Goal: Transaction & Acquisition: Purchase product/service

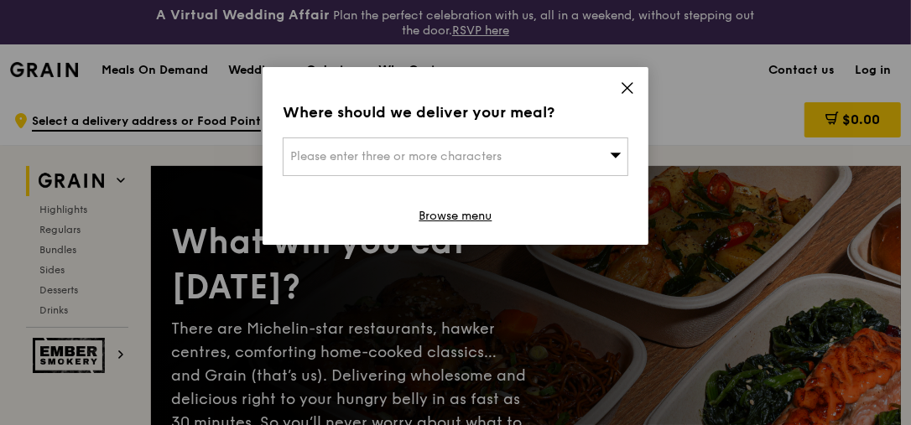
click at [602, 152] on div "Please enter three or more characters" at bounding box center [456, 157] width 346 height 39
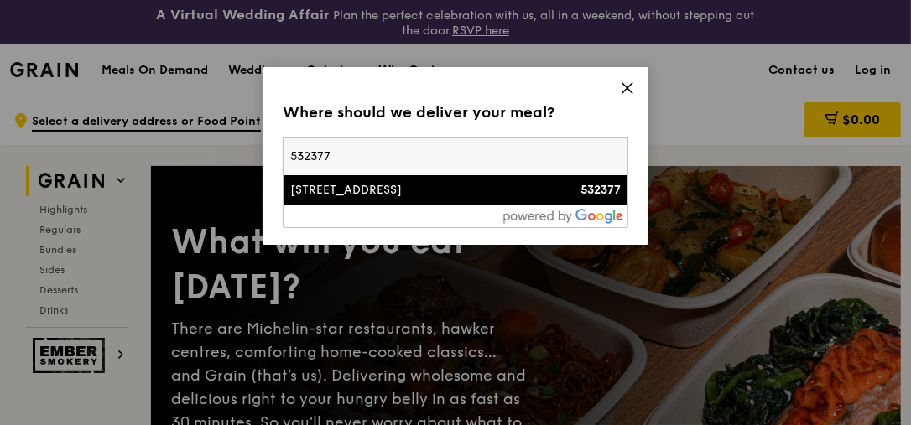
type input "532377"
click at [539, 199] on div "[STREET_ADDRESS] 532377" at bounding box center [455, 190] width 331 height 17
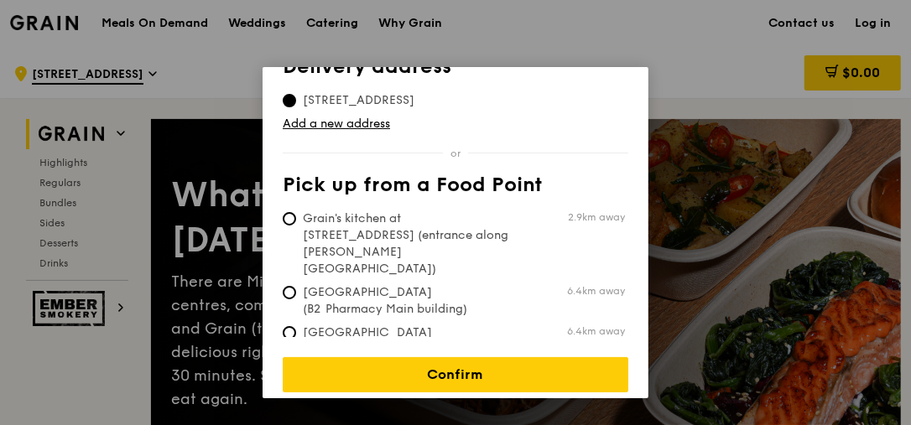
scroll to position [48, 0]
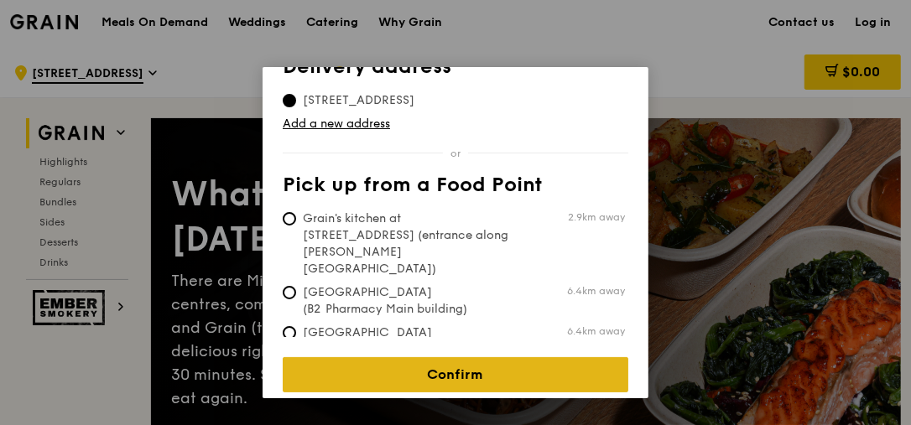
click at [403, 359] on link "Confirm" at bounding box center [456, 374] width 346 height 35
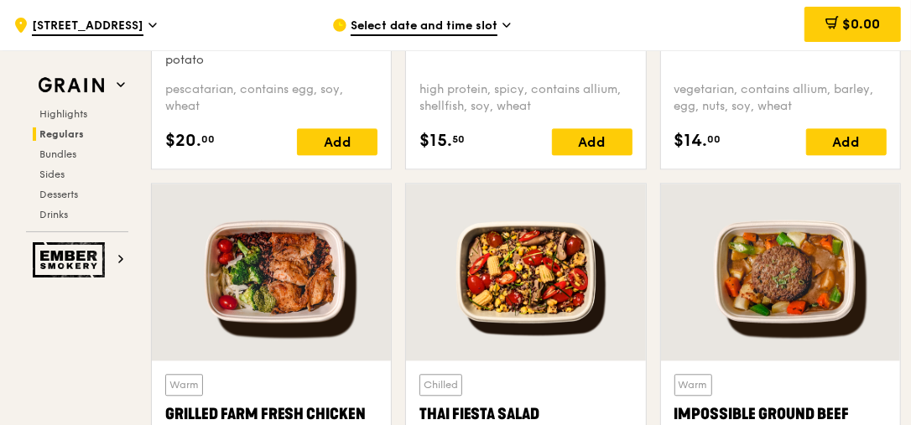
scroll to position [1822, 0]
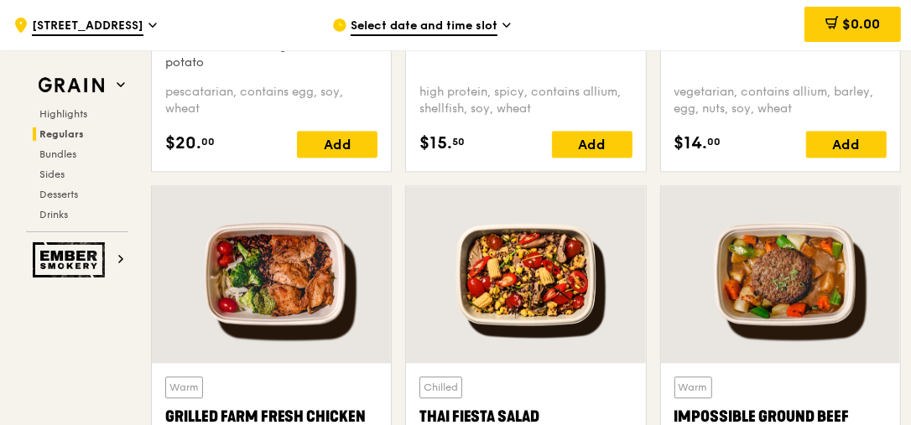
drag, startPoint x: 423, startPoint y: 245, endPoint x: 400, endPoint y: 212, distance: 39.8
click at [400, 212] on div "Chilled Thai Fiesta Salad accented with lemongrass, kaffir lime leaf, red chill…" at bounding box center [526, 414] width 254 height 458
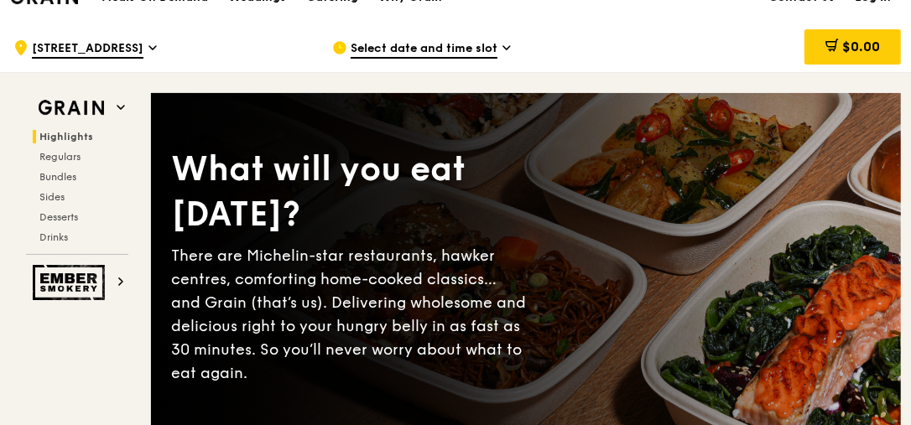
scroll to position [0, 0]
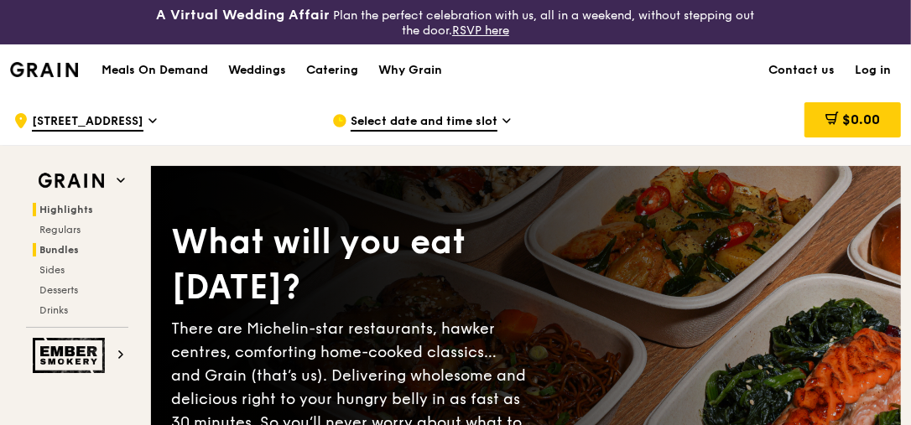
click at [58, 249] on span "Bundles" at bounding box center [58, 250] width 39 height 12
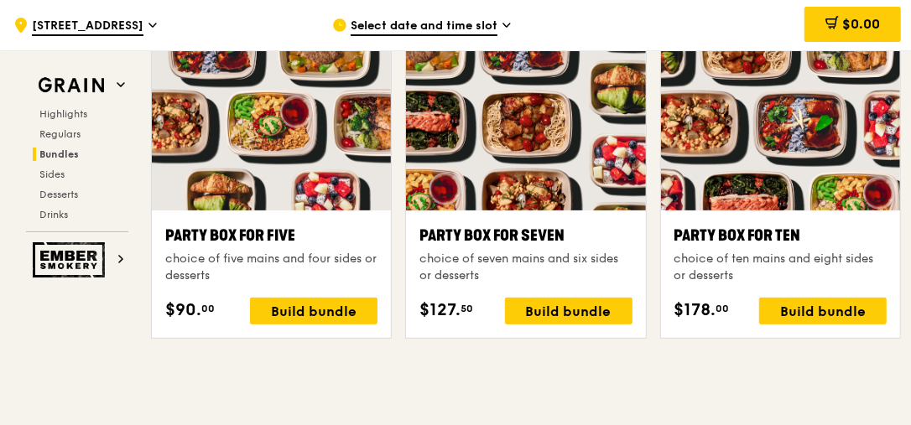
scroll to position [3373, 0]
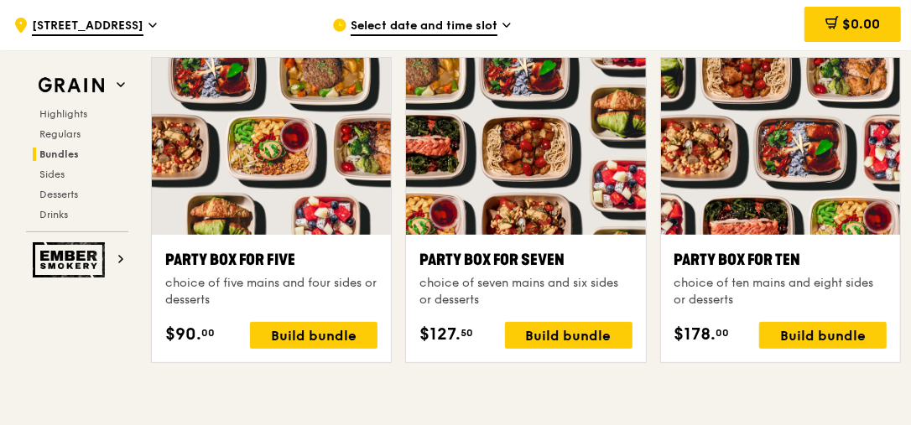
click at [793, 252] on div "Party Box for Ten" at bounding box center [781, 259] width 212 height 23
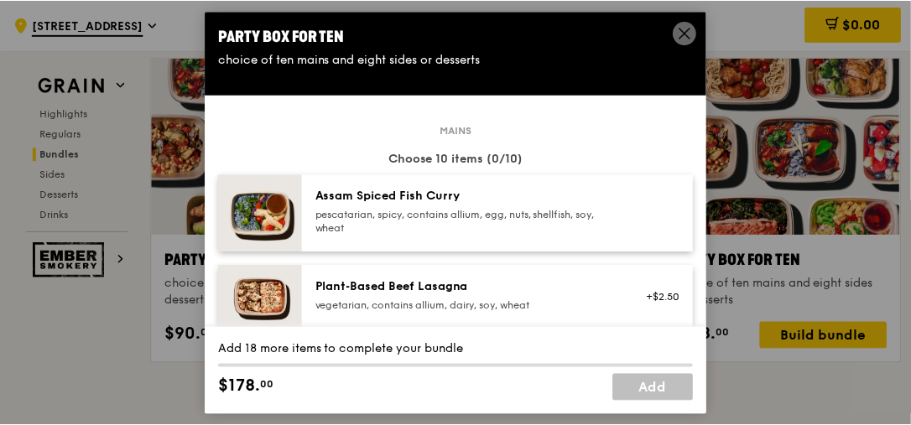
scroll to position [96, 0]
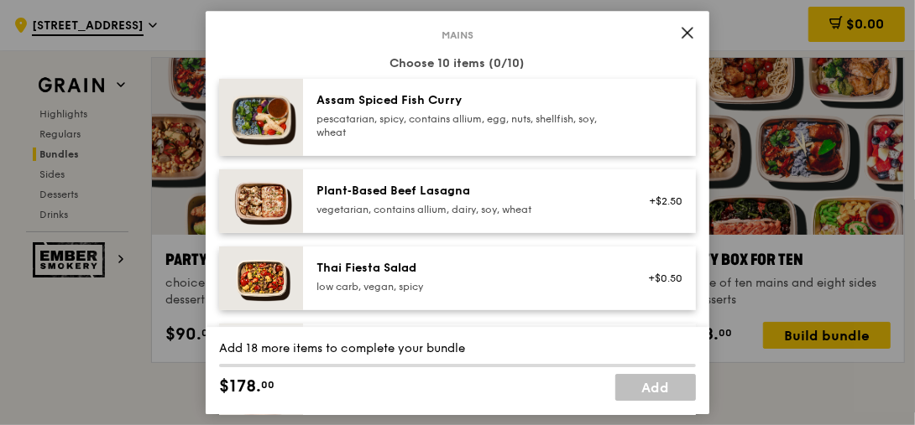
click at [532, 128] on div "pescatarian, spicy, contains allium, egg, nuts, shellfish, soy, wheat" at bounding box center [466, 125] width 301 height 27
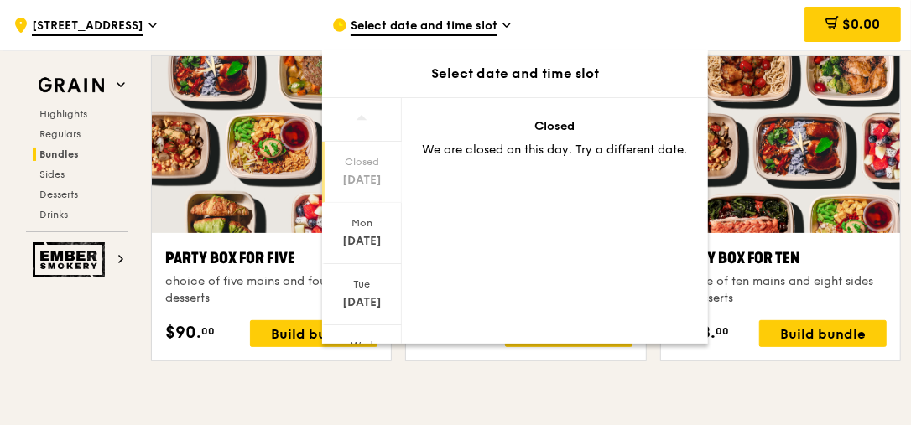
click at [623, 24] on div "Select date and time slot" at bounding box center [478, 25] width 292 height 50
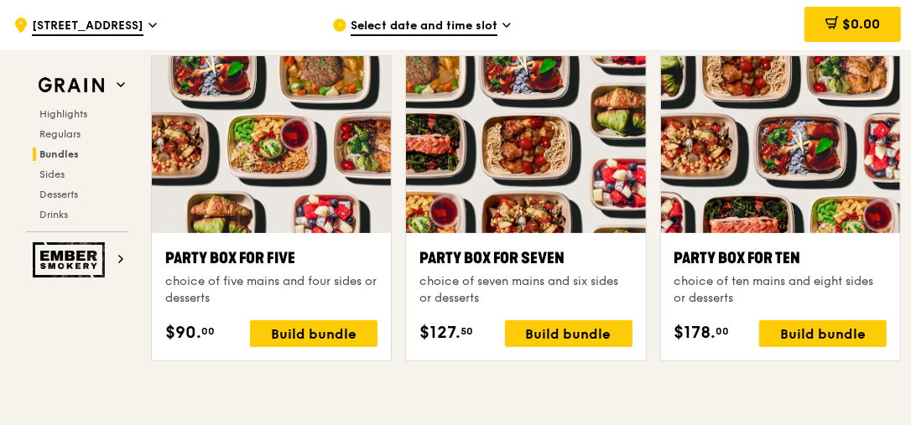
click at [493, 21] on span "Select date and time slot" at bounding box center [424, 27] width 147 height 18
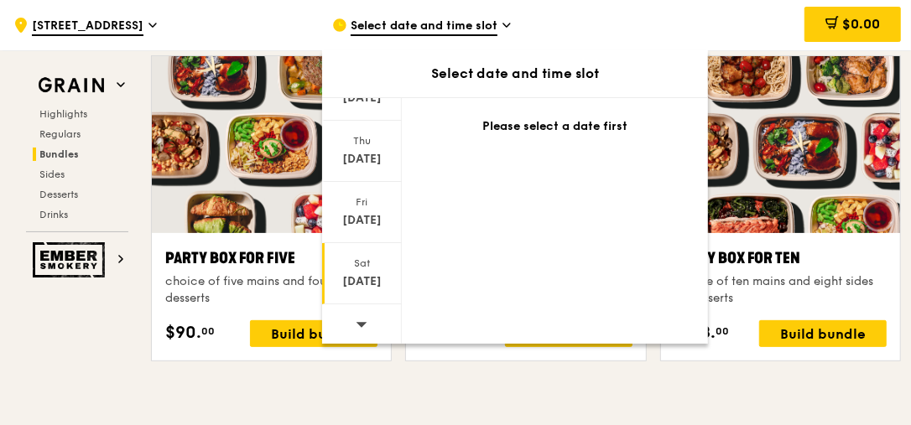
scroll to position [3422, 0]
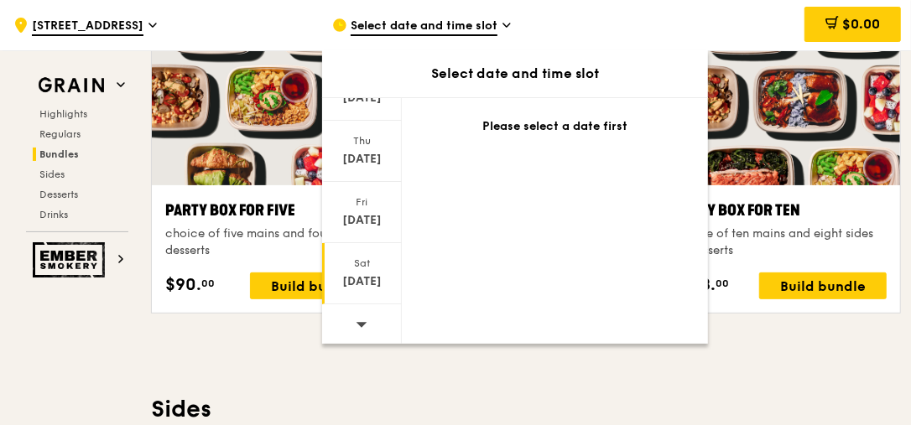
click at [360, 274] on div "[DATE]" at bounding box center [362, 282] width 75 height 17
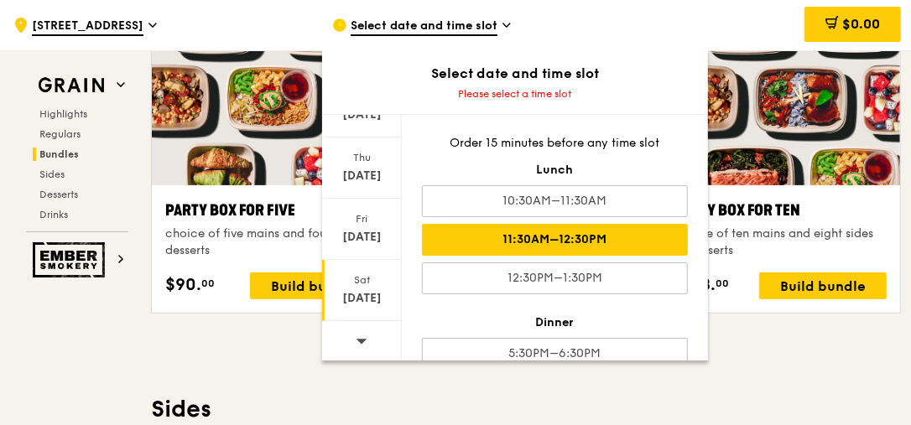
click at [552, 237] on div "11:30AM–12:30PM" at bounding box center [555, 240] width 266 height 32
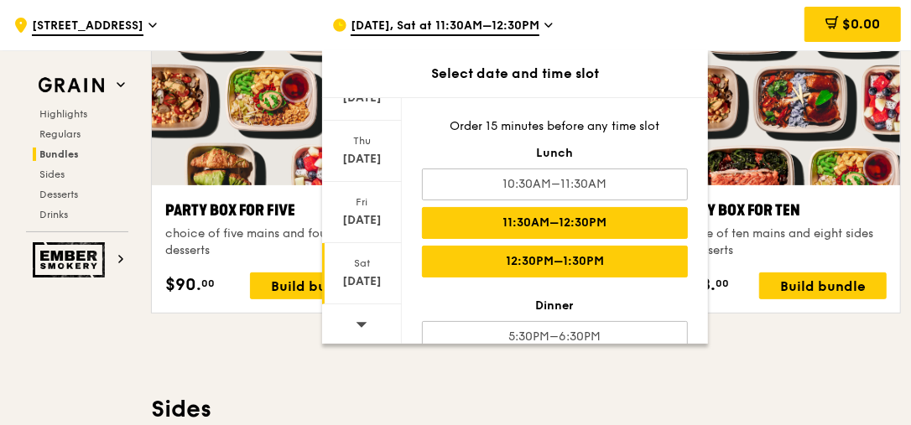
click at [552, 258] on div "12:30PM–1:30PM" at bounding box center [555, 262] width 266 height 32
click at [561, 229] on div "11:30AM–12:30PM" at bounding box center [555, 223] width 266 height 32
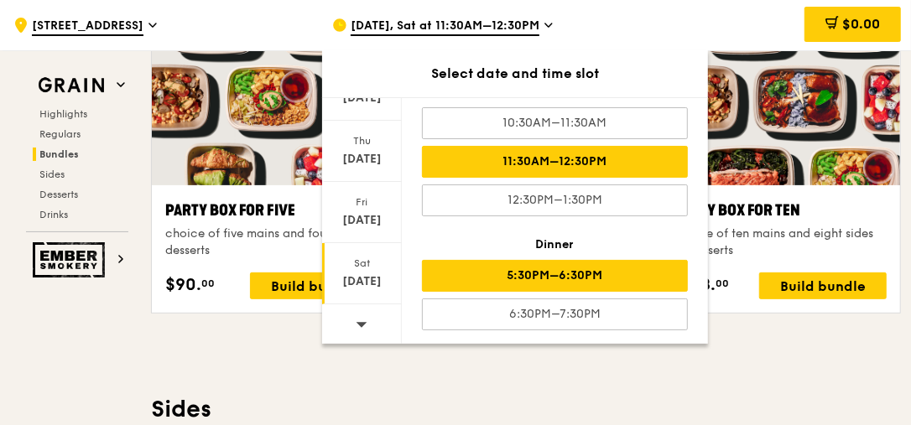
scroll to position [64, 0]
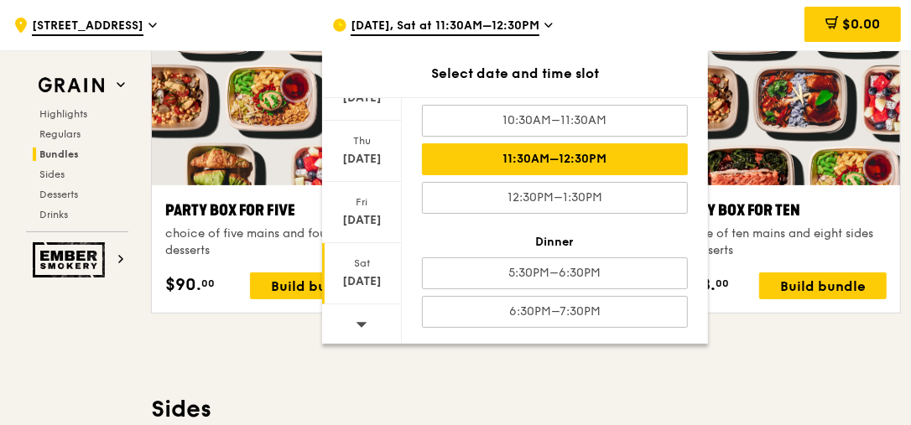
click at [545, 24] on icon at bounding box center [549, 25] width 8 height 15
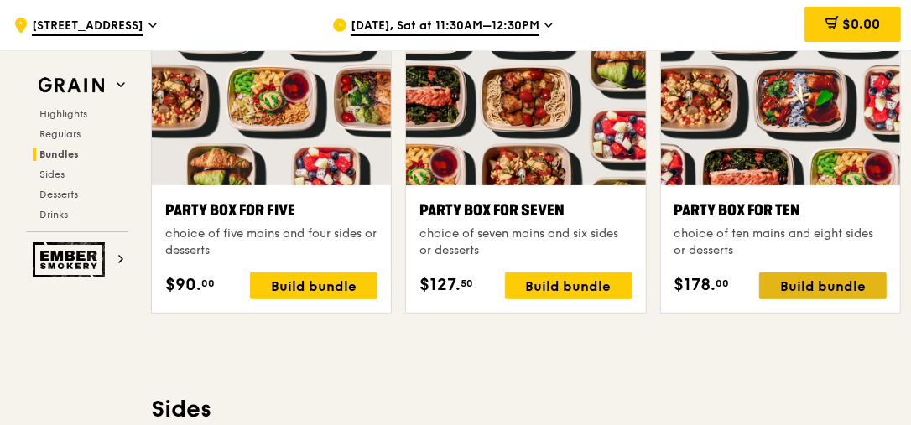
click at [816, 279] on div "Build bundle" at bounding box center [823, 286] width 128 height 27
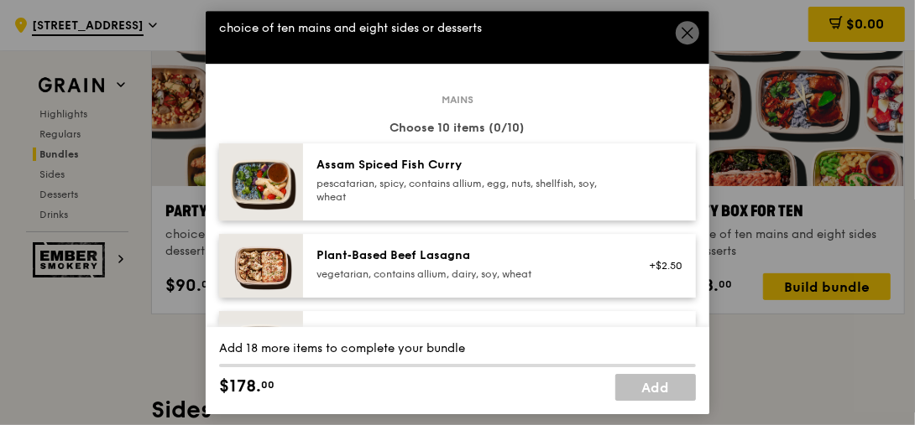
scroll to position [48, 0]
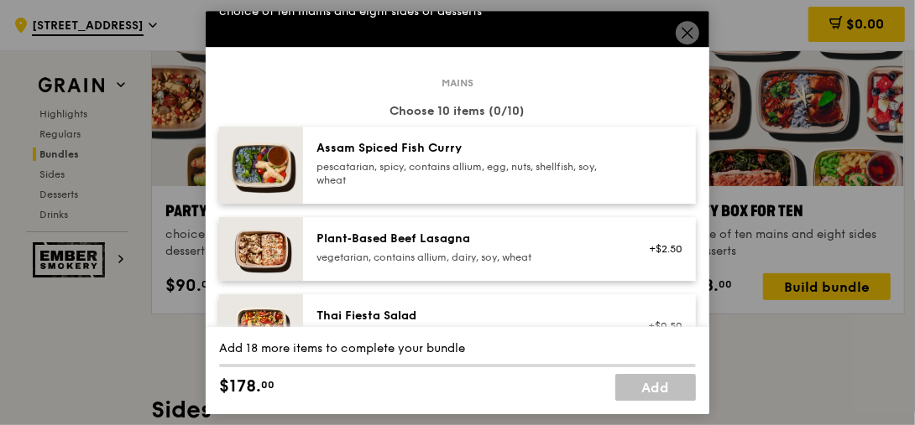
click at [537, 183] on div "pescatarian, spicy, contains allium, egg, nuts, shellfish, soy, wheat" at bounding box center [466, 173] width 301 height 27
click at [547, 251] on div "vegetarian, contains allium, dairy, soy, wheat" at bounding box center [466, 257] width 301 height 13
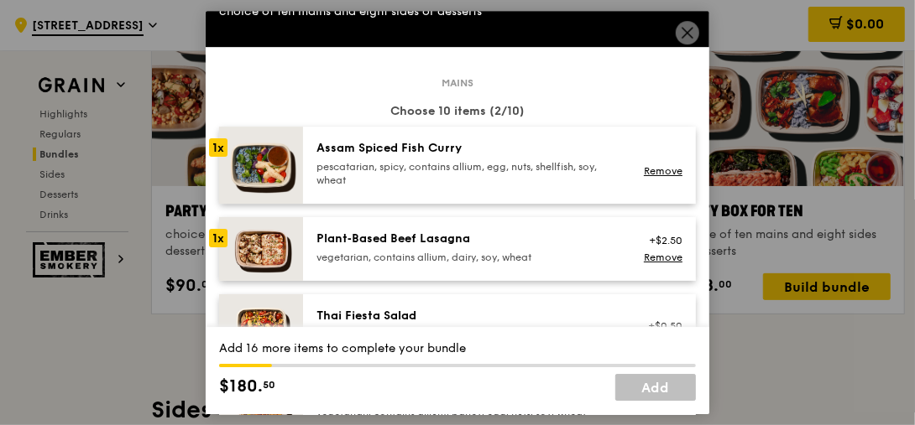
click at [547, 251] on div "vegetarian, contains allium, dairy, soy, wheat" at bounding box center [466, 257] width 301 height 13
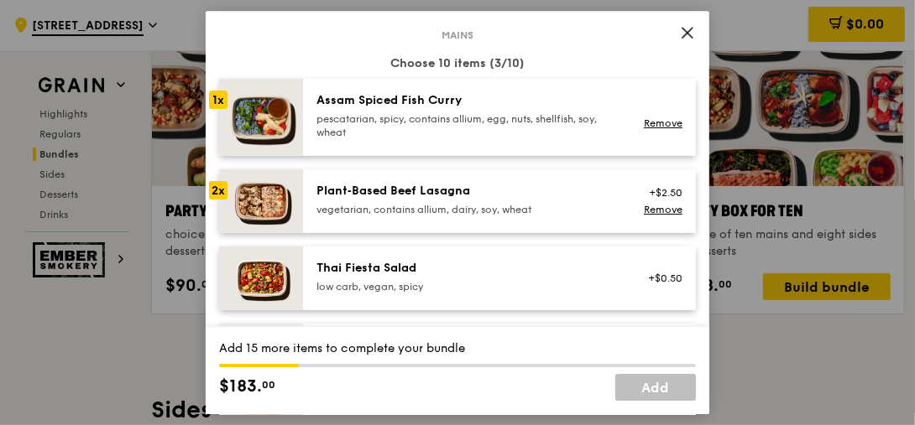
scroll to position [143, 0]
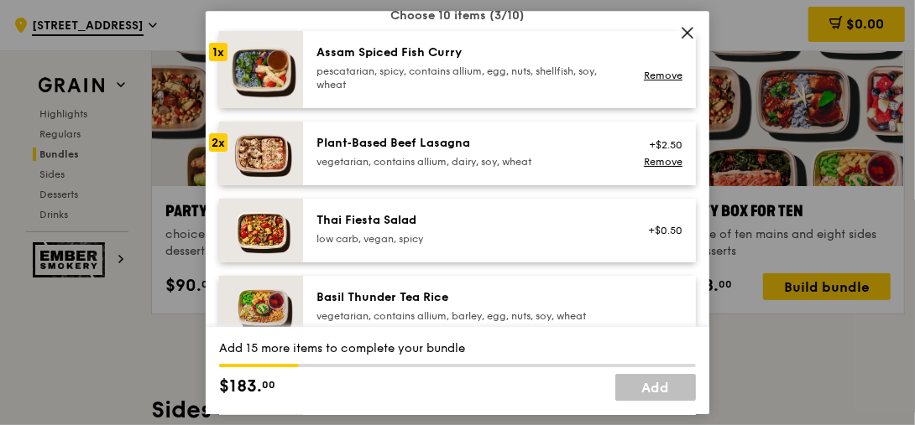
click at [546, 236] on div "low carb, vegan, spicy" at bounding box center [466, 238] width 301 height 13
click at [667, 237] on link "Remove" at bounding box center [663, 239] width 39 height 12
click at [663, 164] on link "Remove" at bounding box center [663, 162] width 39 height 12
click at [654, 76] on link "Remove" at bounding box center [663, 76] width 39 height 12
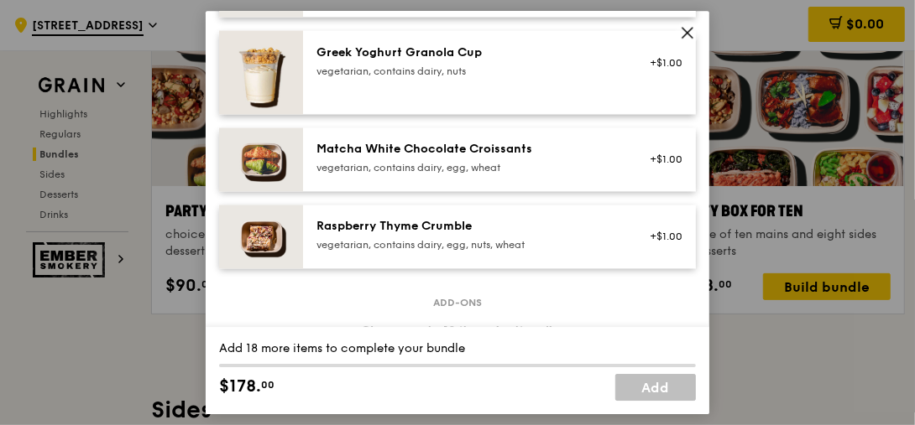
scroll to position [1486, 0]
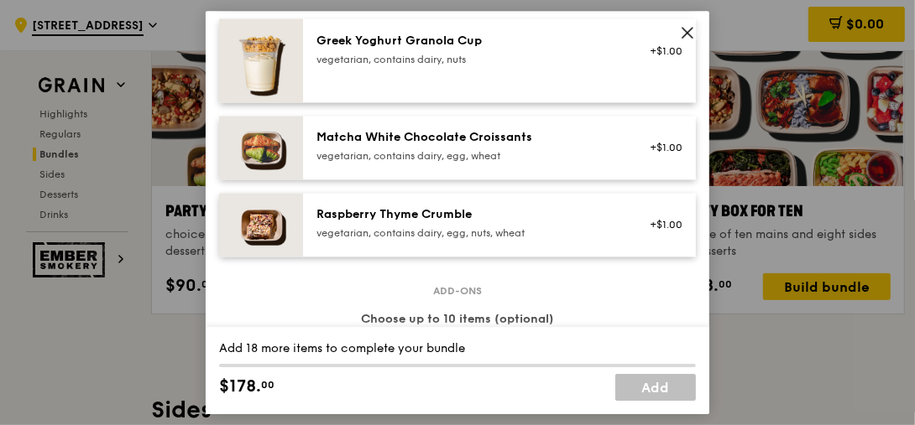
click at [685, 39] on icon at bounding box center [687, 32] width 15 height 15
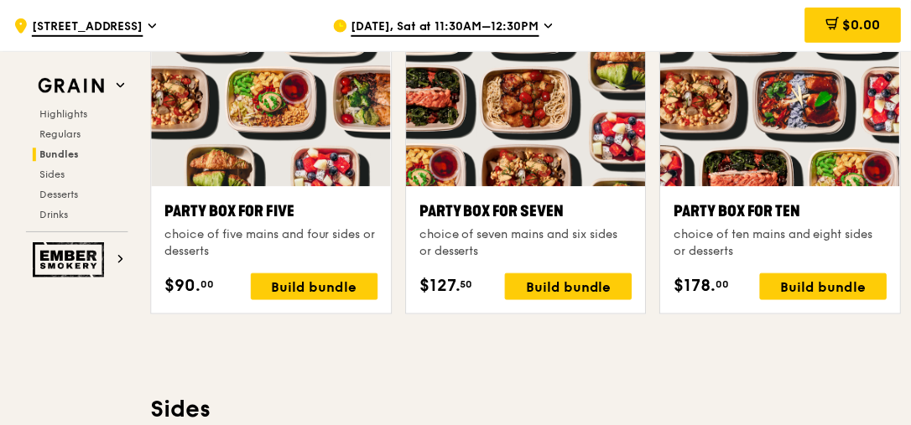
scroll to position [3423, 0]
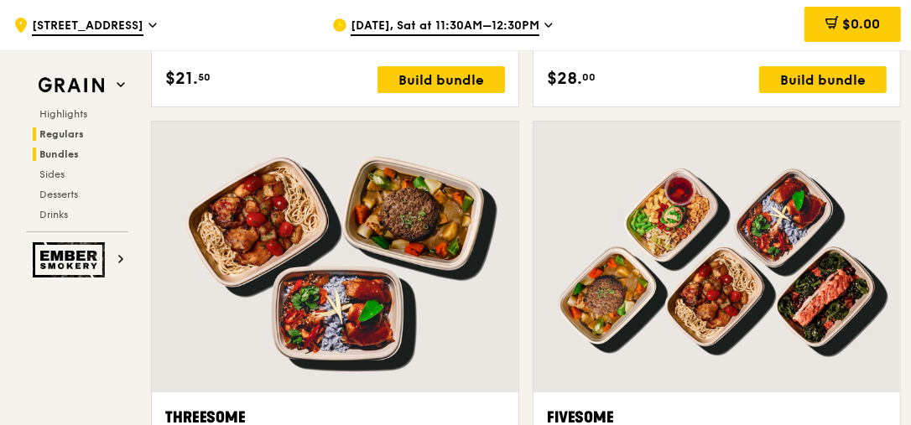
click at [60, 133] on span "Regulars" at bounding box center [61, 134] width 44 height 12
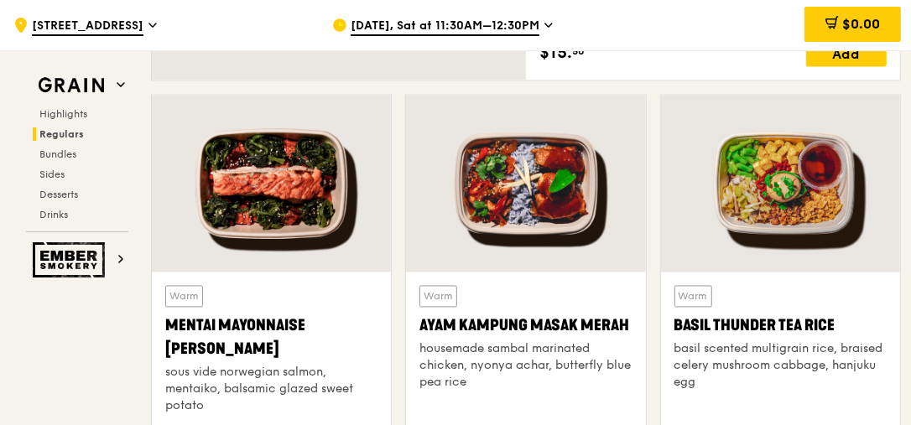
scroll to position [1478, 0]
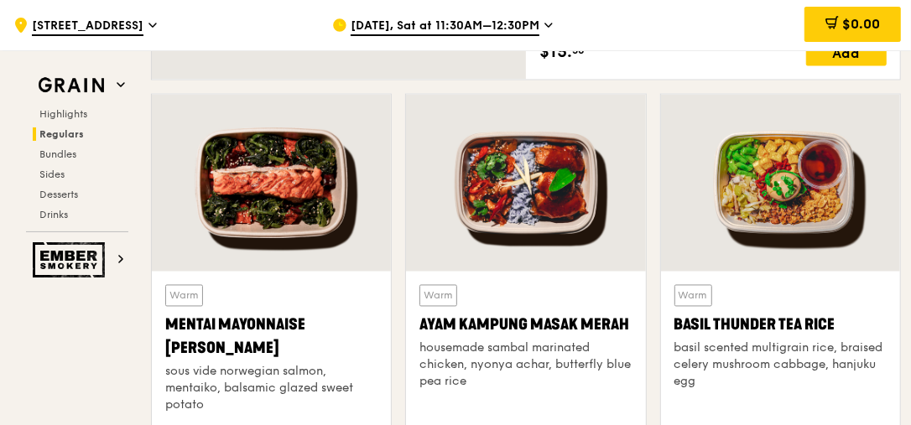
click at [765, 240] on div at bounding box center [780, 183] width 239 height 177
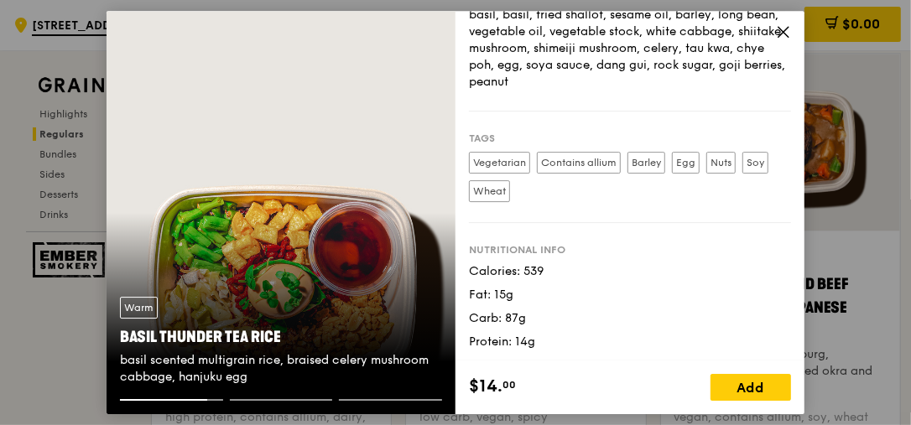
scroll to position [1957, 0]
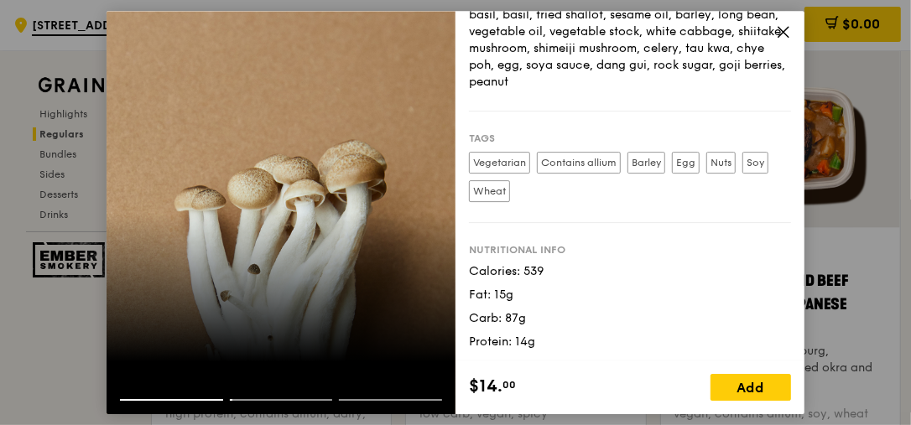
click at [784, 33] on icon at bounding box center [783, 31] width 15 height 15
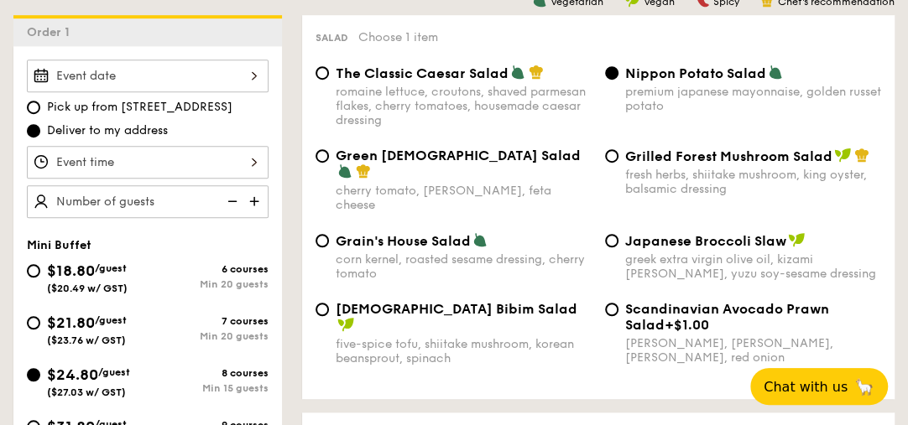
scroll to position [515, 0]
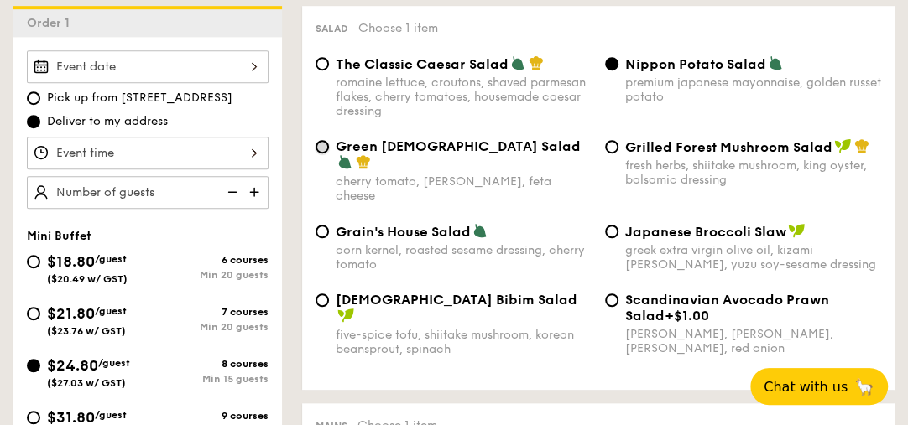
click at [325, 148] on input "Green Goddess Salad cherry tomato, dill, feta cheese" at bounding box center [321, 146] width 13 height 13
radio input "true"
click at [452, 152] on span "Green Goddess Salad" at bounding box center [458, 146] width 245 height 16
click at [329, 152] on input "Green Goddess Salad cherry tomato, dill, feta cheese" at bounding box center [321, 146] width 13 height 13
click at [659, 224] on span "Japanese Broccoli Slaw" at bounding box center [705, 232] width 161 height 16
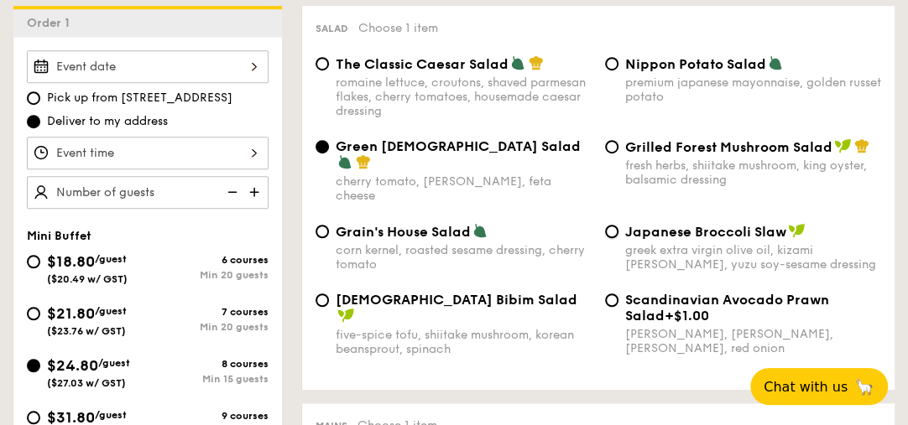
click at [618, 225] on input "Japanese Broccoli Slaw greek extra virgin olive oil, kizami nori, ginger, yuzu …" at bounding box center [611, 231] width 13 height 13
radio input "true"
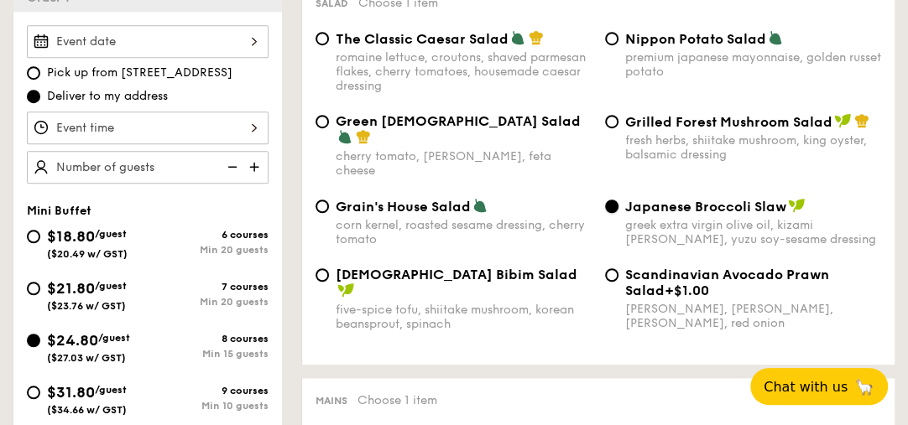
scroll to position [563, 0]
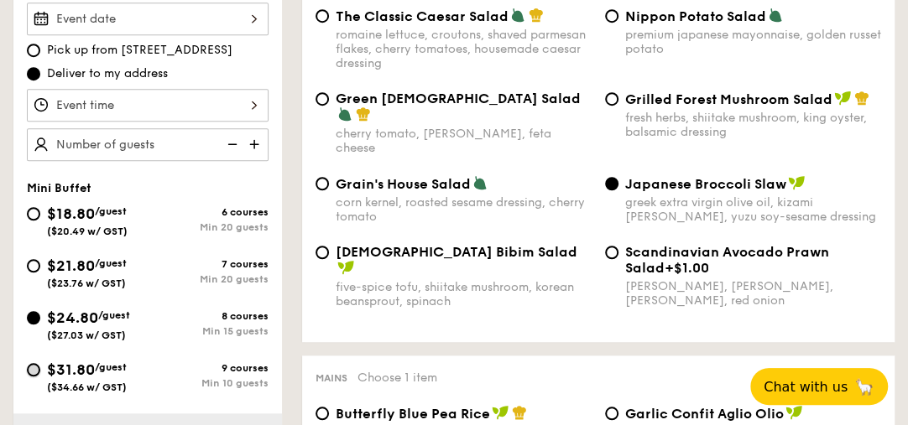
click at [32, 371] on input "$31.80 /guest ($34.66 w/ GST) 9 courses Min 10 guests" at bounding box center [33, 369] width 13 height 13
radio input "true"
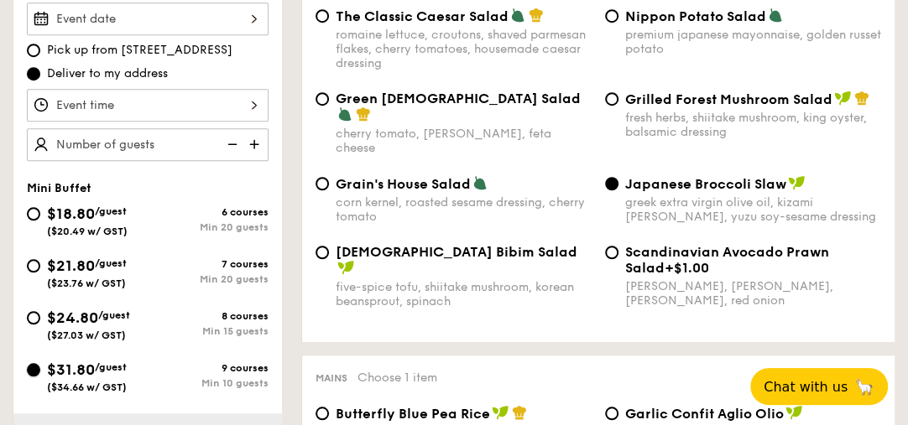
radio input "false"
radio input "true"
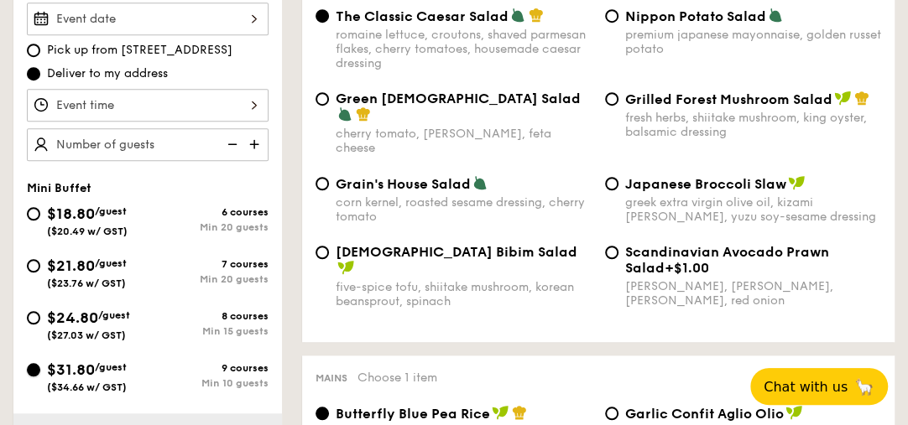
radio input "true"
click at [33, 311] on input "$24.80 /guest ($27.03 w/ GST) 8 courses Min 15 guests" at bounding box center [33, 317] width 13 height 13
radio input "true"
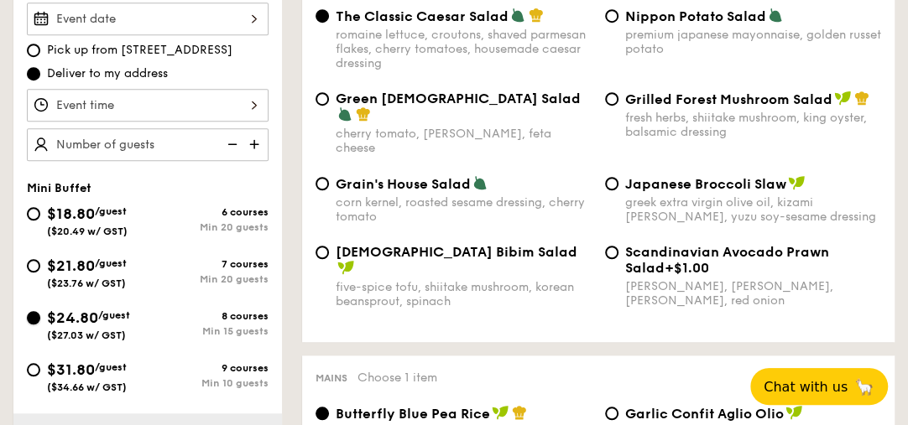
radio input "true"
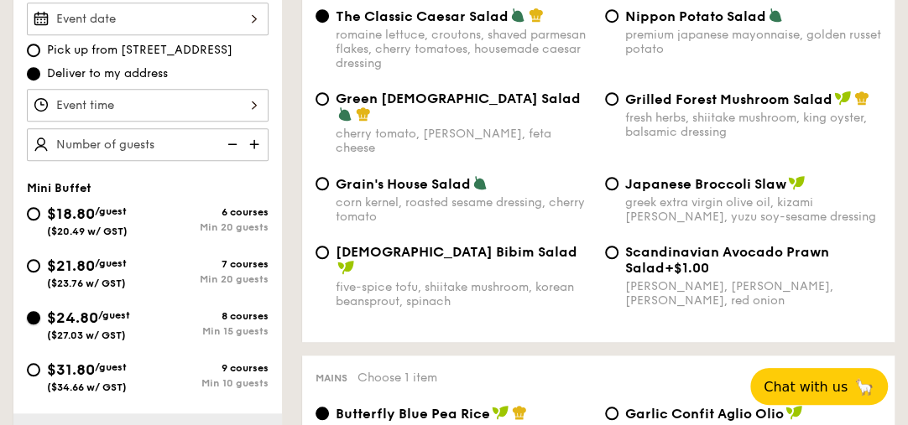
radio input "true"
click at [256, 149] on img at bounding box center [255, 144] width 25 height 32
click at [256, 148] on img at bounding box center [255, 144] width 25 height 32
click at [237, 144] on img at bounding box center [230, 144] width 25 height 32
type input "15 guests"
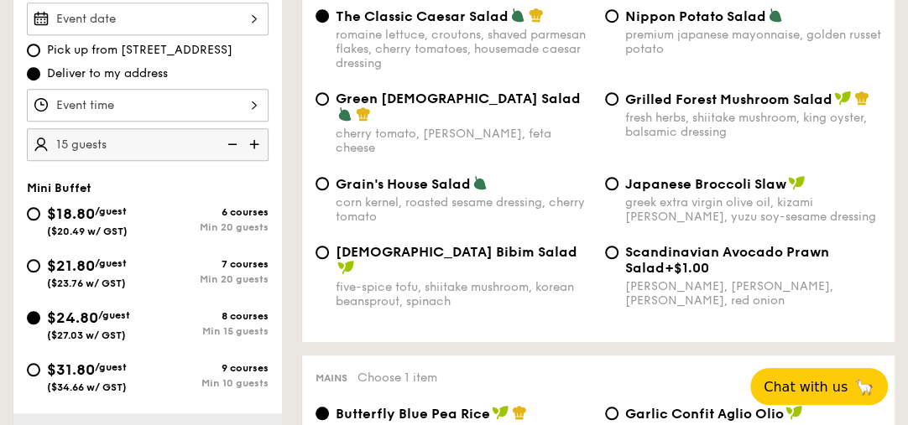
click at [235, 144] on img at bounding box center [230, 144] width 25 height 32
click at [236, 144] on img at bounding box center [230, 144] width 25 height 32
click at [29, 373] on div "$31.80 /guest ($34.66 w/ GST) 9 courses Min 10 guests" at bounding box center [147, 380] width 255 height 45
click at [34, 370] on input "$31.80 /guest ($34.66 w/ GST) 9 courses Min 10 guests" at bounding box center [33, 369] width 13 height 13
radio input "true"
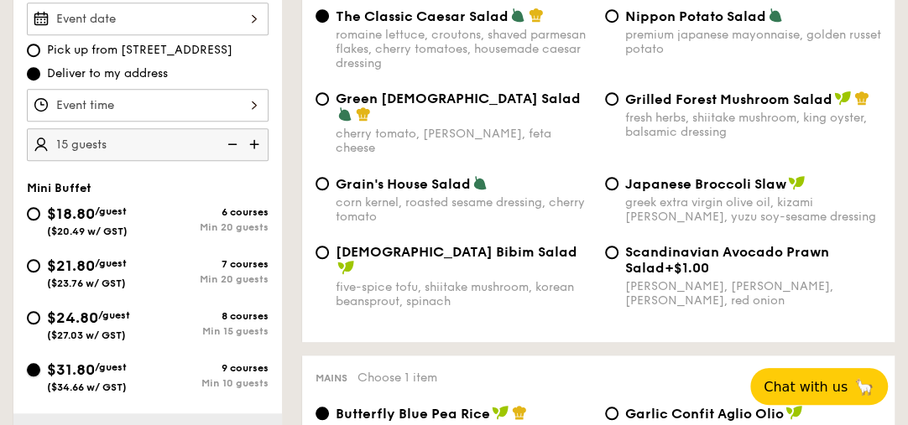
radio input "true"
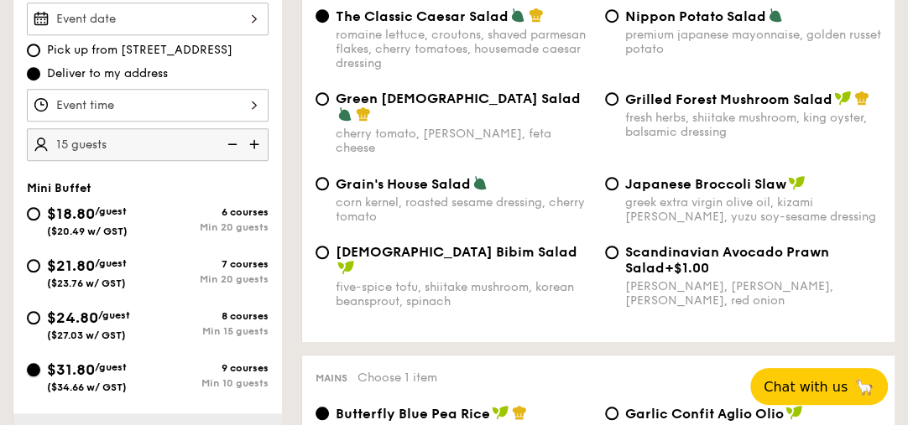
radio input "true"
click at [232, 145] on img at bounding box center [230, 144] width 25 height 32
click at [260, 141] on img at bounding box center [255, 144] width 25 height 32
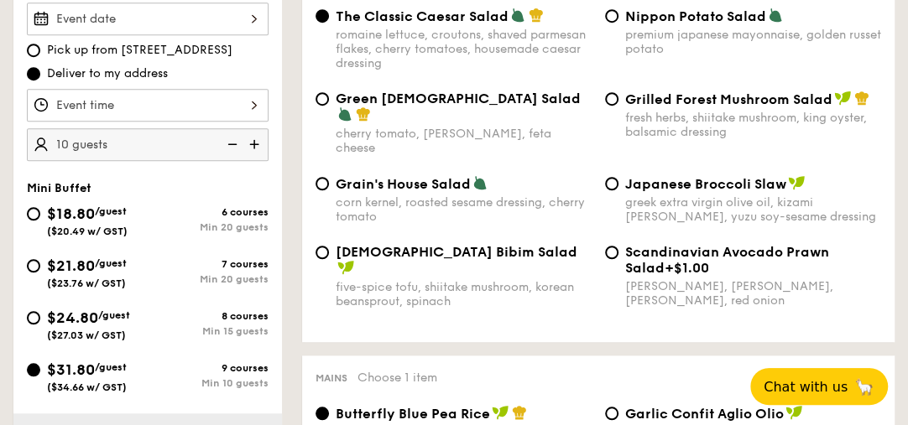
type input "15 guests"
click at [31, 319] on input "$24.80 /guest ($27.03 w/ GST) 8 courses Min 15 guests" at bounding box center [33, 317] width 13 height 13
radio input "true"
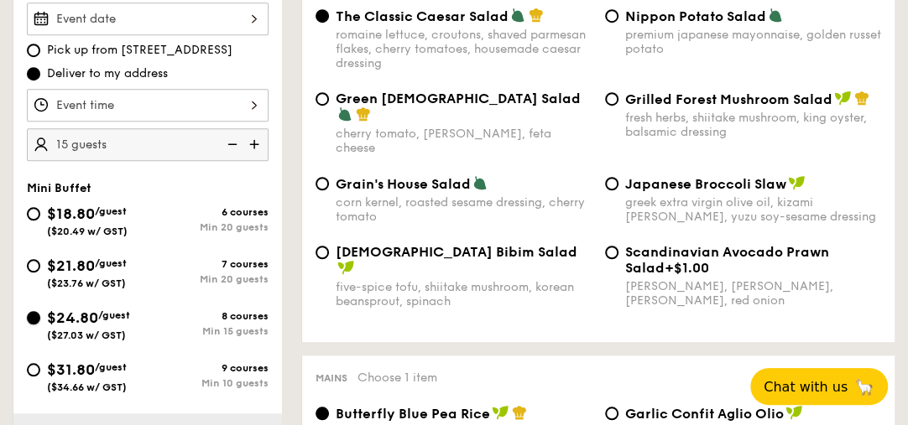
radio input "true"
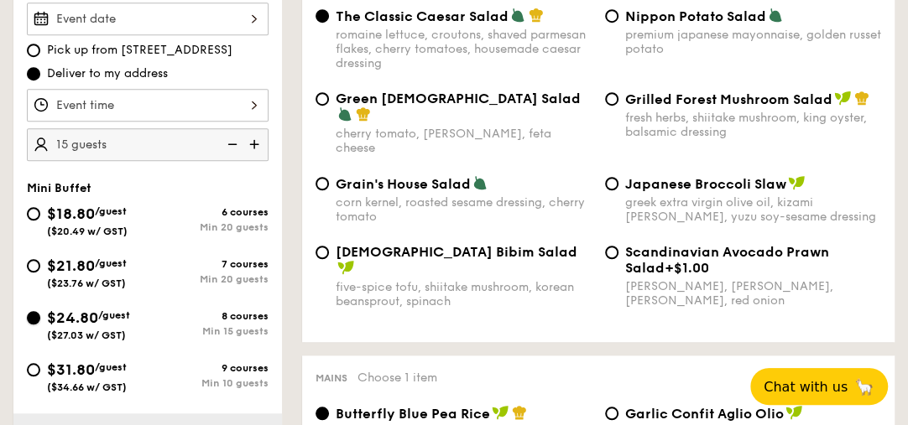
radio input "true"
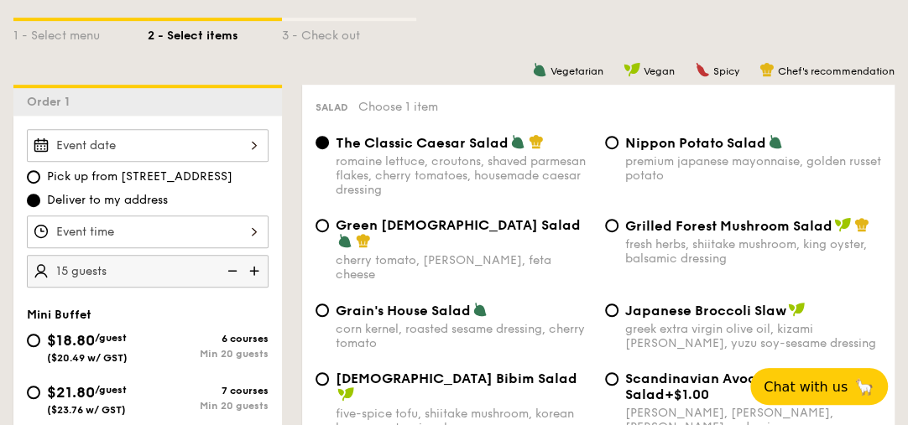
scroll to position [420, 0]
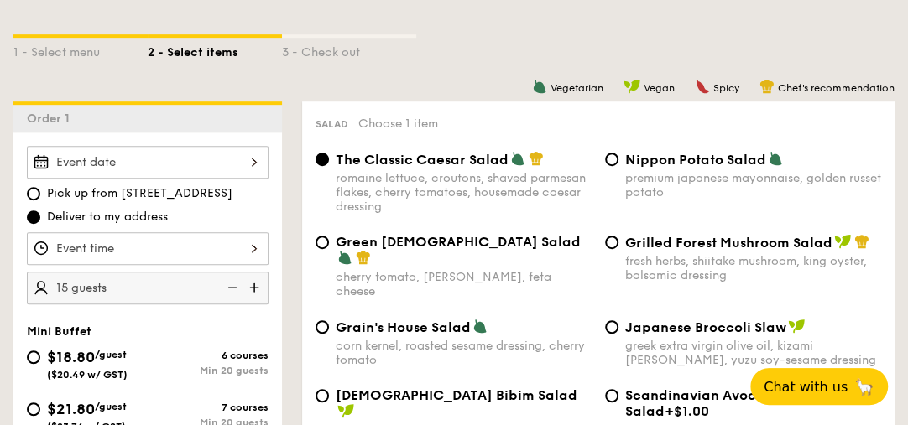
click at [258, 163] on div at bounding box center [148, 162] width 242 height 33
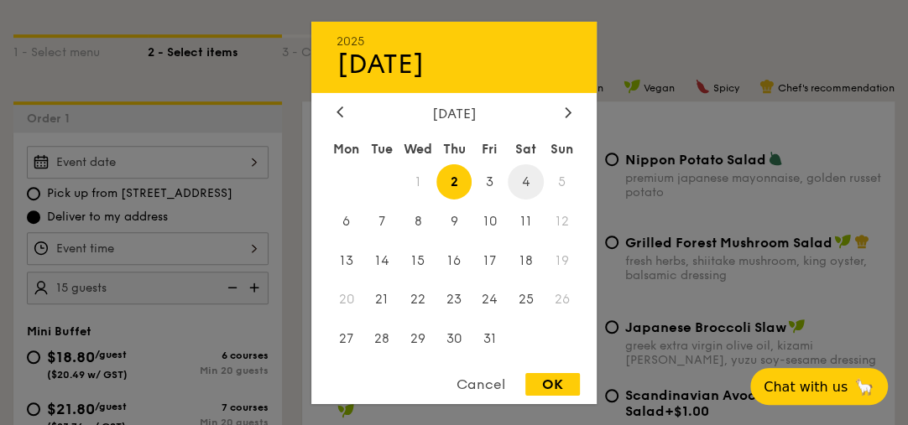
click at [530, 190] on span "4" at bounding box center [526, 182] width 36 height 36
click at [540, 380] on div "OK" at bounding box center [552, 384] width 55 height 23
type input "Oct 04, 2025"
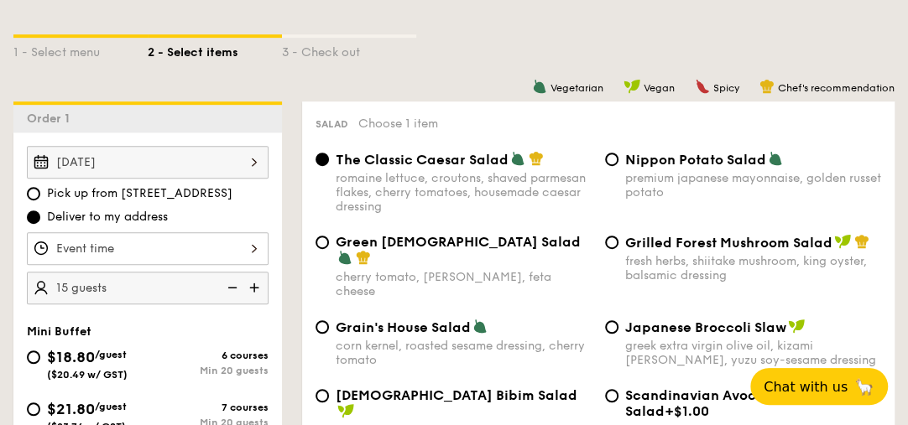
click at [230, 250] on div at bounding box center [148, 248] width 242 height 33
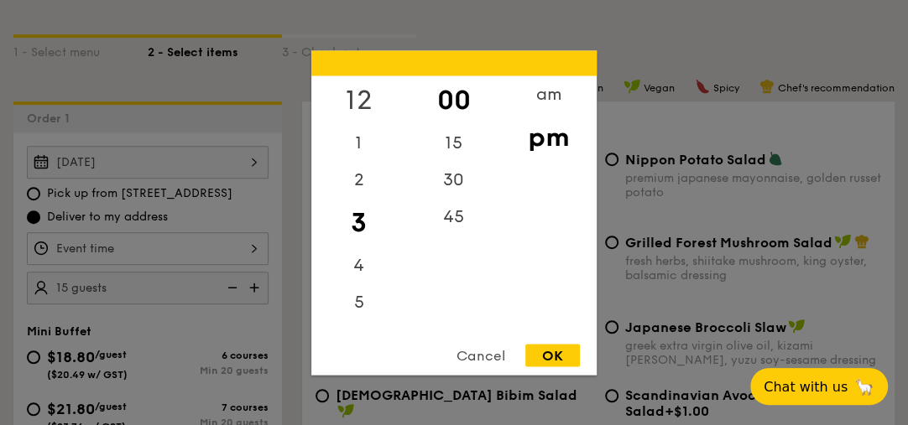
click at [347, 106] on div "12" at bounding box center [358, 100] width 95 height 49
click at [453, 185] on div "30" at bounding box center [453, 185] width 95 height 49
click at [545, 362] on div "OK" at bounding box center [552, 355] width 55 height 23
click at [262, 249] on div "12:30PM 12 1 2 3 4 5 6 7 8 9 10 11 00 15 30 45 am pm Cancel OK" at bounding box center [148, 248] width 242 height 33
click at [458, 94] on div "00" at bounding box center [453, 100] width 95 height 49
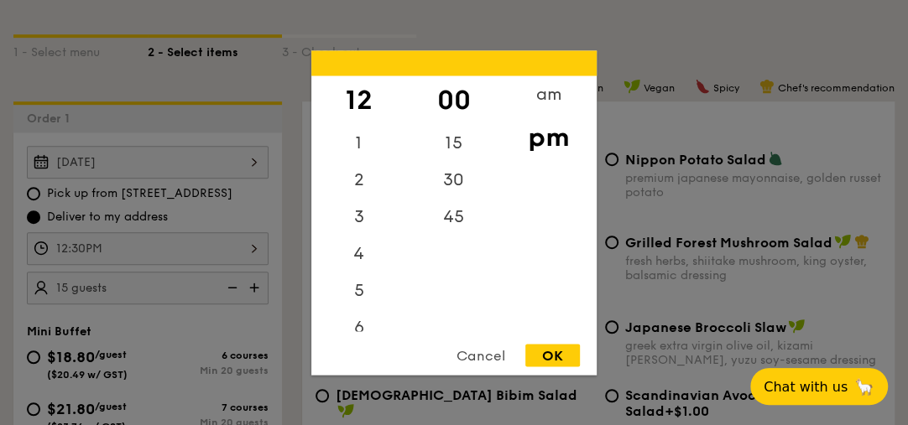
click at [545, 351] on div "OK" at bounding box center [552, 355] width 55 height 23
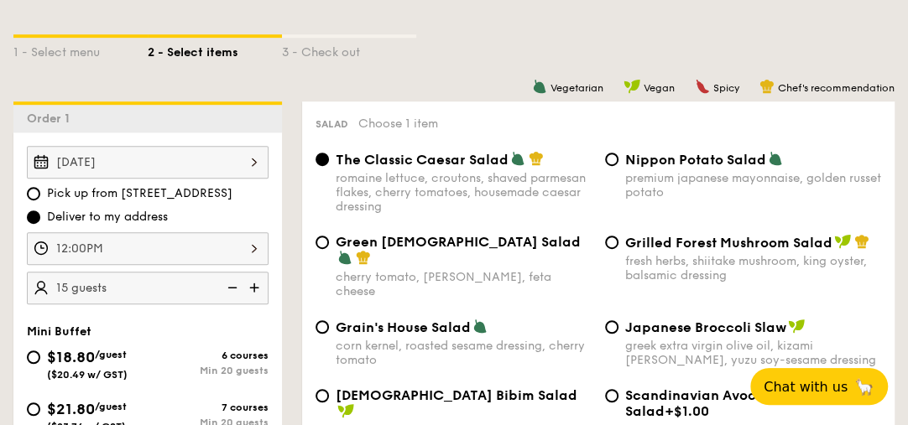
click at [192, 246] on div "12:00PM" at bounding box center [148, 248] width 242 height 33
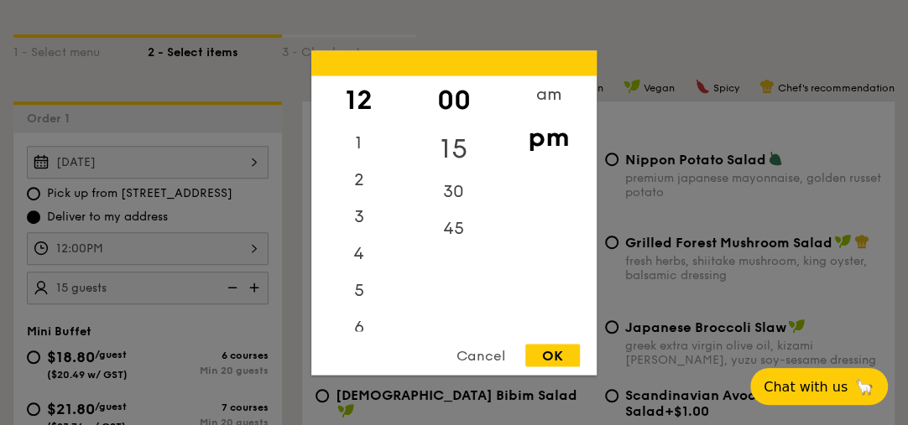
click at [444, 138] on div "15" at bounding box center [453, 148] width 95 height 49
click at [534, 347] on div "OK" at bounding box center [552, 355] width 55 height 23
type input "12:15PM"
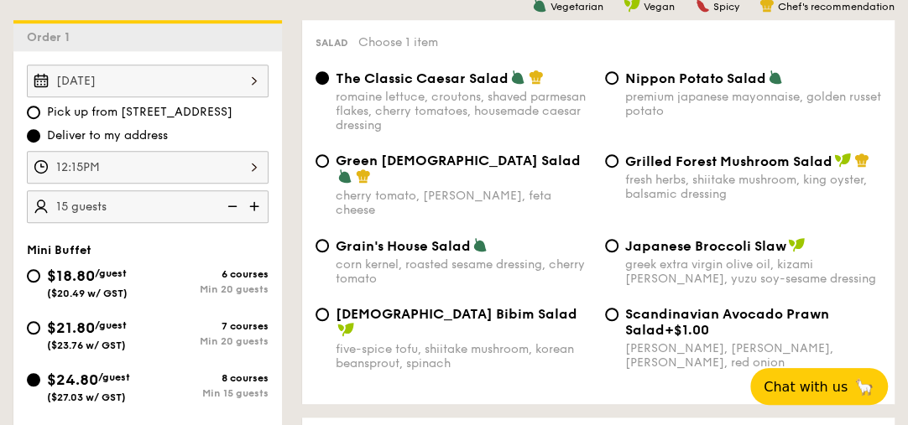
scroll to position [515, 0]
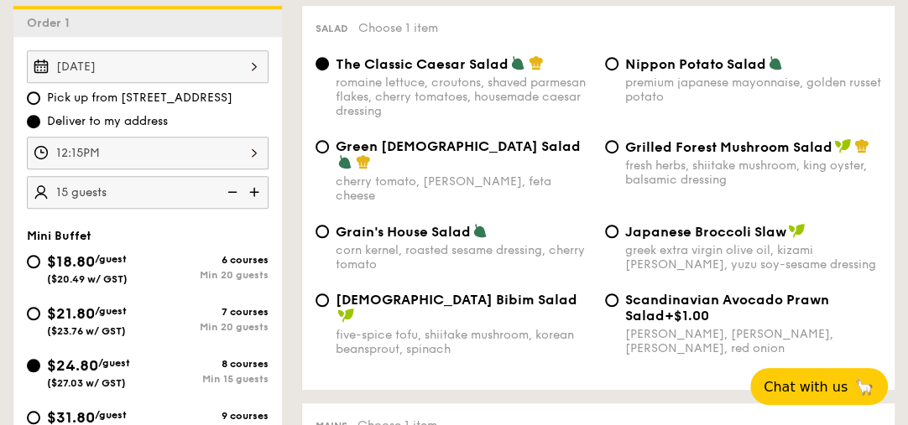
click at [618, 69] on div "Nippon Potato Salad premium japanese mayonnaise, golden russet potato" at bounding box center [742, 79] width 289 height 49
click at [614, 68] on input "Nippon Potato Salad premium japanese mayonnaise, golden russet potato" at bounding box center [611, 63] width 13 height 13
radio input "true"
click at [616, 145] on div "Grilled Forest Mushroom Salad fresh herbs, shiitake mushroom, king oyster, bals…" at bounding box center [742, 162] width 289 height 49
click at [613, 144] on input "Grilled Forest Mushroom Salad fresh herbs, shiitake mushroom, king oyster, bals…" at bounding box center [611, 146] width 13 height 13
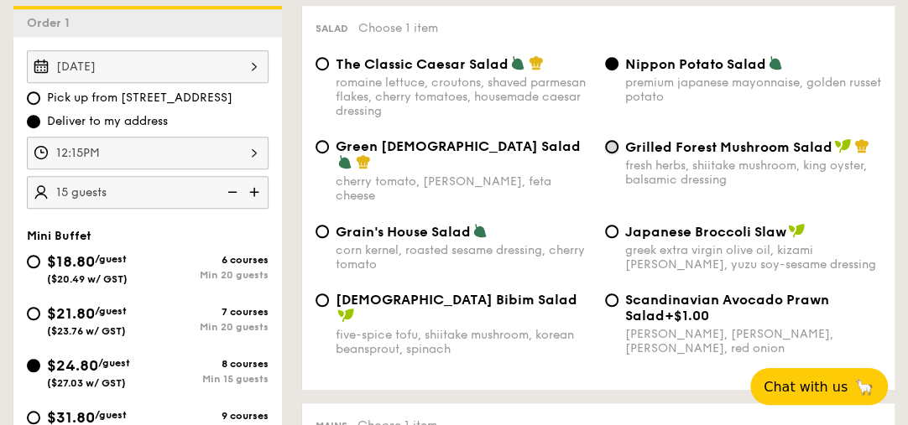
radio input "true"
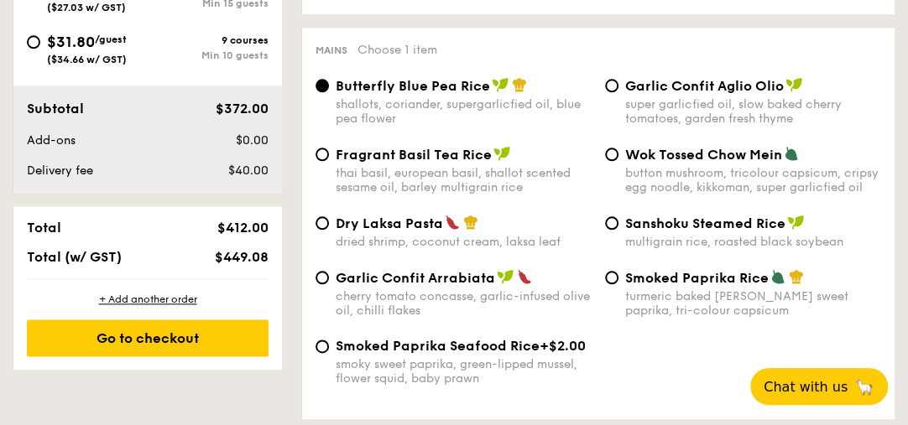
scroll to position [899, 0]
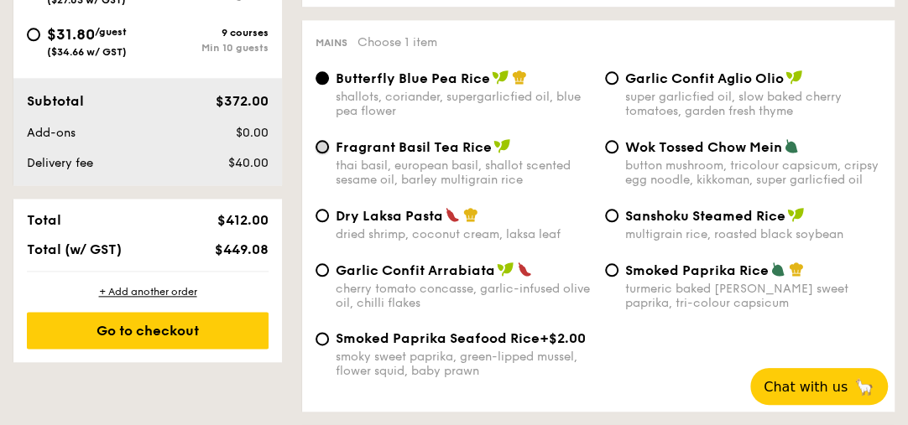
click at [326, 140] on input "Fragrant Basil Tea Rice thai basil, european basil, shallot scented sesame oil,…" at bounding box center [321, 146] width 13 height 13
radio input "true"
click at [429, 263] on span "Garlic Confit Arrabiata" at bounding box center [415, 271] width 159 height 16
click at [329, 263] on input "Garlic Confit Arrabiata cherry tomato concasse, garlic-infused olive oil, chill…" at bounding box center [321, 269] width 13 height 13
radio input "true"
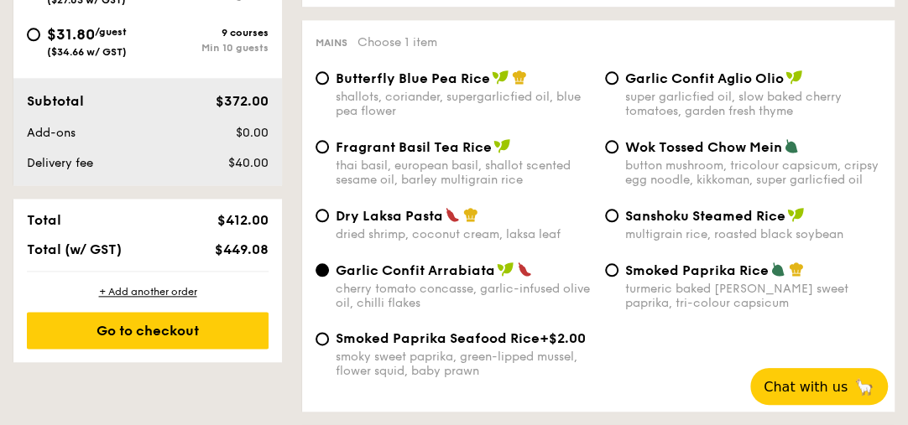
click at [414, 141] on span "Fragrant Basil Tea Rice" at bounding box center [414, 147] width 156 height 16
click at [329, 141] on input "Fragrant Basil Tea Rice thai basil, european basil, shallot scented sesame oil,…" at bounding box center [321, 146] width 13 height 13
radio input "true"
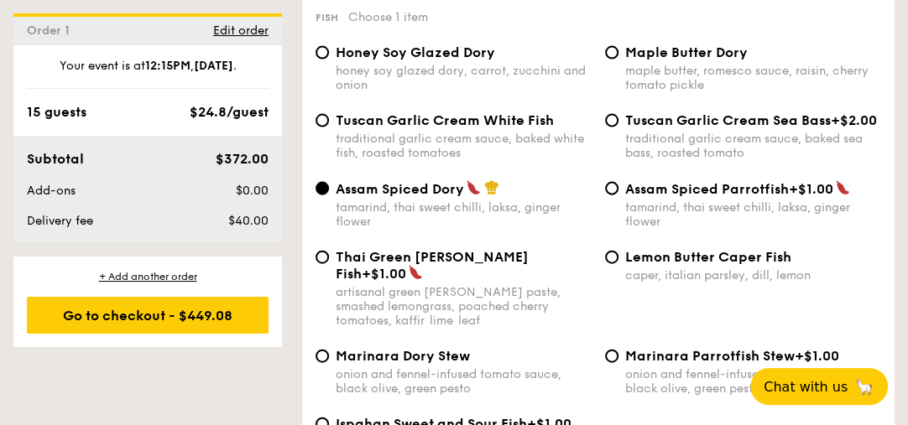
scroll to position [1810, 0]
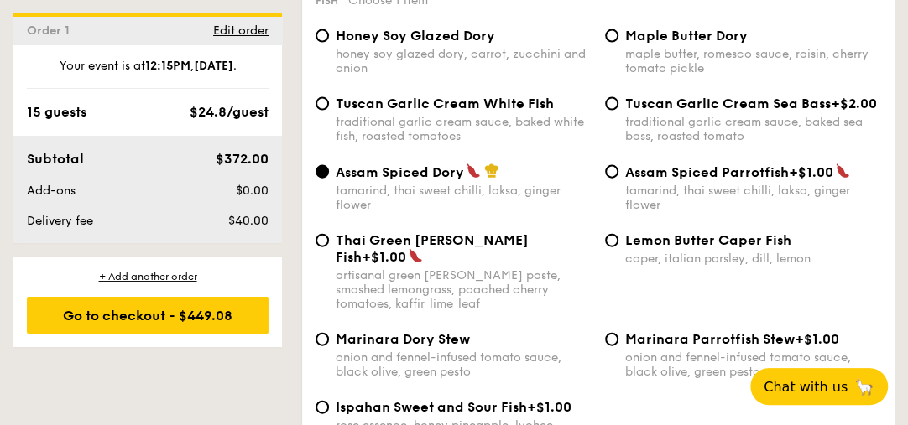
click at [602, 96] on div "Tuscan Garlic Cream Sea Bass +$2.00 traditional garlic cream sauce, baked sea b…" at bounding box center [742, 120] width 289 height 48
click at [614, 97] on input "Tuscan Garlic Cream Sea Bass +$2.00 traditional garlic cream sauce, baked sea b…" at bounding box center [611, 103] width 13 height 13
radio input "true"
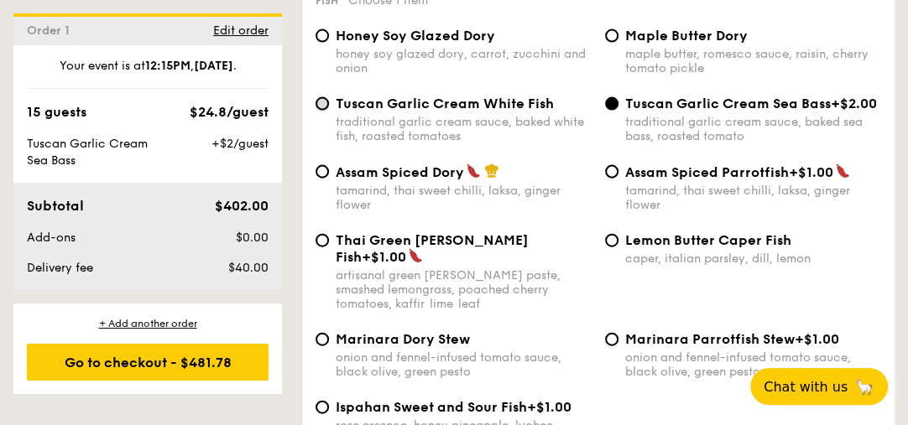
click at [321, 97] on input "Tuscan Garlic Cream White Fish traditional garlic cream sauce, baked white fish…" at bounding box center [321, 103] width 13 height 13
radio input "true"
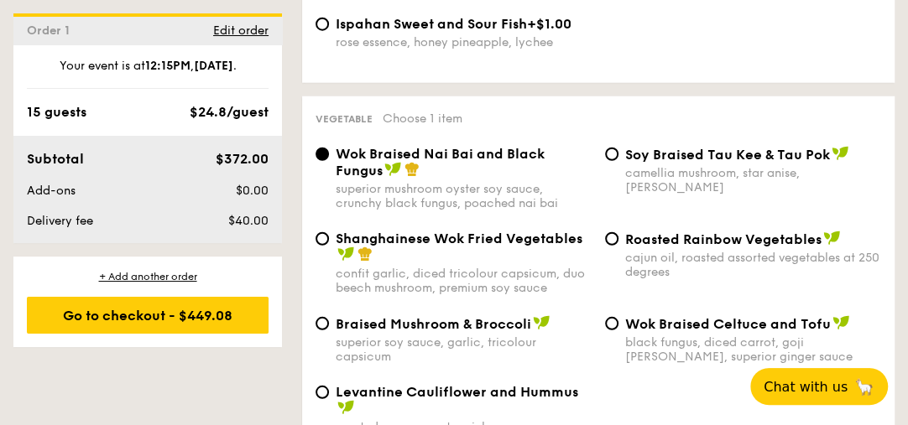
scroll to position [2241, 0]
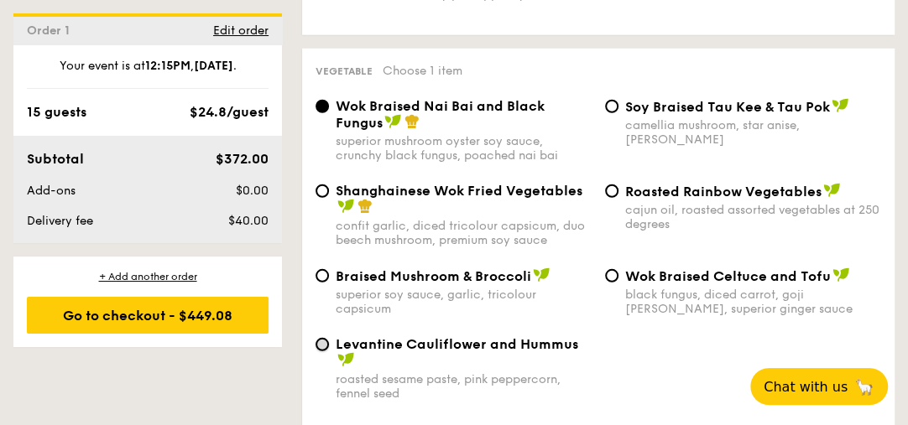
click at [324, 338] on input "Levantine Cauliflower and Hummus roasted sesame paste, pink peppercorn, fennel …" at bounding box center [321, 344] width 13 height 13
radio input "true"
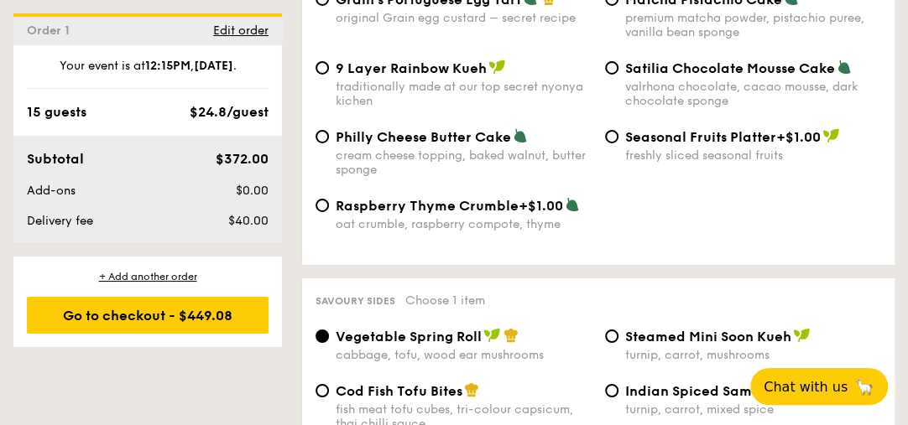
scroll to position [2864, 0]
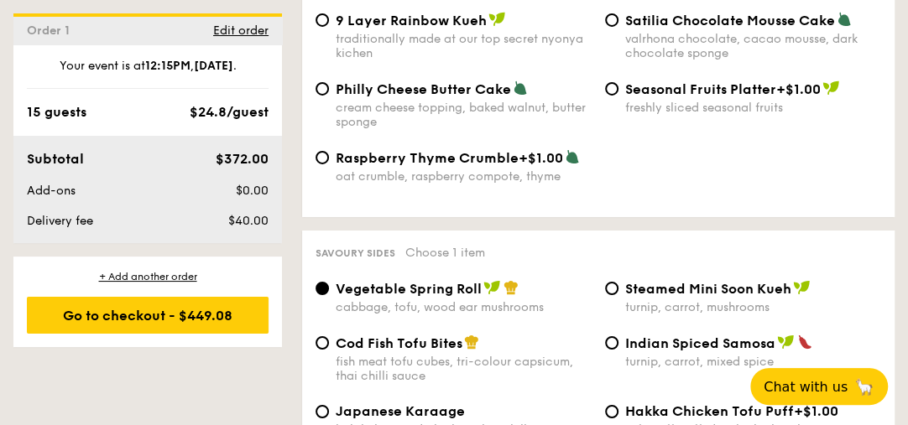
click at [733, 199] on div "Sweet sides Choose 1 item Ondeh Ondeh Pandan Cake fragrant gula melaka compote,…" at bounding box center [598, 21] width 592 height 393
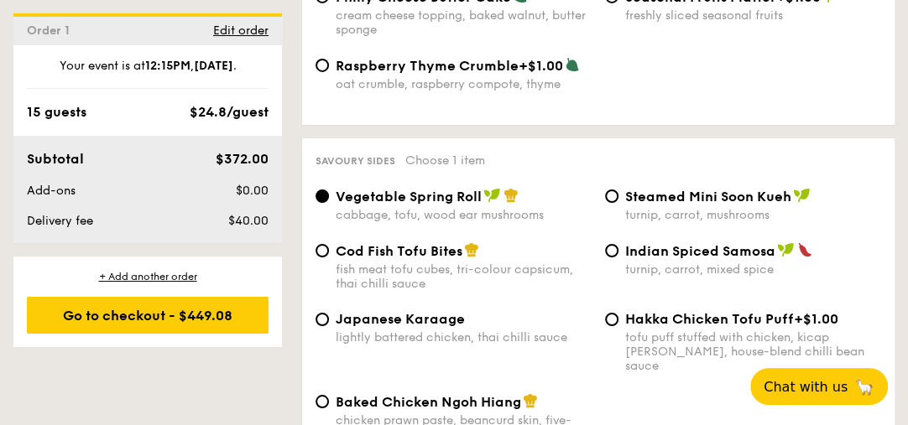
scroll to position [2960, 0]
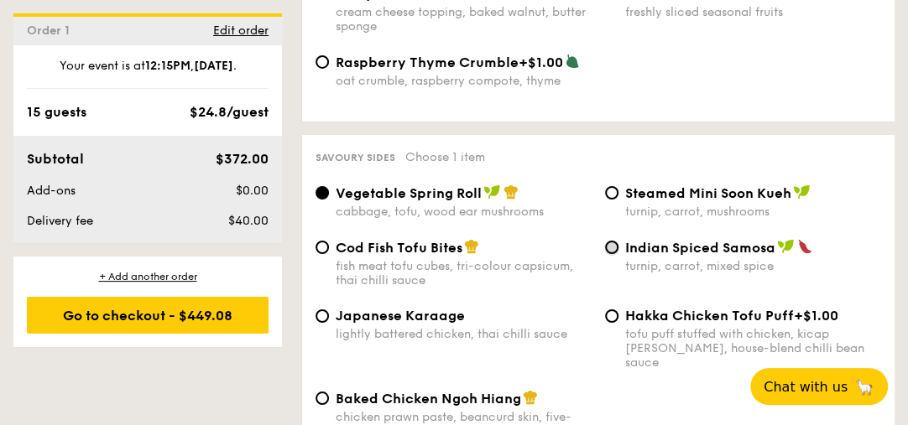
click at [611, 242] on input "Indian Spiced Samosa turnip, carrot, mixed spice" at bounding box center [611, 247] width 13 height 13
radio input "true"
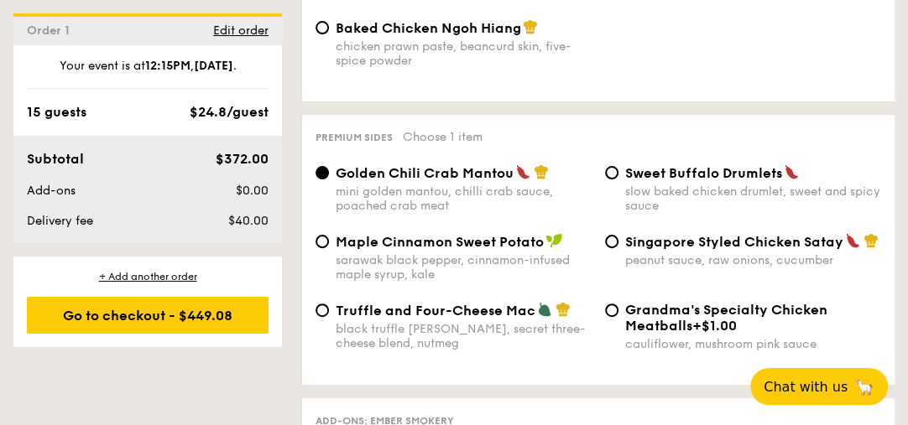
scroll to position [3391, 0]
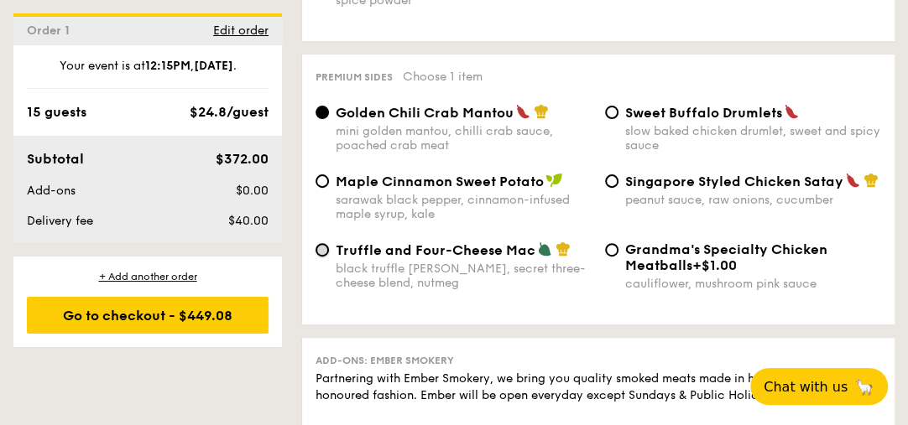
click at [321, 243] on input "Truffle and Four-Cheese Mac black truffle pate, brie, secret three-cheese blend…" at bounding box center [321, 249] width 13 height 13
radio input "true"
click at [330, 173] on div "Maple Cinnamon Sweet Potato sarawak black pepper, cinnamon-infused maple syrup,…" at bounding box center [453, 197] width 289 height 49
click at [322, 175] on input "Maple Cinnamon Sweet Potato sarawak black pepper, cinnamon-infused maple syrup,…" at bounding box center [321, 181] width 13 height 13
radio input "true"
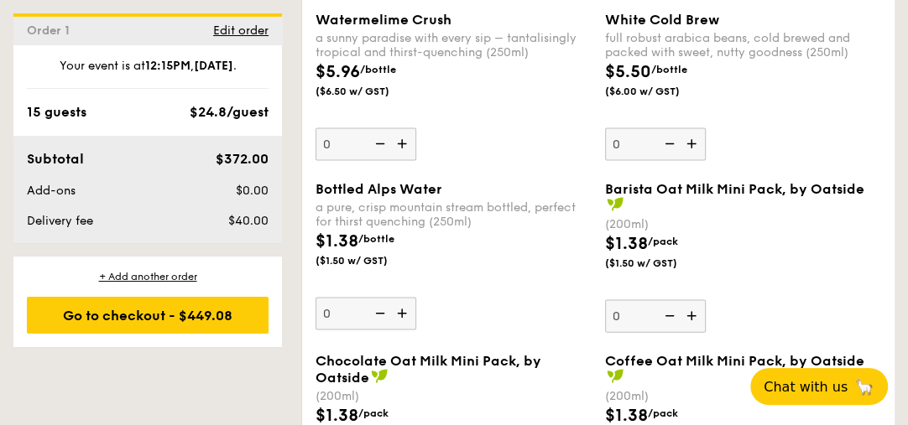
scroll to position [4830, 0]
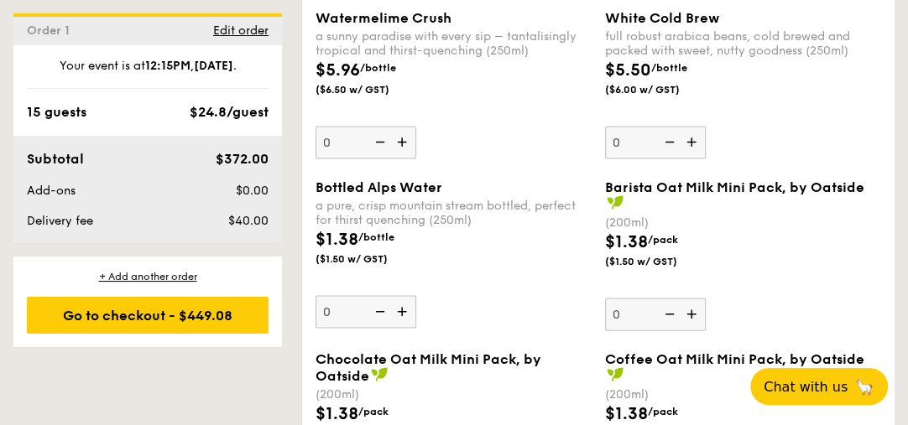
click at [558, 258] on div "$1.38 /bottle ($1.50 w/ GST)" at bounding box center [453, 256] width 289 height 59
click at [416, 296] on input "0" at bounding box center [365, 312] width 101 height 33
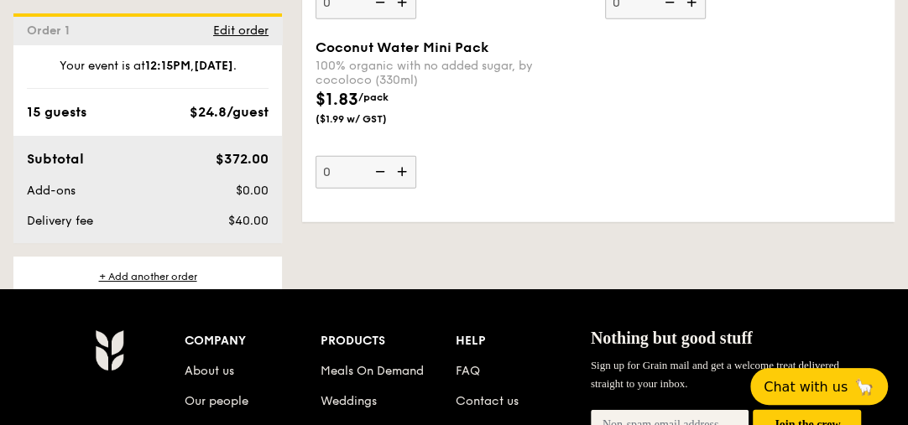
scroll to position [5363, 0]
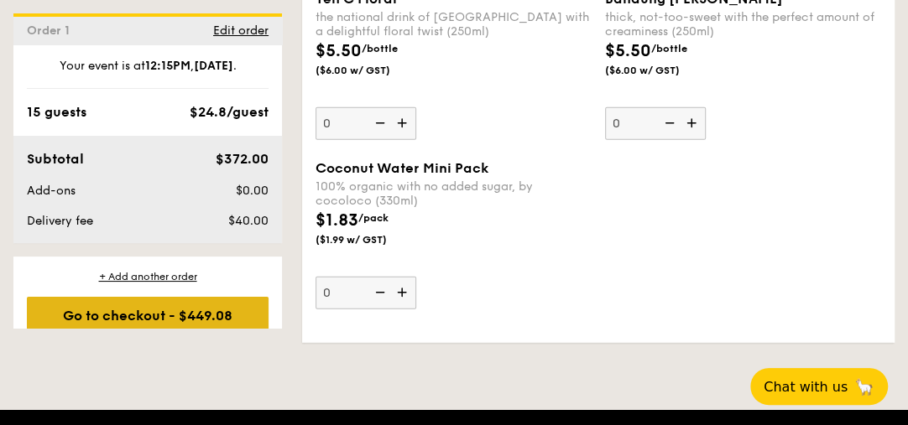
type input "NaN"
click at [189, 304] on div "Go to checkout - $449.08" at bounding box center [148, 315] width 242 height 37
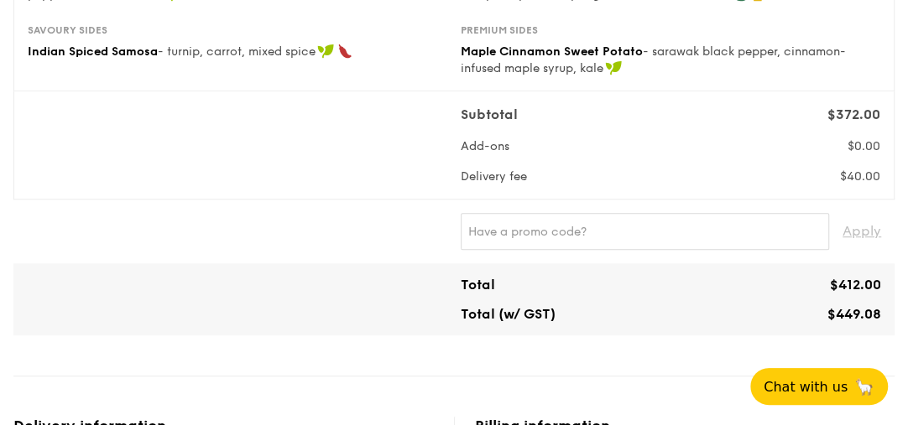
scroll to position [527, 0]
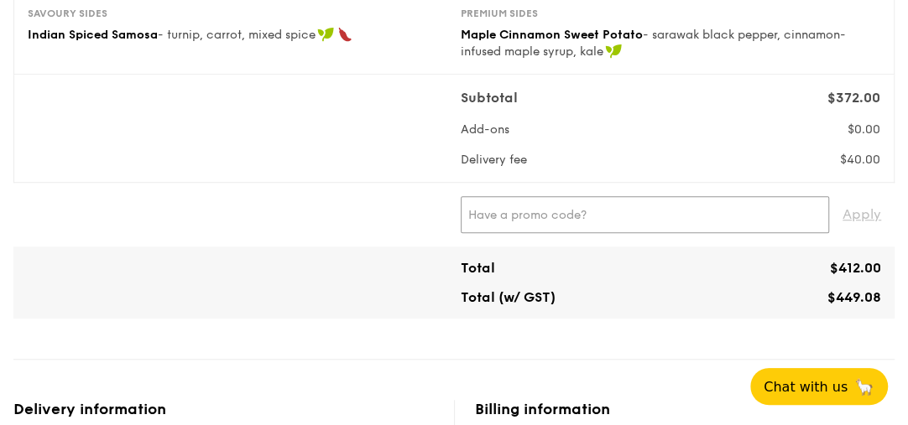
click at [628, 212] on input "text" at bounding box center [645, 214] width 368 height 37
click at [525, 208] on input "text" at bounding box center [645, 214] width 368 height 37
paste input "TRUEXGRAIN"
type input "TRUEXGRAIN"
click at [860, 219] on span "Apply" at bounding box center [861, 214] width 39 height 37
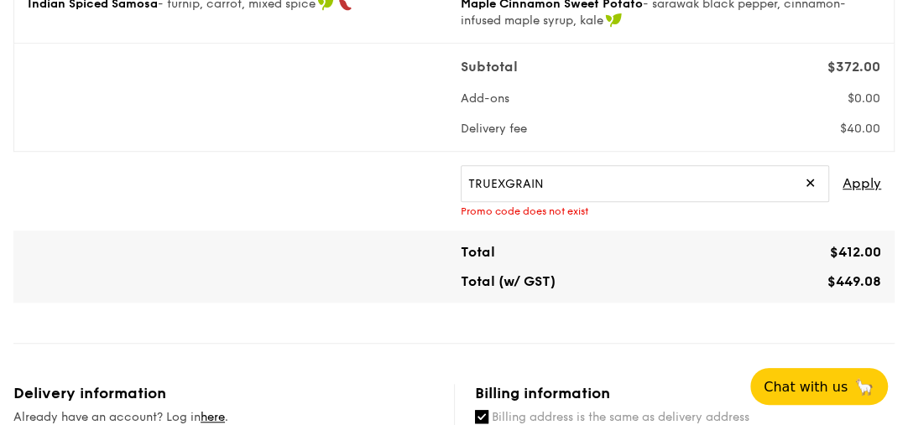
scroll to position [575, 0]
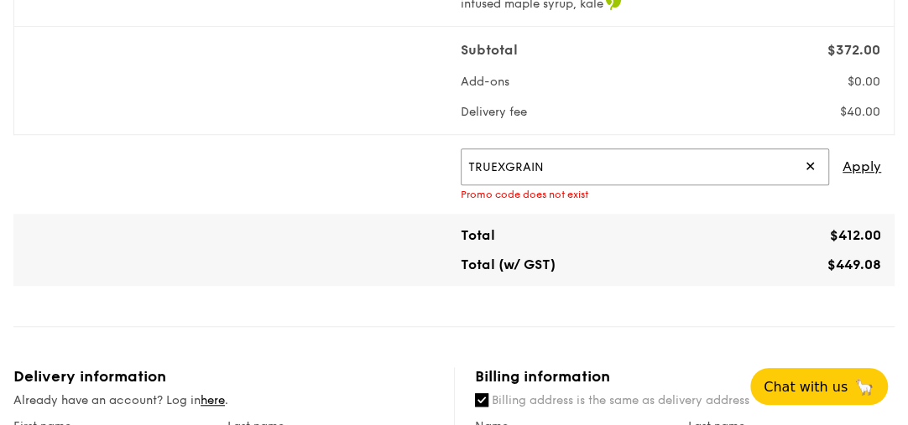
drag, startPoint x: 597, startPoint y: 149, endPoint x: 390, endPoint y: 151, distance: 206.4
click at [390, 151] on div "TRUEXGRAIN ✕ Apply Promo code does not exist" at bounding box center [454, 175] width 868 height 52
paste input "WELCOMEFEAST"
type input "WELCOMEFEAST"
click at [859, 169] on span "Apply" at bounding box center [861, 167] width 39 height 37
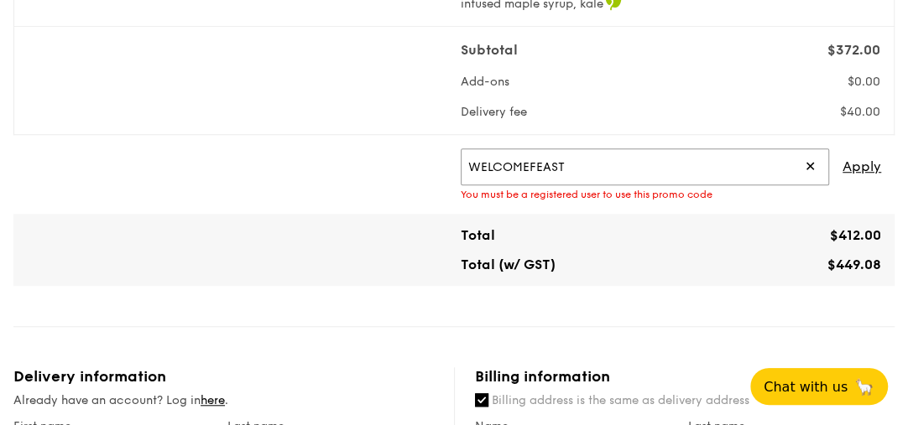
drag, startPoint x: 619, startPoint y: 159, endPoint x: 325, endPoint y: 138, distance: 295.3
click at [325, 138] on div "WELCOMEFEAST ✕ Apply You must be a registered user to use this promo code" at bounding box center [453, 174] width 881 height 79
click at [562, 164] on input "text" at bounding box center [645, 167] width 368 height 37
paste input "UOB30"
type input "UOB30"
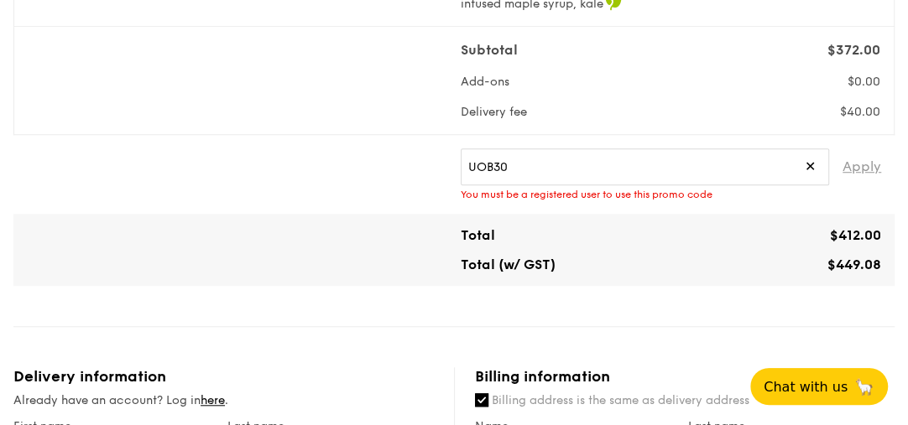
click at [855, 164] on span "Apply" at bounding box center [861, 167] width 39 height 37
click at [806, 169] on span "✕" at bounding box center [810, 167] width 11 height 37
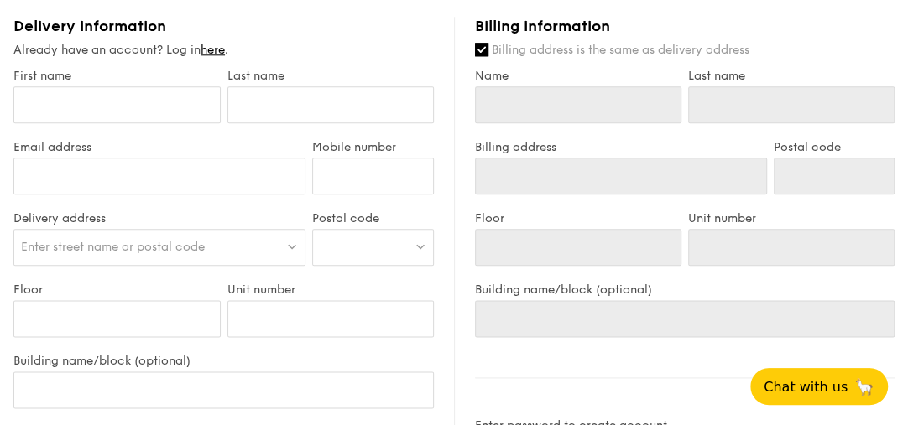
scroll to position [910, 0]
click at [85, 103] on input "First name" at bounding box center [116, 104] width 207 height 37
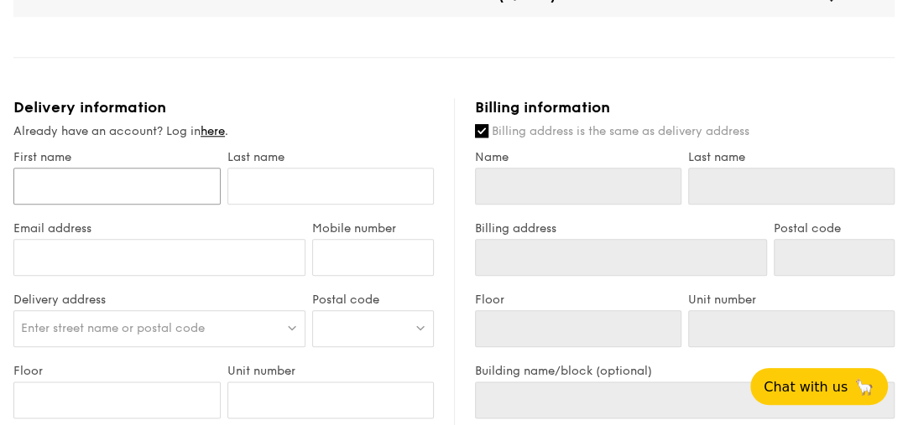
scroll to position [815, 0]
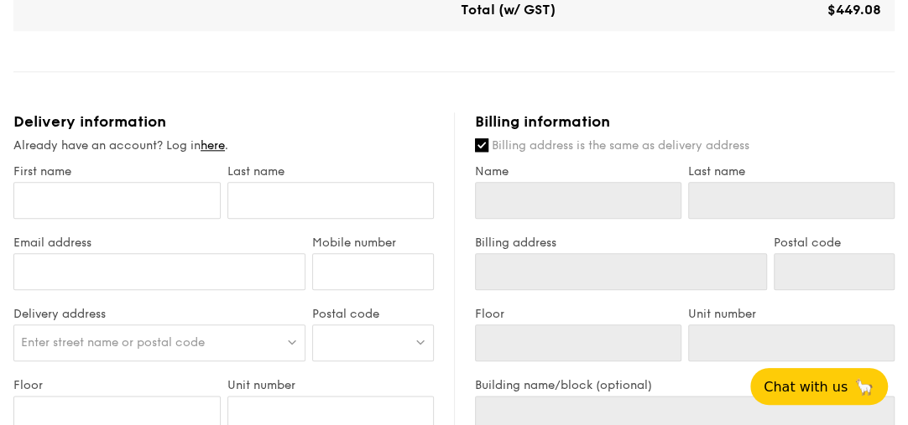
drag, startPoint x: 221, startPoint y: 148, endPoint x: 192, endPoint y: 160, distance: 31.2
click at [77, 186] on input "First name" at bounding box center [116, 200] width 207 height 37
type input "Y"
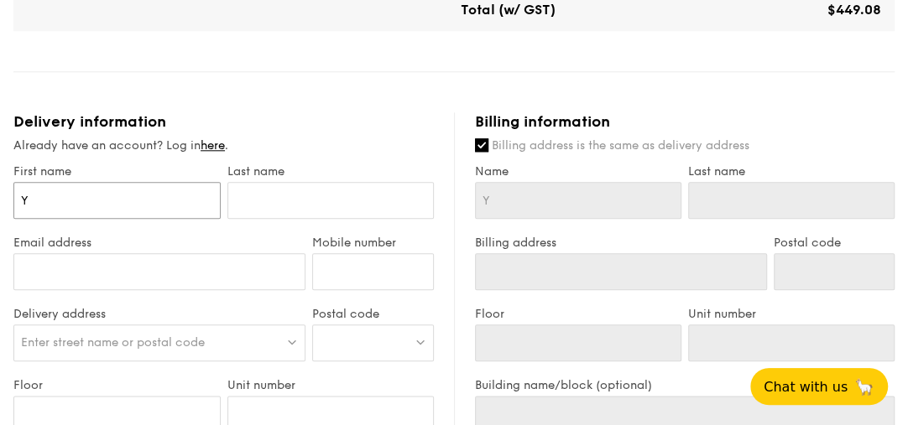
type input "YH"
type input "P"
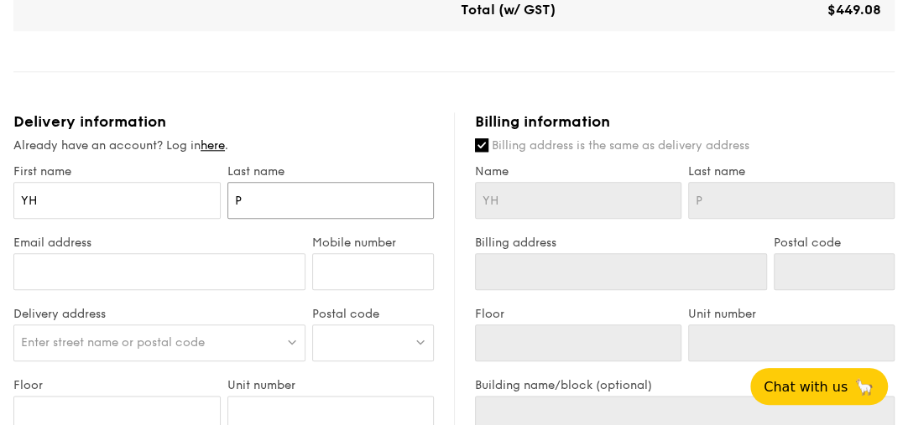
type input "PU"
type input "PUa"
type input "PU"
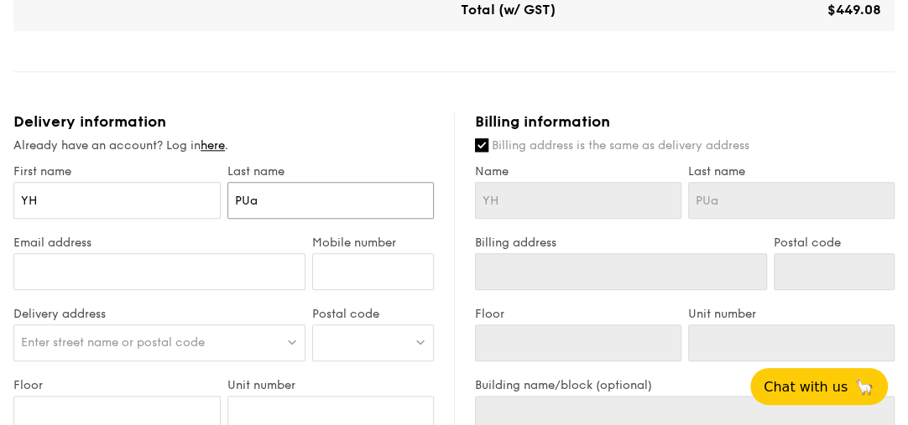
type input "PU"
type input "P"
type input "Ppu"
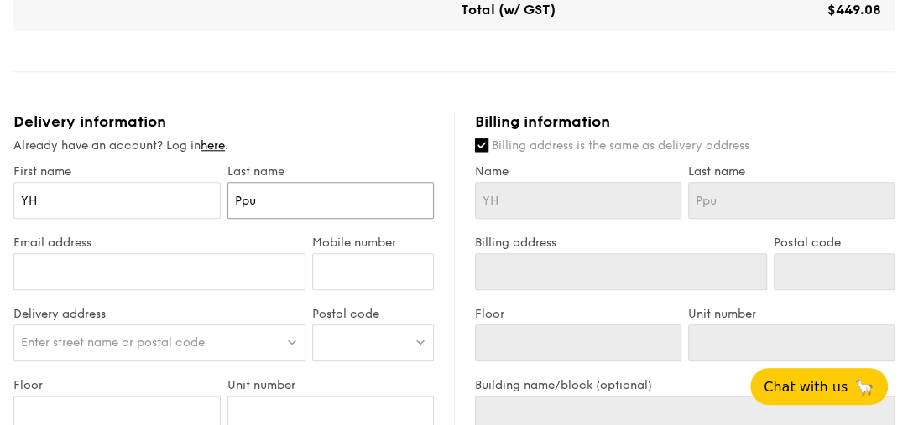
type input "Ppua"
type input "Ppu"
type input "Pp"
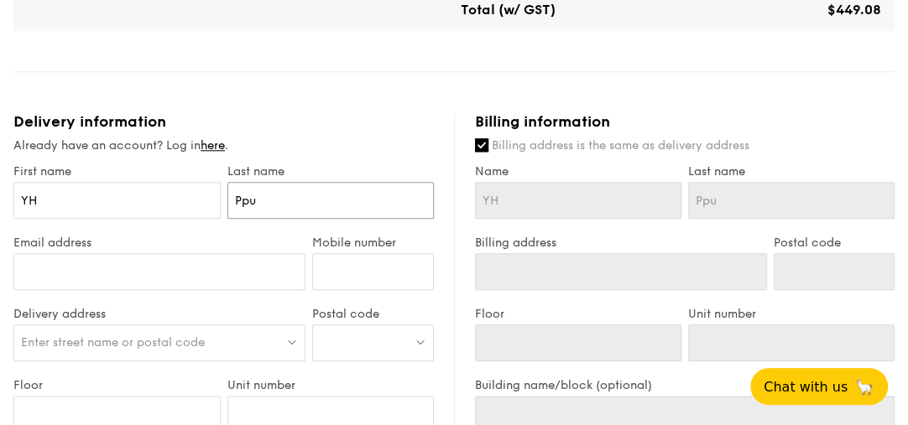
type input "Pp"
type input "P"
type input "Piu"
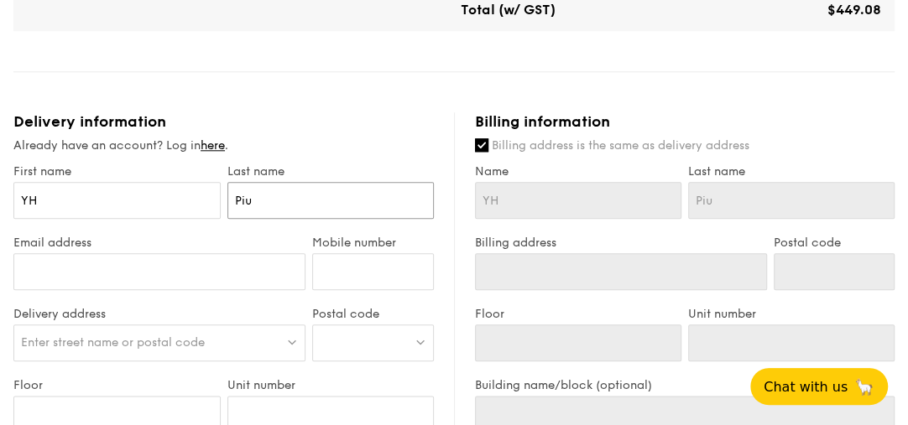
type input "Piua"
type input "Piu"
type input "Pi"
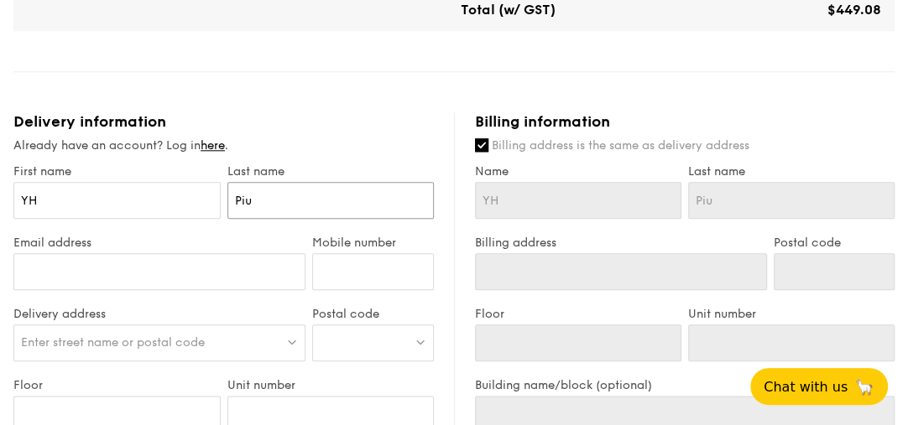
type input "Pi"
type input "P"
type input "Pu"
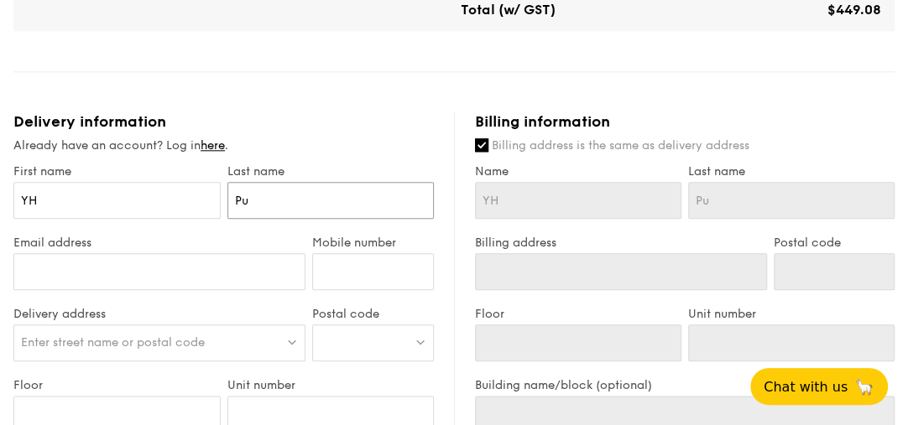
type input "Pua"
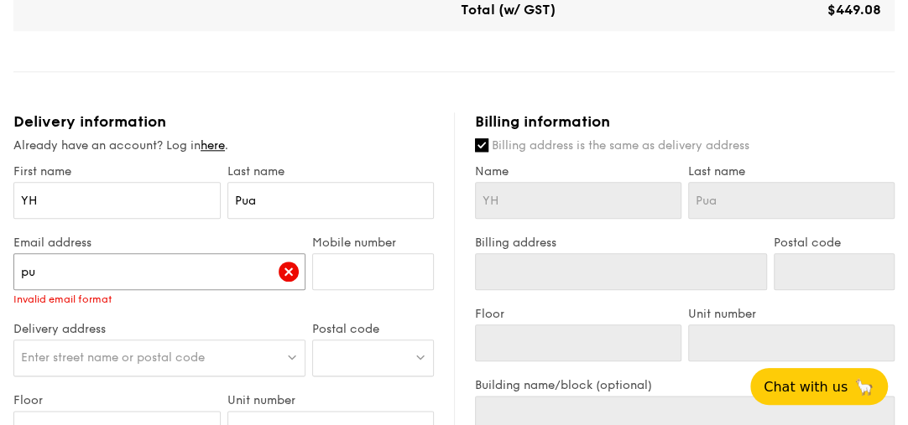
type input "p"
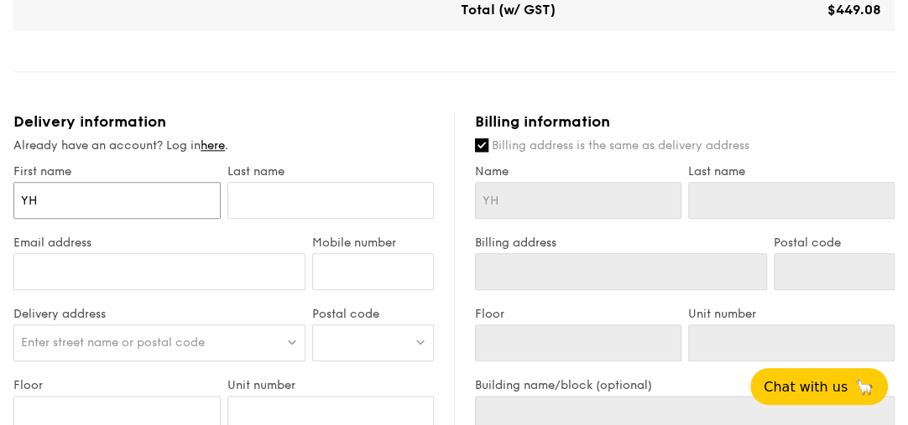
type input "f"
type input "F"
type input "FG"
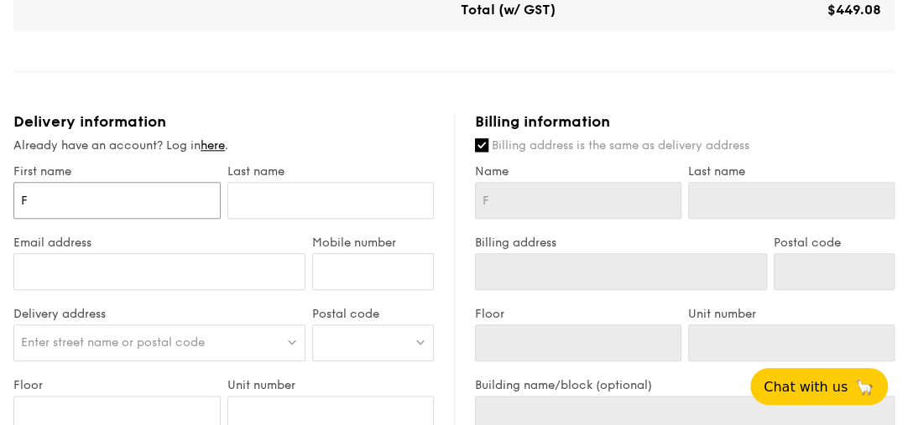
type input "FG"
type input "F"
type input "Fl"
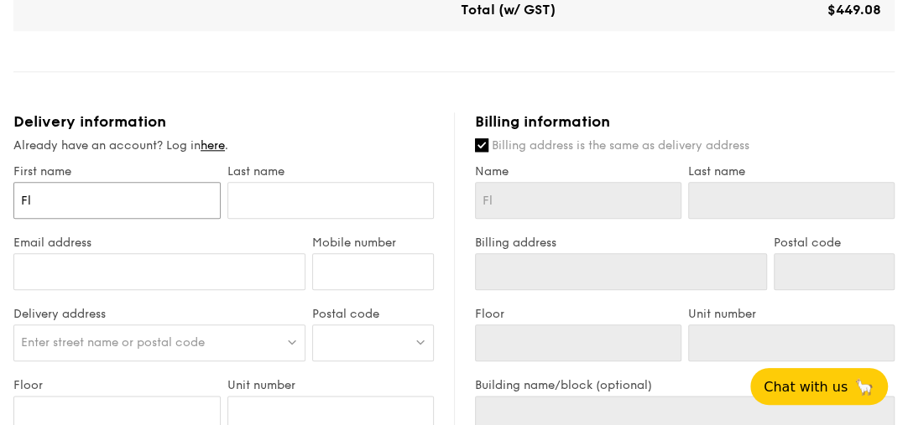
type input "Flu"
type input "Flut"
type input "Flutt"
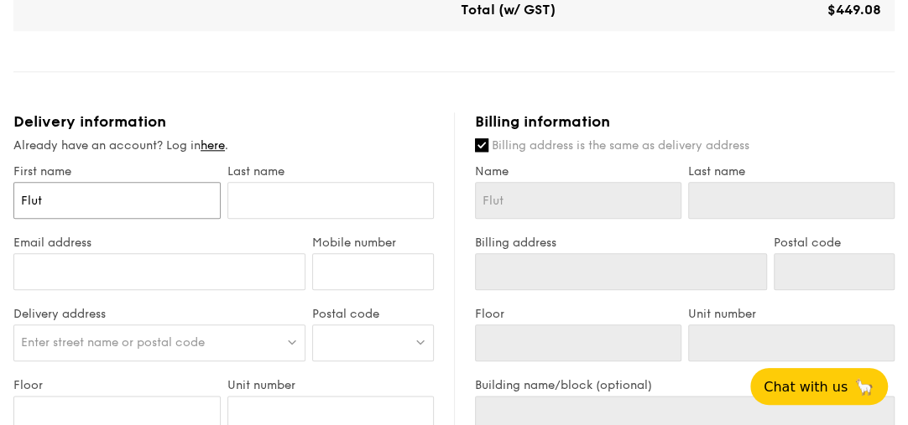
type input "Flutt"
type input "Flutte"
type input "Flutter"
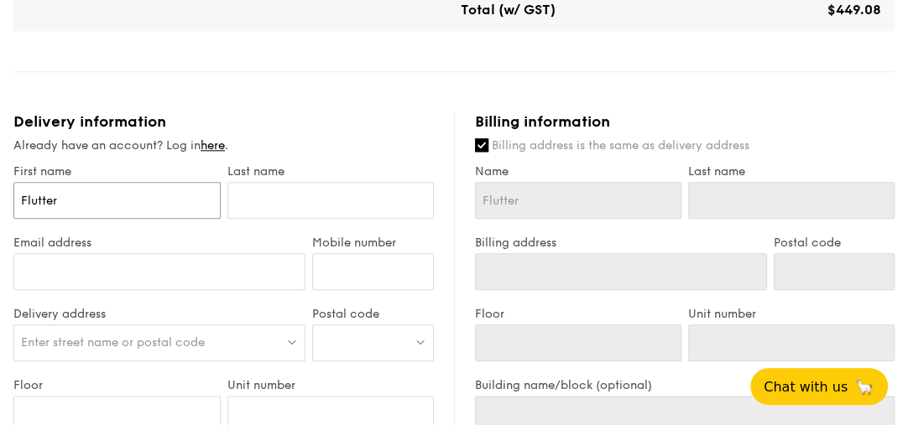
type input "Flutter"
type input "G"
type input "Gl"
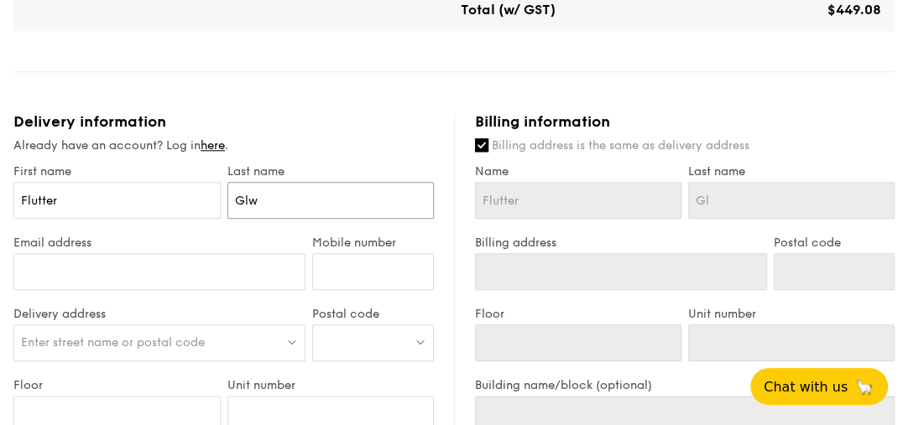
type input "Glwo"
type input "Glw"
type input "Gl"
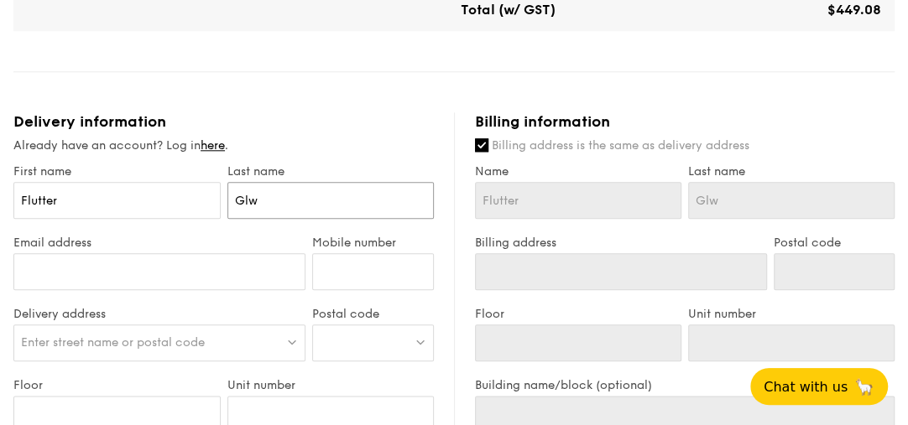
type input "Gl"
type input "G"
type input "T"
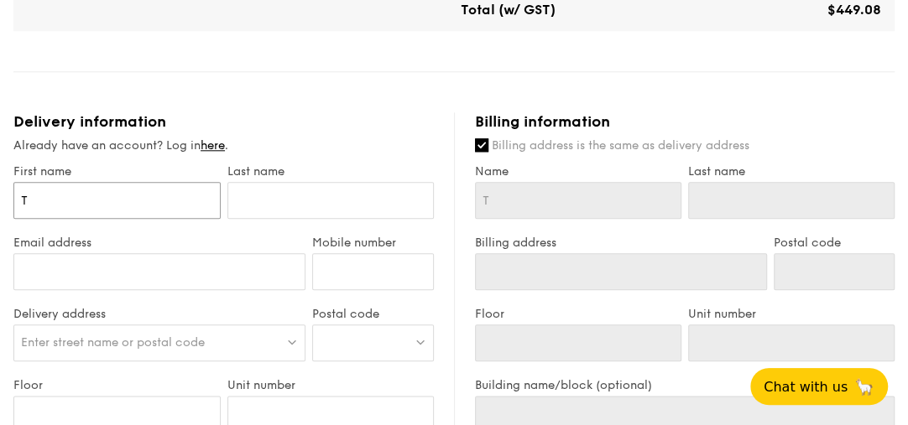
type input "Ts"
type input "Tse"
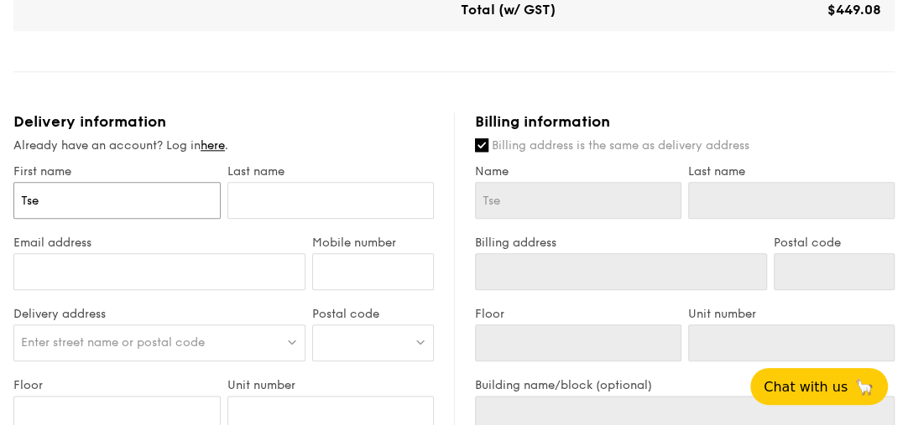
type input "Tse"
type input "Ts"
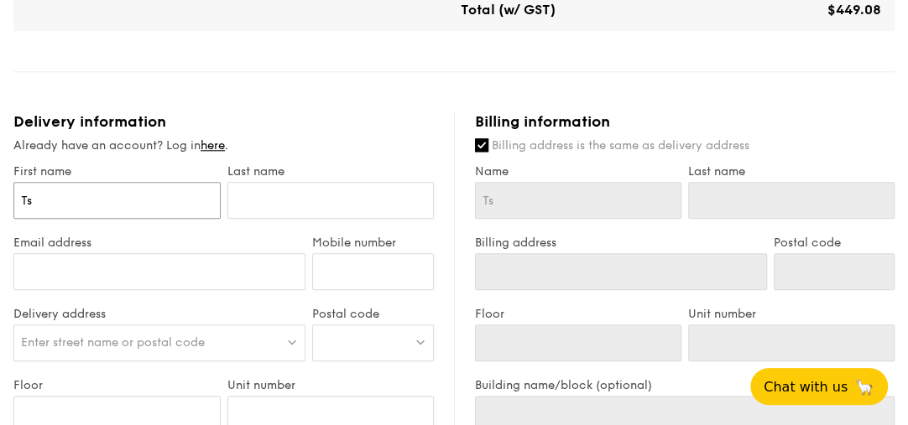
type input "T"
type input "TL"
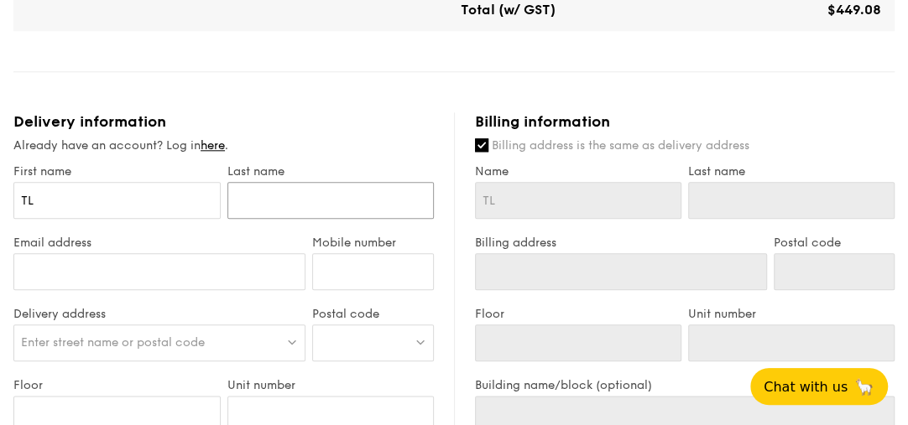
type input "C"
type input "Ch"
type input "Chu"
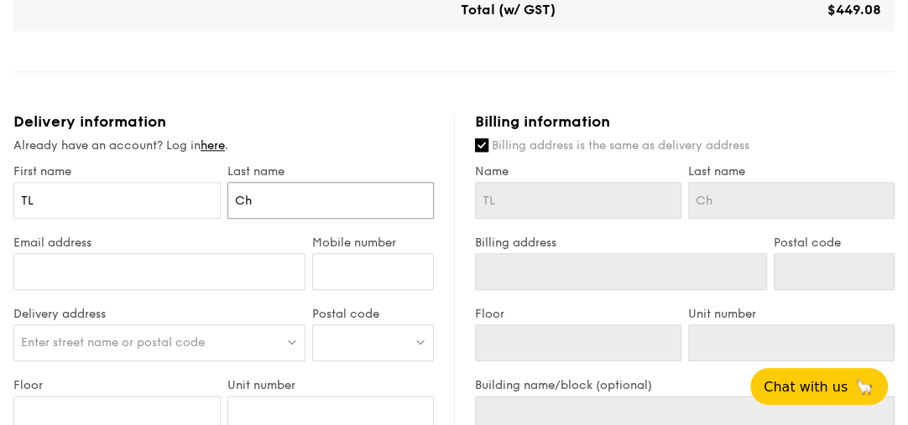
type input "Chu"
type input "Chua"
type input "c"
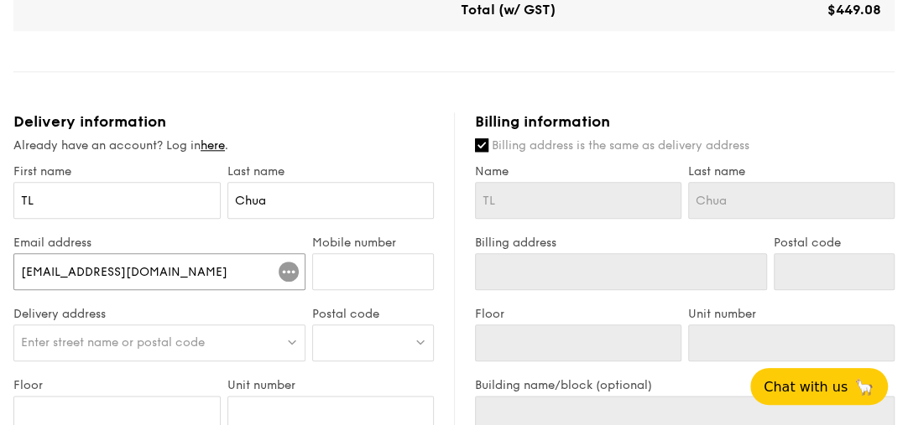
type input "tselert@hotmail.com"
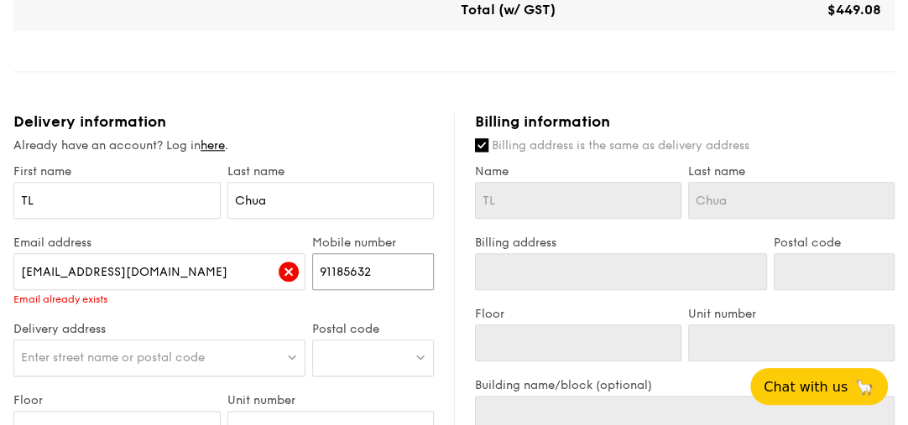
type input "91185632"
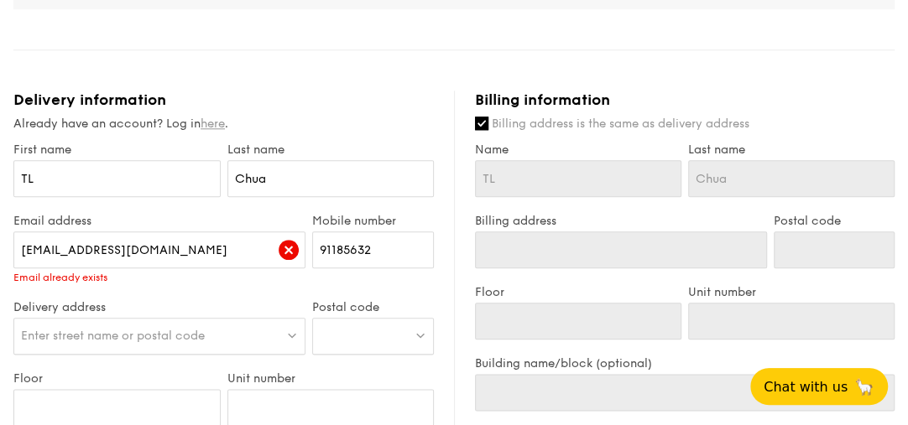
click at [218, 123] on link "here" at bounding box center [213, 124] width 24 height 14
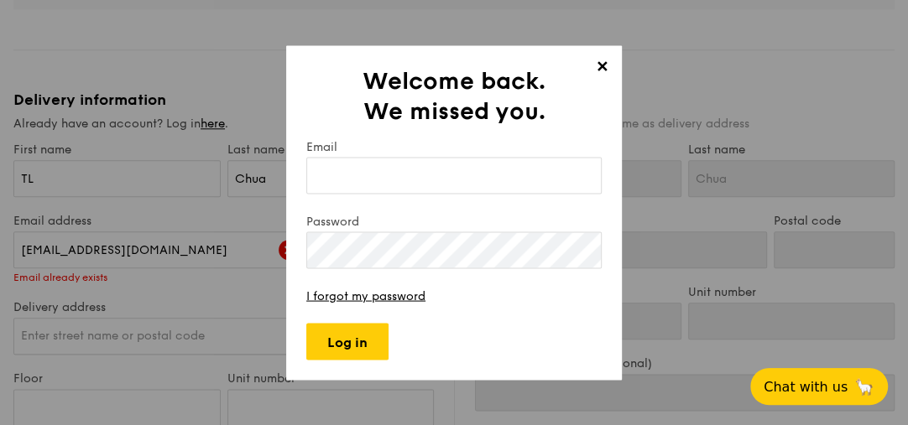
click at [442, 172] on input "Email" at bounding box center [453, 175] width 295 height 37
type input "tselert@hotmail.com"
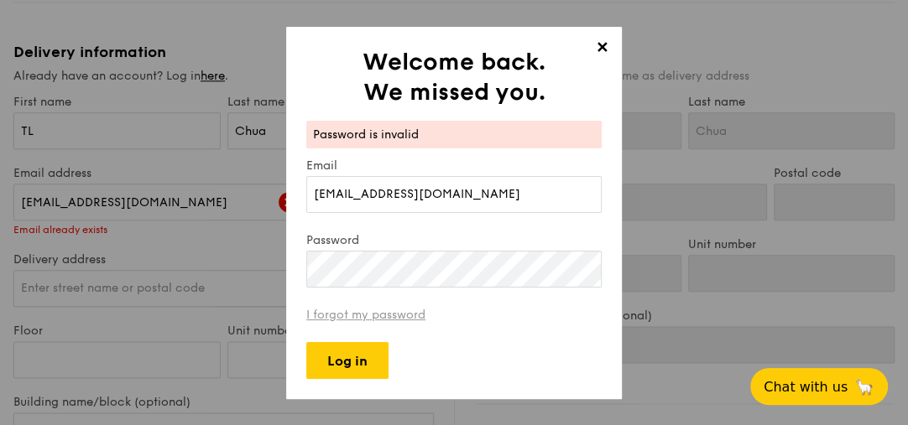
click at [406, 313] on link "I forgot my password" at bounding box center [365, 315] width 119 height 14
click at [257, 271] on div "✕ Welcome back. We missed you. Password is invalid Email tselert@hotmail.com Pa…" at bounding box center [454, 212] width 908 height 425
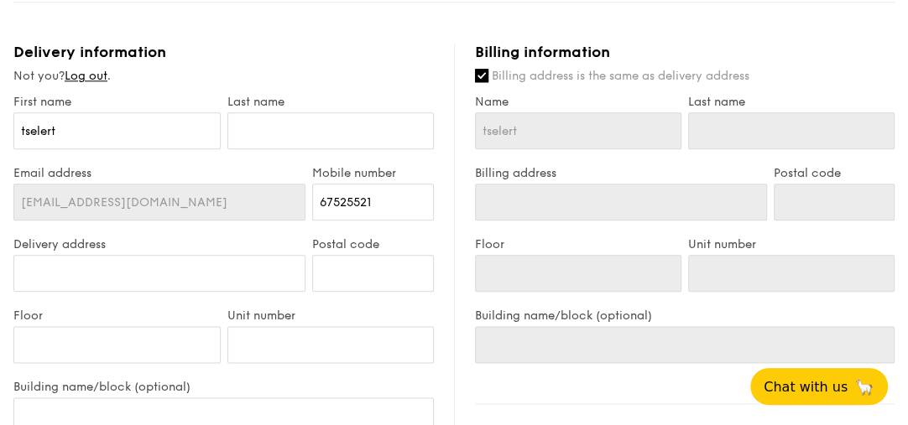
type input "[STREET_ADDRESS]"
type input "532377"
type input "[STREET_ADDRESS]"
type input "532377"
click at [243, 197] on div "Email address tselert@hotmail.com Mobile number 67525521" at bounding box center [223, 201] width 427 height 71
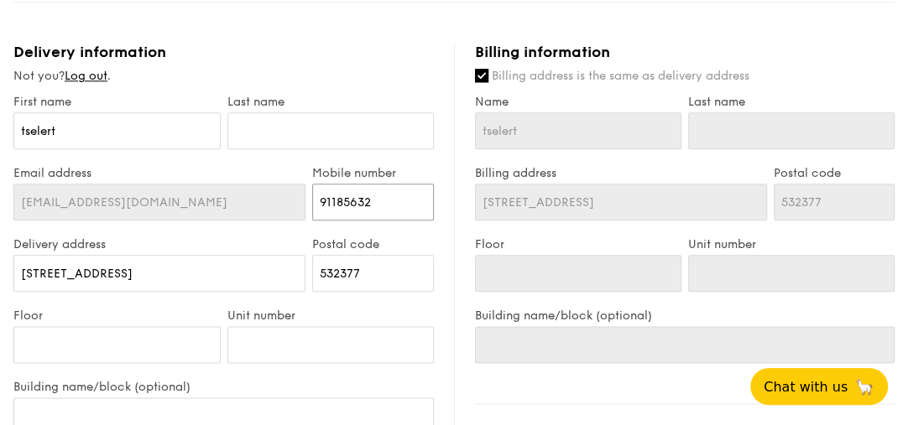
type input "91185632"
click at [172, 336] on input "Floor" at bounding box center [116, 344] width 207 height 37
type input "1"
type input "17"
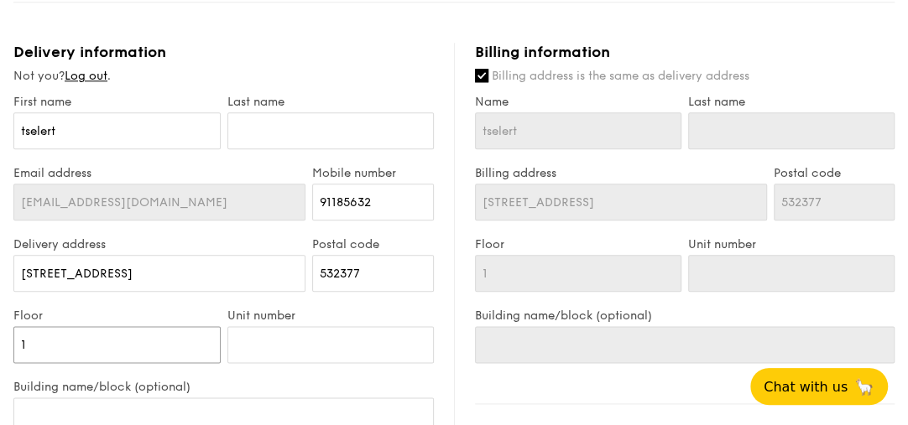
type input "17"
type input "2"
type input "23"
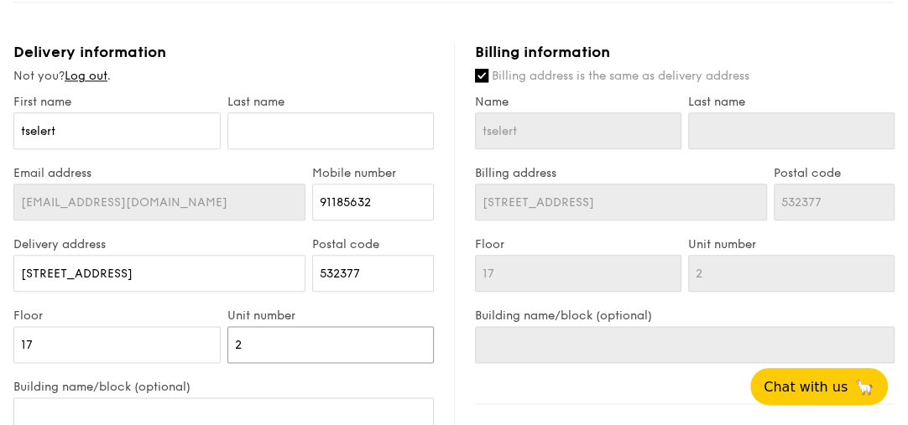
type input "23"
click at [256, 136] on input "text" at bounding box center [330, 130] width 207 height 37
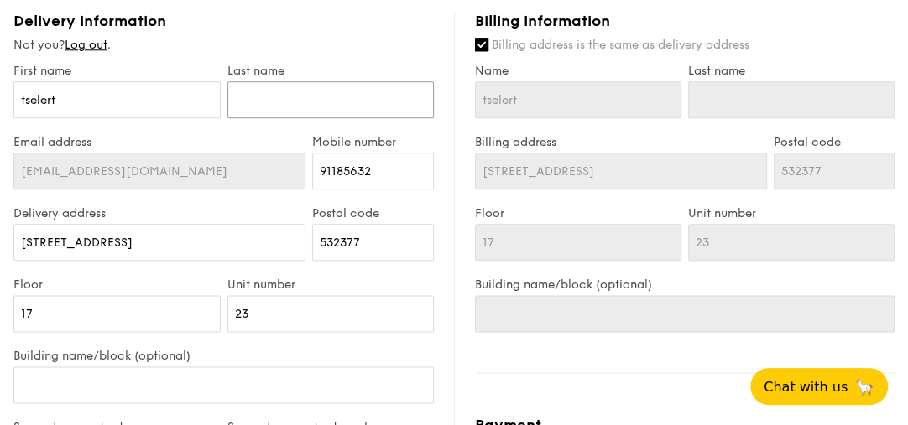
scroll to position [933, 0]
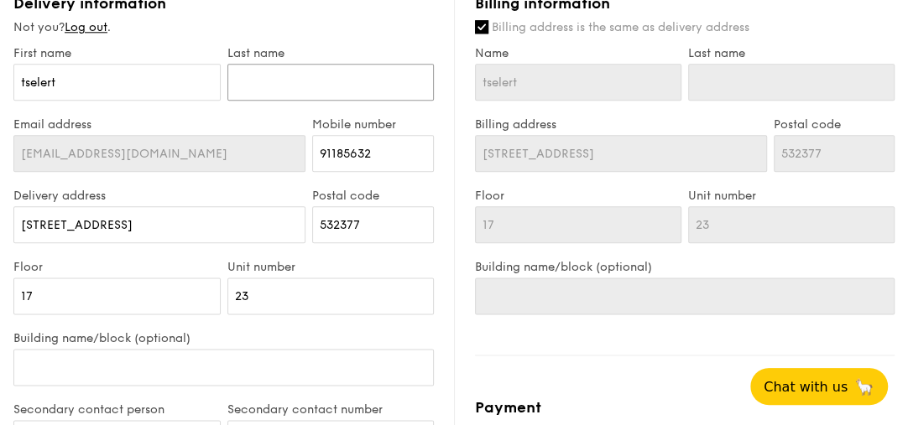
type input "C"
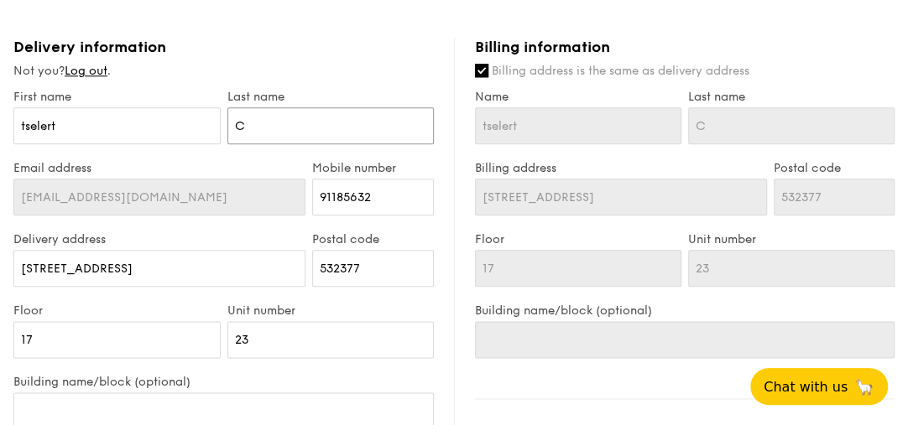
scroll to position [884, 0]
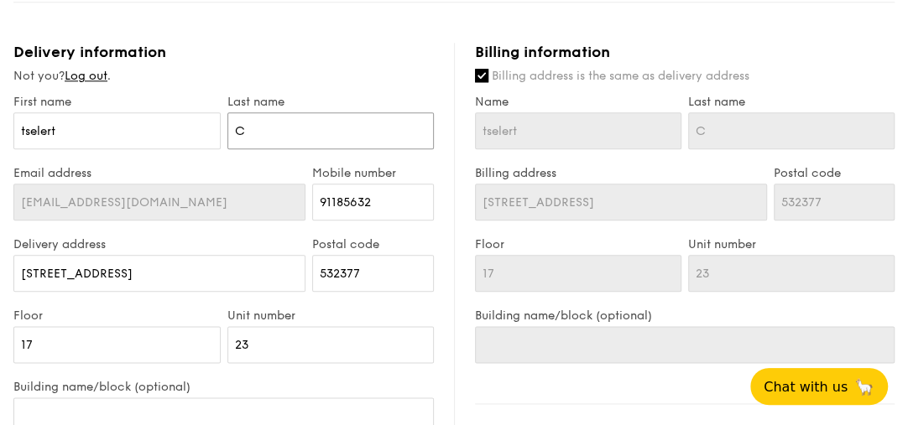
drag, startPoint x: 248, startPoint y: 131, endPoint x: 230, endPoint y: 130, distance: 18.5
click at [230, 130] on input "C" at bounding box center [330, 130] width 207 height 37
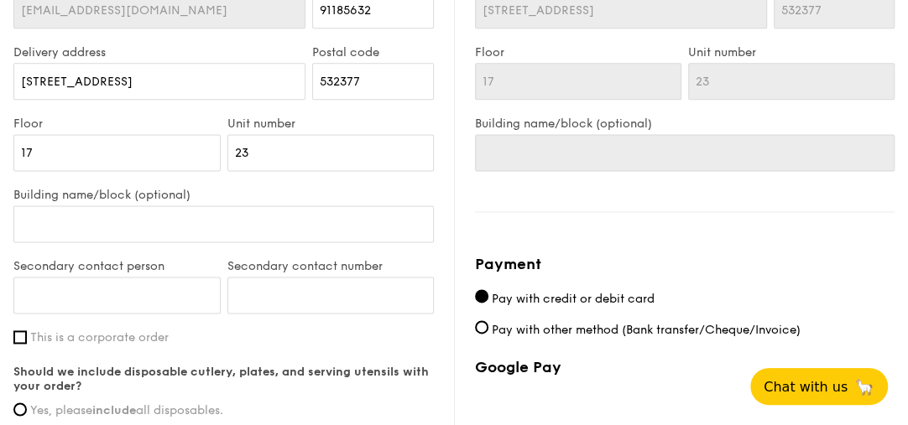
scroll to position [1124, 0]
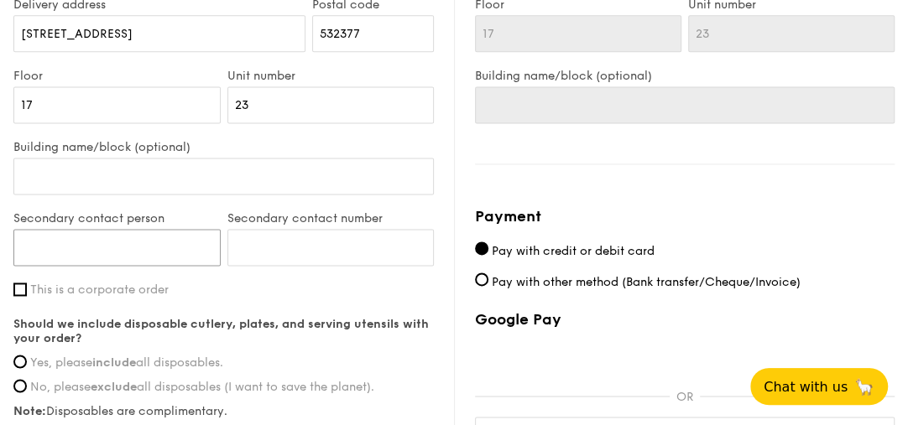
click at [60, 249] on input "Secondary contact person" at bounding box center [116, 247] width 207 height 37
click at [313, 237] on input "Secondary contact number" at bounding box center [330, 247] width 207 height 37
type input "90188129"
click at [60, 253] on input "Secondary contact person" at bounding box center [116, 247] width 207 height 37
type input "P"
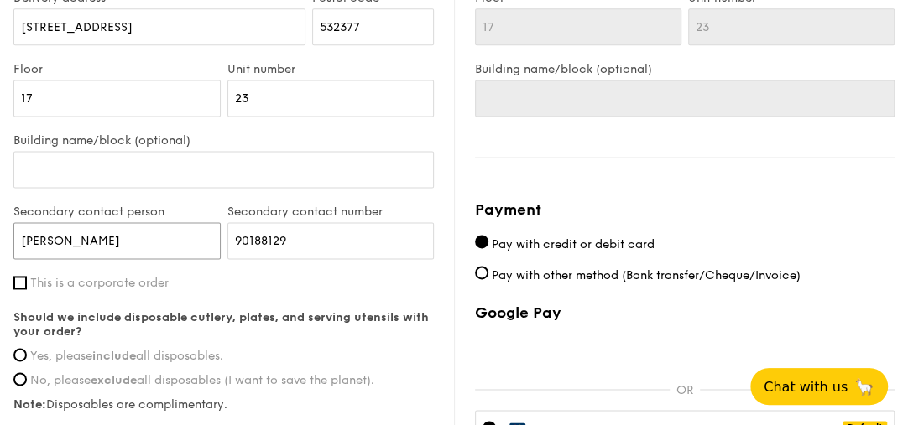
scroll to position [1172, 0]
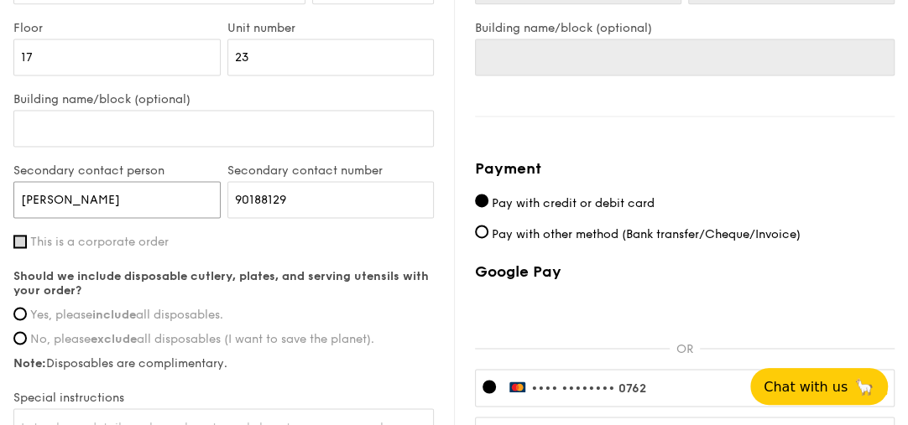
type input "Mr Pua"
click at [14, 241] on input "This is a corporate order" at bounding box center [19, 241] width 13 height 13
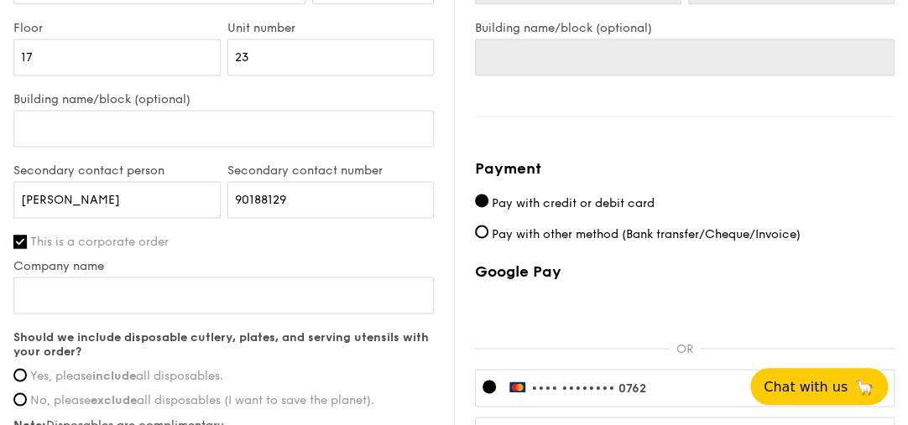
click at [14, 241] on input "This is a corporate order" at bounding box center [19, 241] width 13 height 13
checkbox input "false"
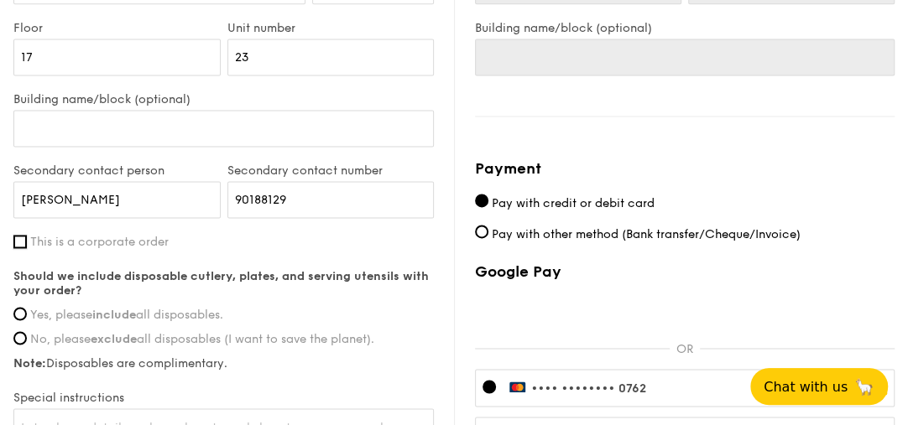
scroll to position [1220, 0]
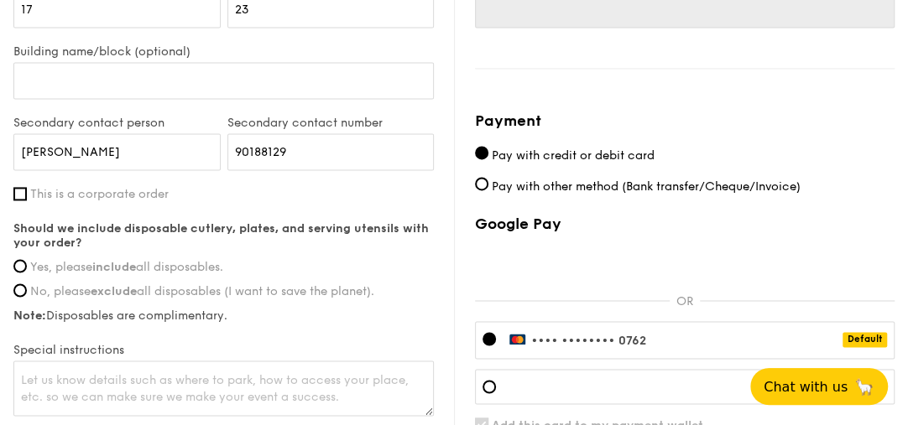
click at [66, 273] on span "Yes, please include all disposables." at bounding box center [126, 267] width 193 height 14
click at [27, 273] on input "Yes, please include all disposables." at bounding box center [19, 265] width 13 height 13
radio input "true"
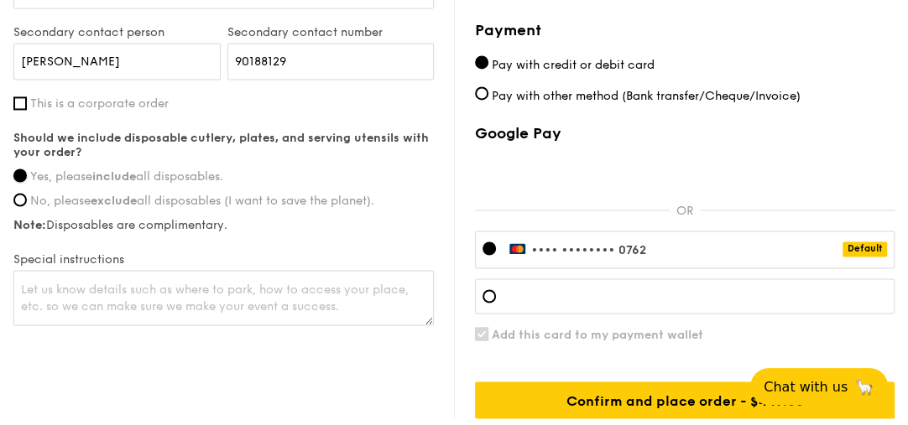
scroll to position [1316, 0]
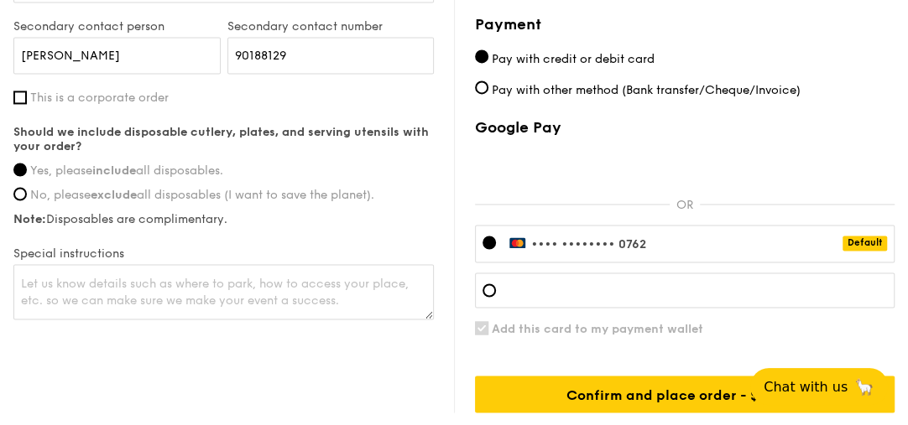
click at [705, 237] on div "•••• •••• •••• 0762 Default" at bounding box center [685, 244] width 420 height 38
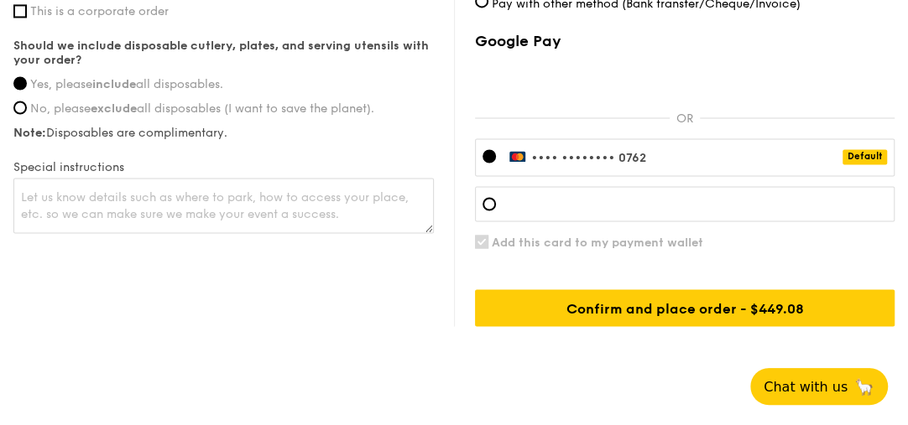
scroll to position [1388, 0]
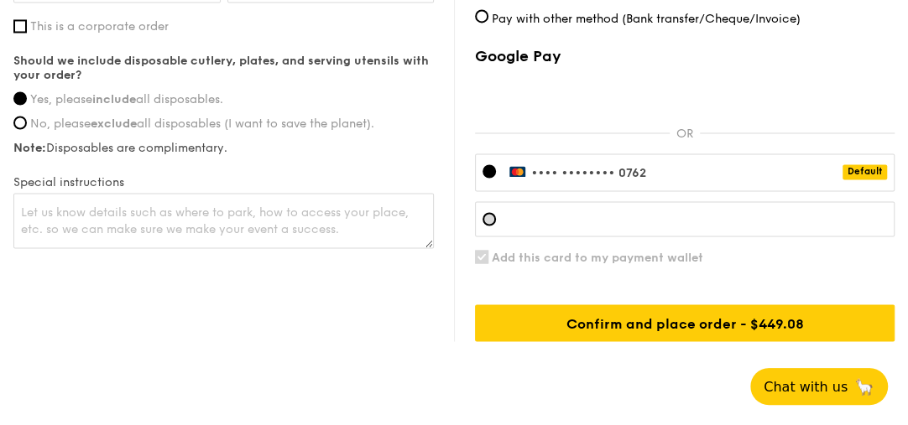
click at [487, 222] on div at bounding box center [488, 218] width 13 height 13
drag, startPoint x: 712, startPoint y: 227, endPoint x: 497, endPoint y: 222, distance: 214.9
click at [711, 227] on div at bounding box center [685, 218] width 420 height 35
click at [758, 224] on div at bounding box center [685, 218] width 420 height 35
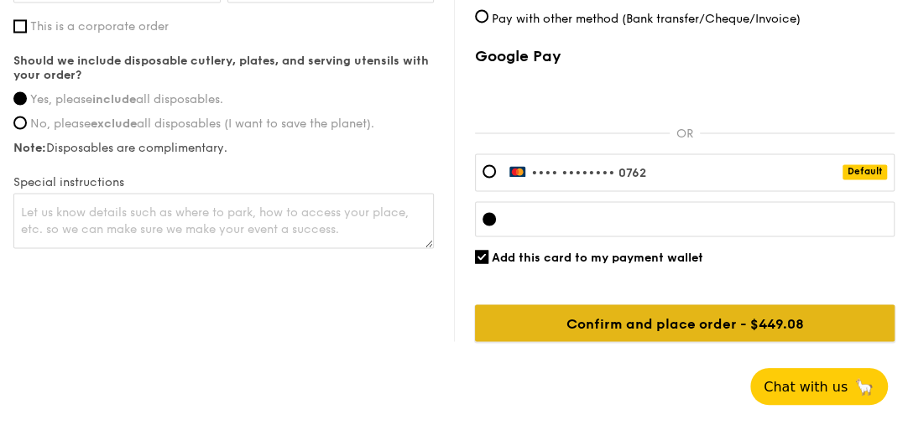
click at [760, 326] on input "Confirm and place order - $449.08" at bounding box center [685, 323] width 420 height 37
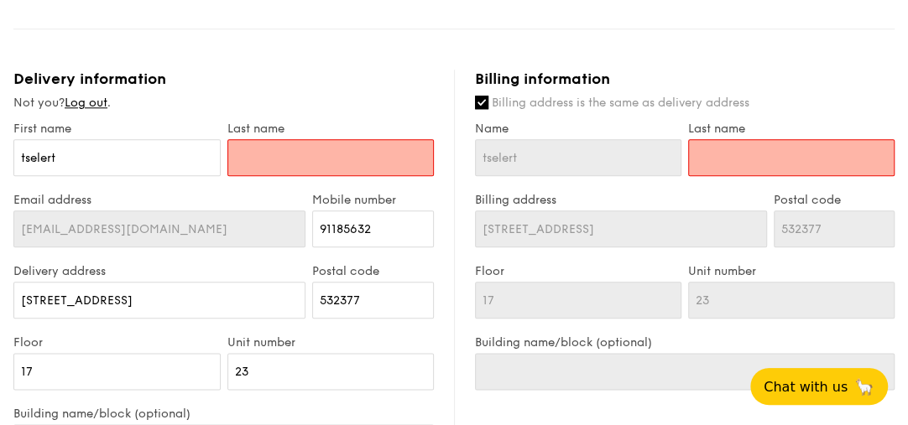
scroll to position [852, 0]
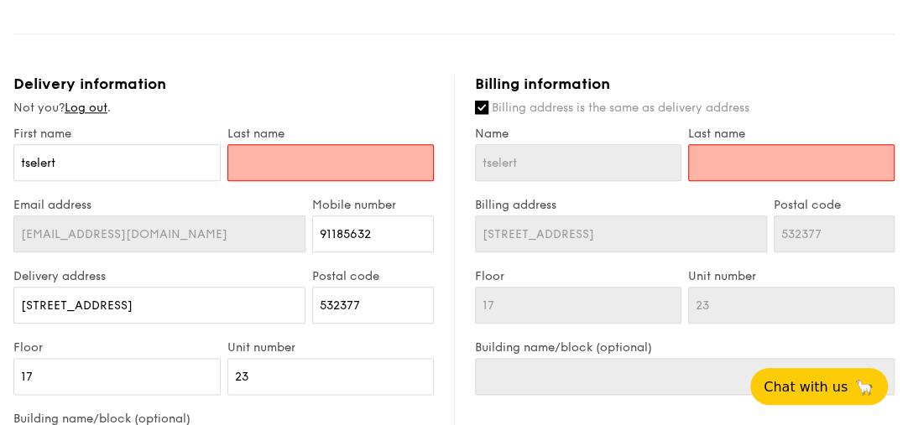
click at [324, 159] on input "text" at bounding box center [330, 162] width 207 height 37
type input "C"
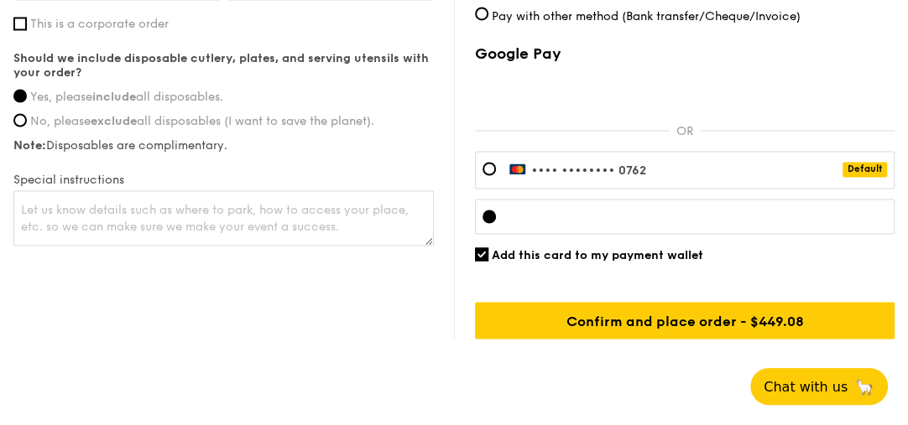
scroll to position [1427, 0]
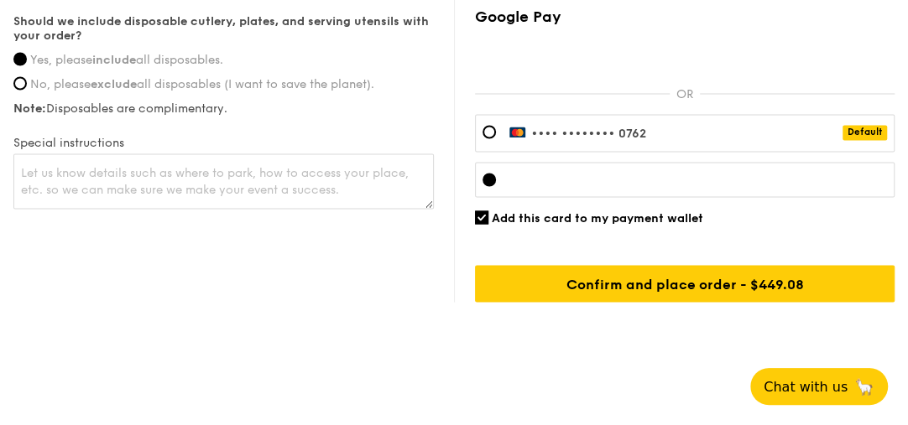
type input "C"
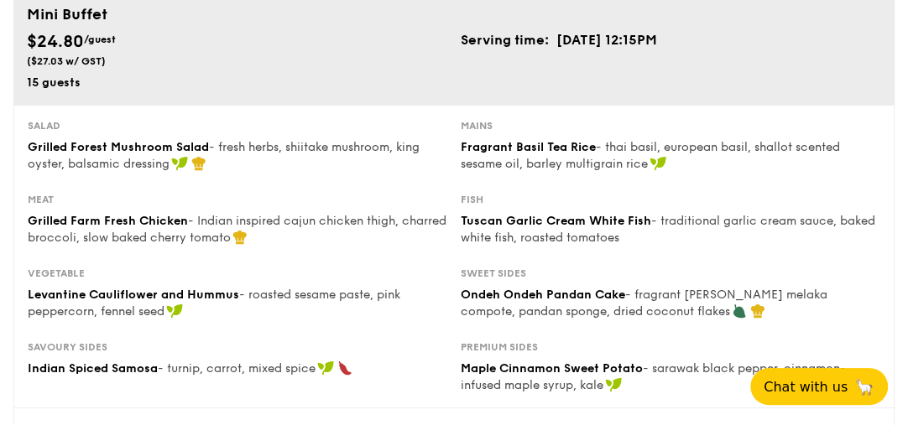
scroll to position [0, 0]
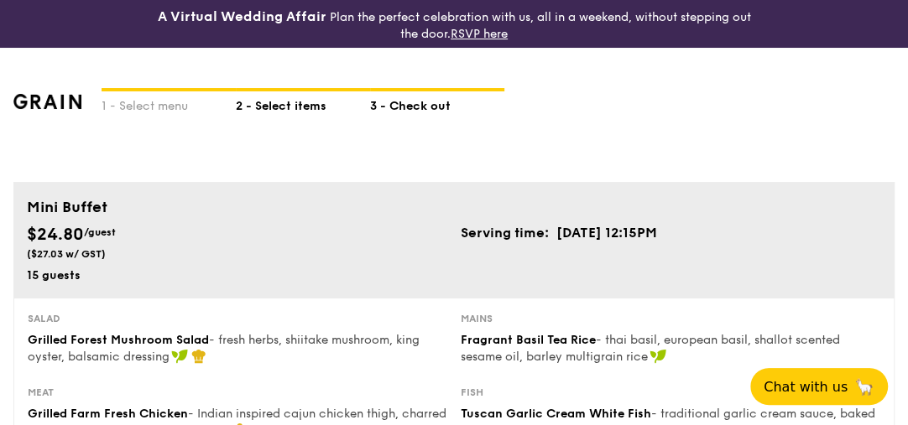
click at [287, 108] on div "2 - Select items" at bounding box center [303, 102] width 134 height 23
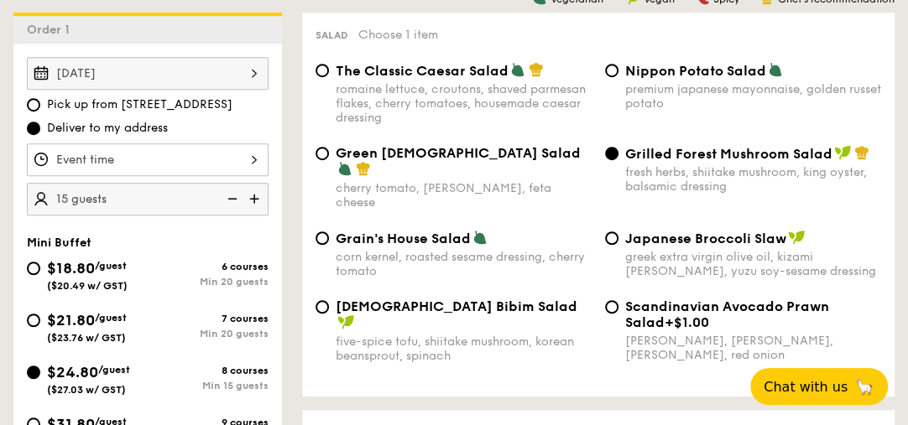
scroll to position [623, 0]
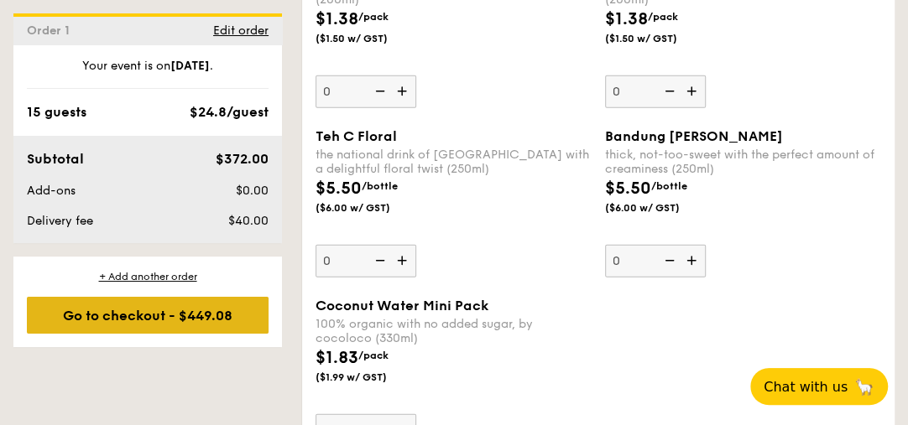
click at [99, 310] on div "Go to checkout - $449.08" at bounding box center [148, 315] width 242 height 37
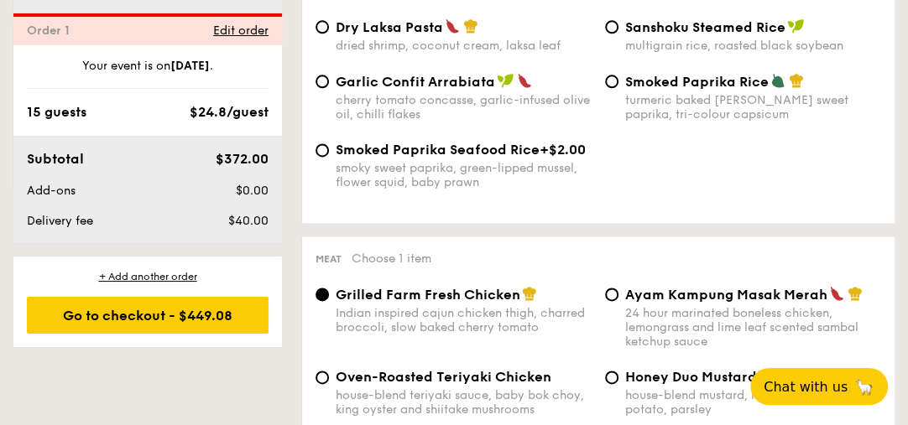
scroll to position [495, 0]
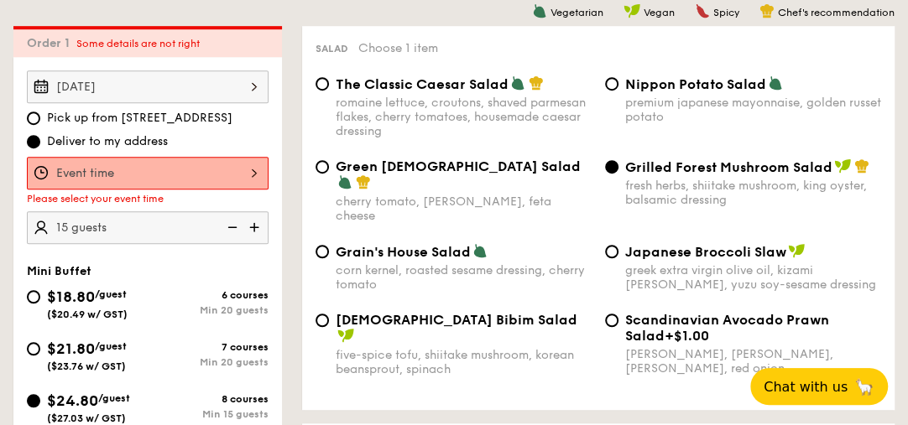
click at [213, 179] on div at bounding box center [148, 173] width 242 height 33
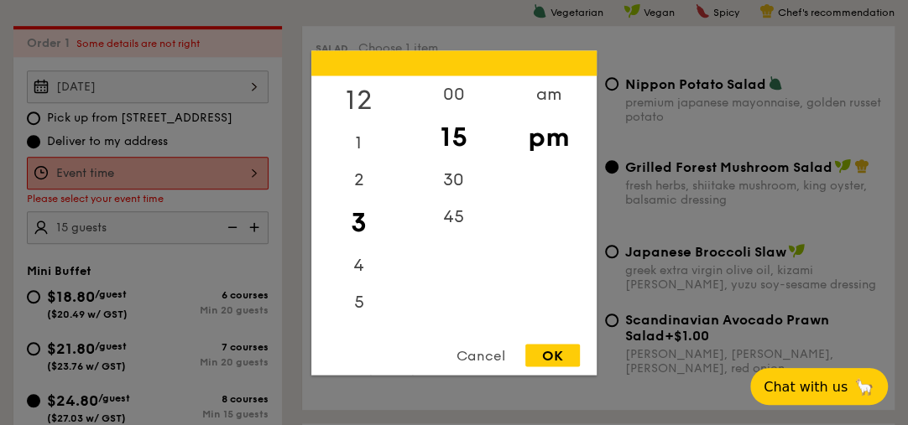
click at [357, 98] on div "12" at bounding box center [358, 100] width 95 height 49
click at [539, 346] on div "OK" at bounding box center [552, 355] width 55 height 23
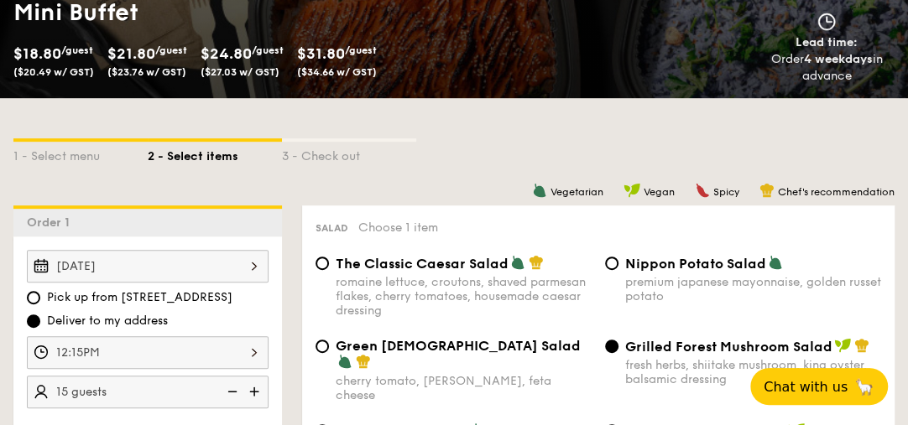
scroll to position [159, 0]
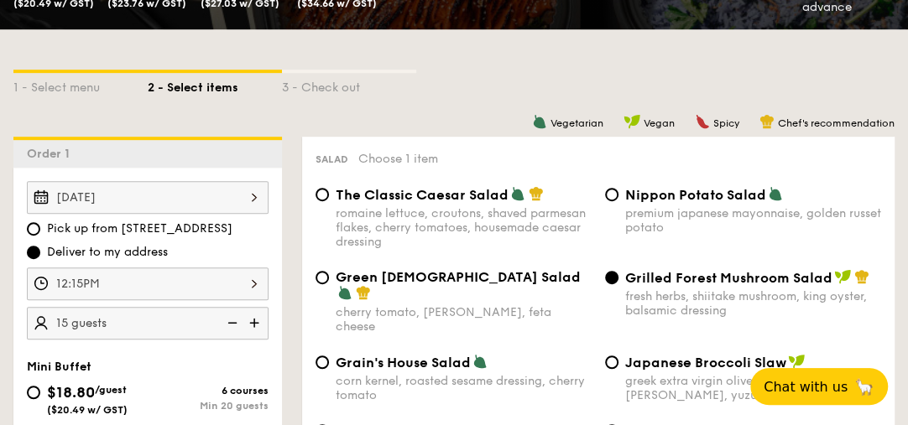
scroll to position [399, 0]
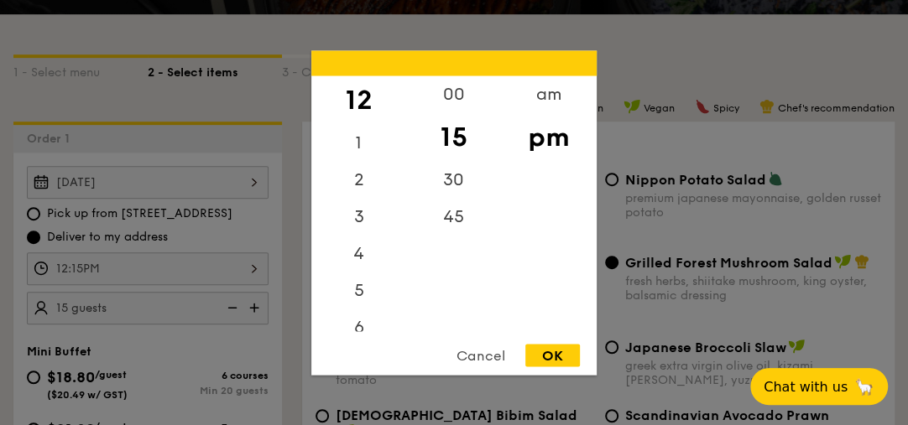
click at [257, 271] on div "12:15PM 12 1 2 3 4 5 6 7 8 9 10 11 00 15 30 45 am pm Cancel OK" at bounding box center [148, 269] width 242 height 33
drag, startPoint x: 451, startPoint y: 92, endPoint x: 470, endPoint y: 105, distance: 22.3
click at [452, 92] on div "00" at bounding box center [453, 100] width 95 height 49
click at [547, 352] on div "OK" at bounding box center [552, 355] width 55 height 23
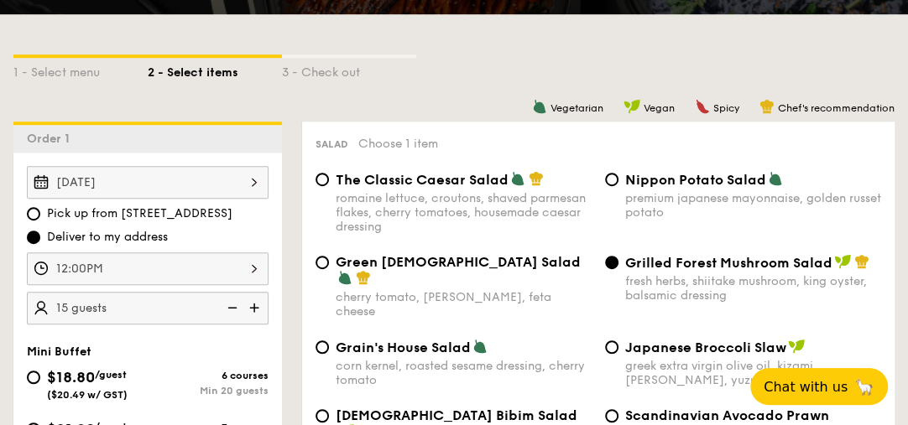
click at [255, 273] on div "12:00PM" at bounding box center [148, 269] width 242 height 33
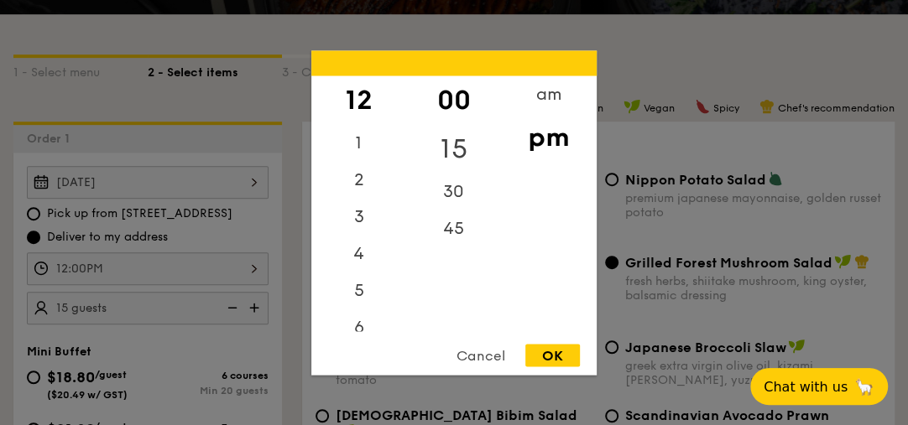
click at [461, 149] on div "15" at bounding box center [453, 148] width 95 height 49
click at [557, 359] on div "OK" at bounding box center [552, 355] width 55 height 23
type input "12:15PM"
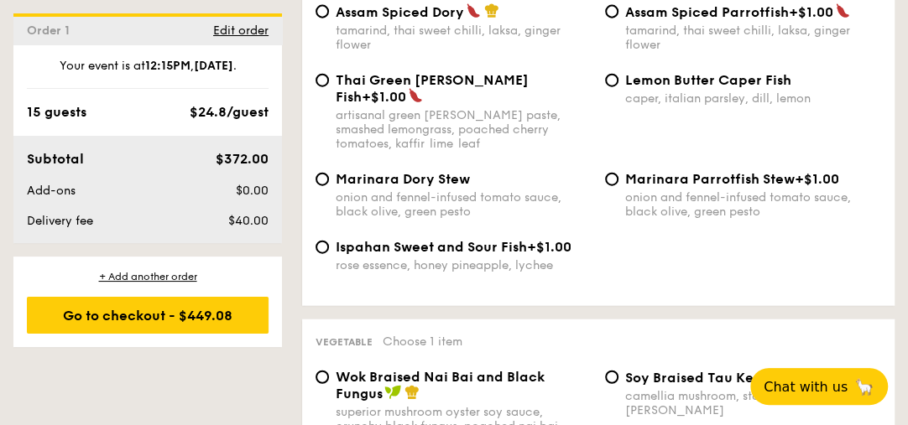
scroll to position [1934, 0]
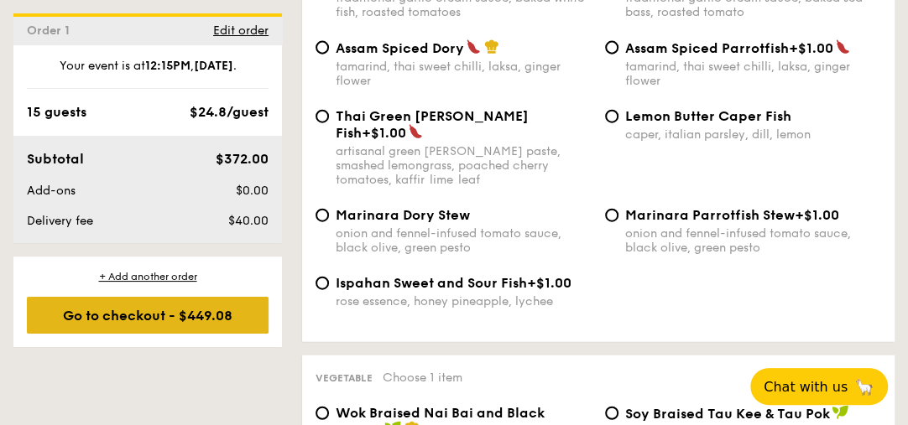
click at [150, 309] on div "Go to checkout - $449.08" at bounding box center [148, 315] width 242 height 37
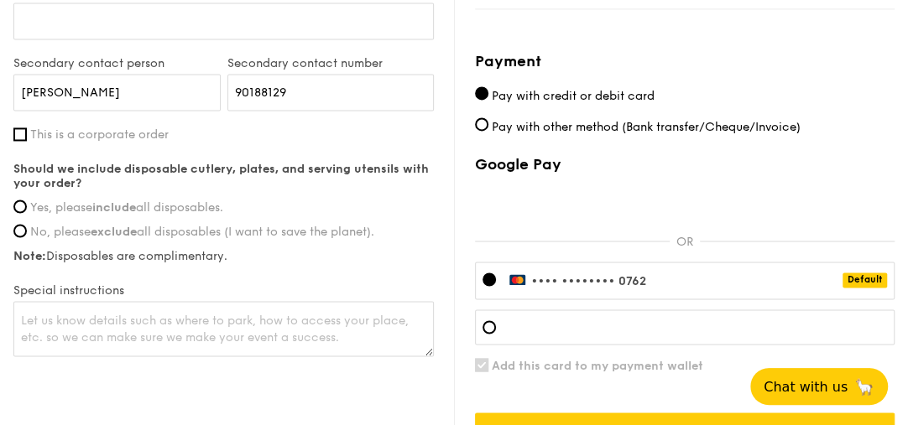
scroll to position [1294, 0]
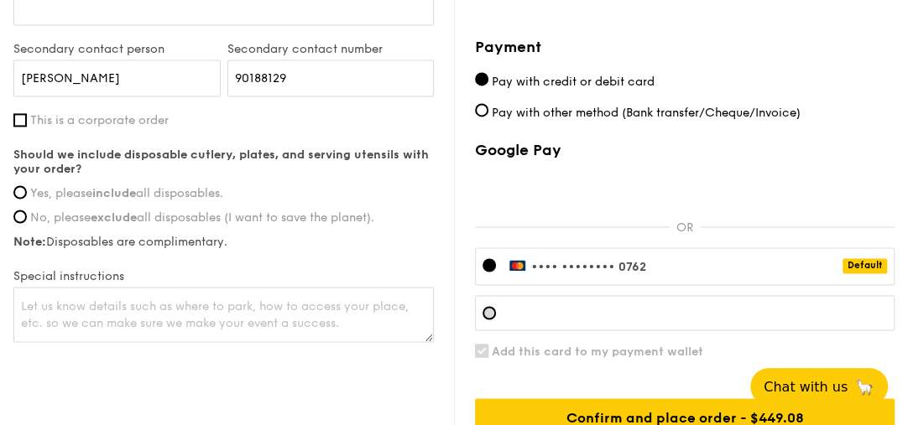
click at [492, 314] on div at bounding box center [488, 312] width 13 height 13
click at [592, 302] on div at bounding box center [685, 312] width 420 height 35
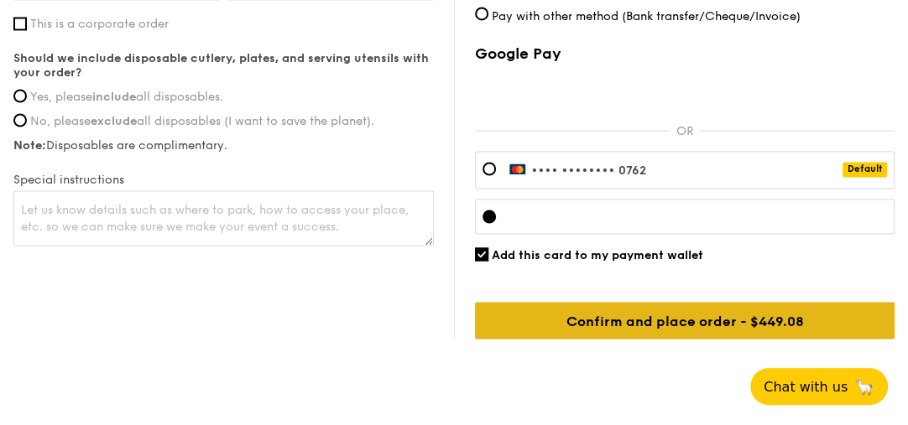
scroll to position [1342, 0]
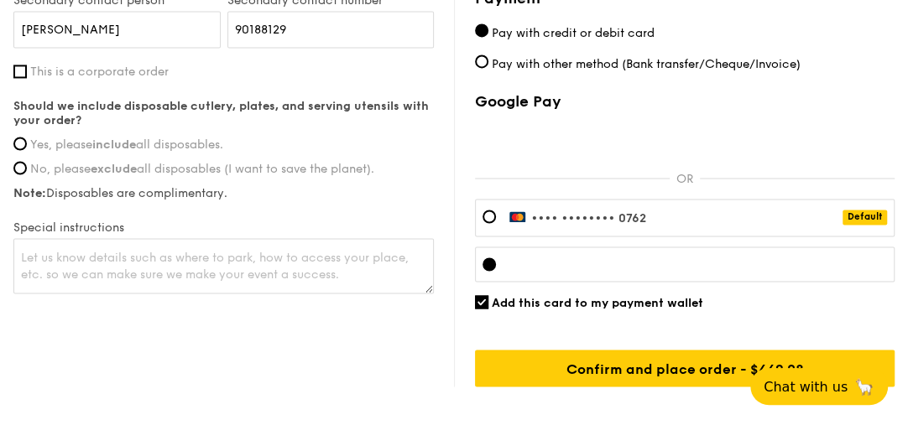
click at [57, 155] on div "Should we include disposable cutlery, plates, and serving utensils with your or…" at bounding box center [223, 150] width 420 height 102
click at [56, 150] on span "Yes, please include all disposables." at bounding box center [126, 145] width 193 height 14
click at [27, 150] on input "Yes, please include all disposables." at bounding box center [19, 143] width 13 height 13
radio input "true"
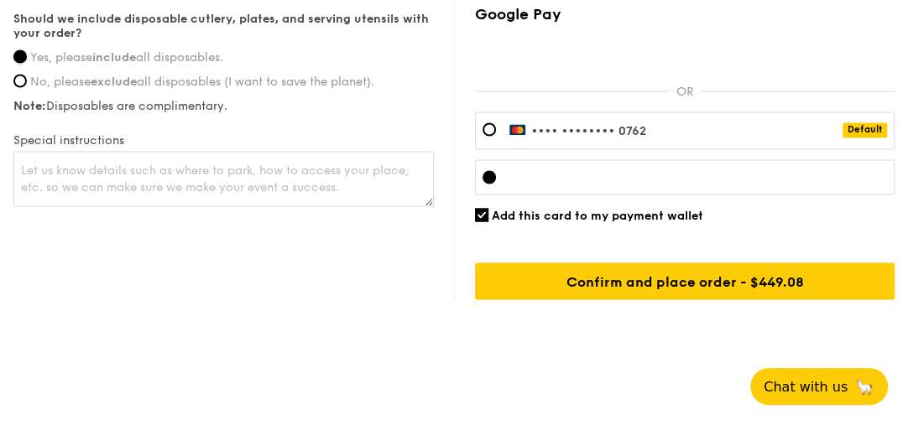
scroll to position [1436, 0]
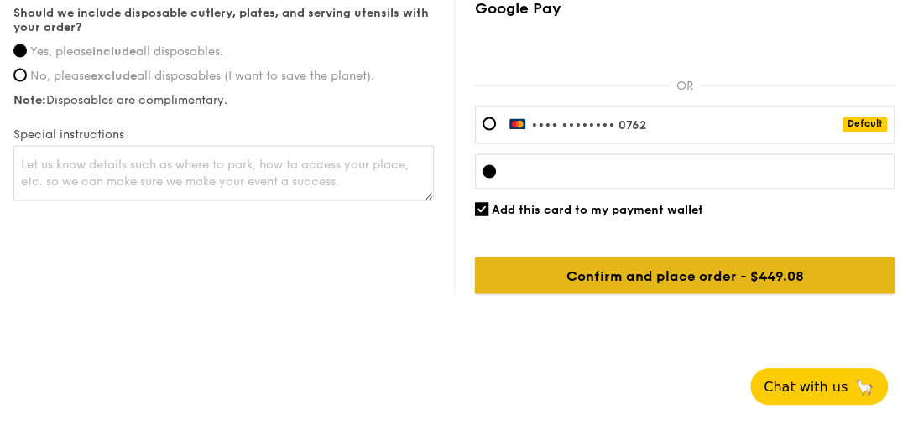
click at [802, 287] on input "Confirm and place order - $449.08" at bounding box center [685, 275] width 420 height 37
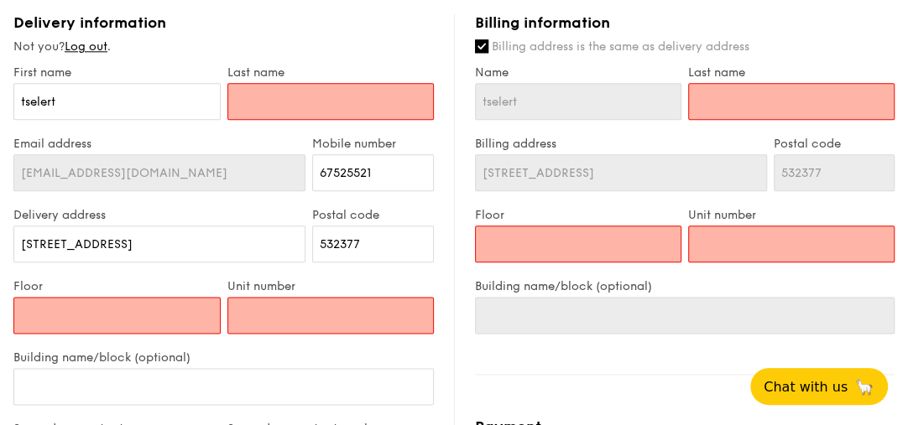
scroll to position [804, 0]
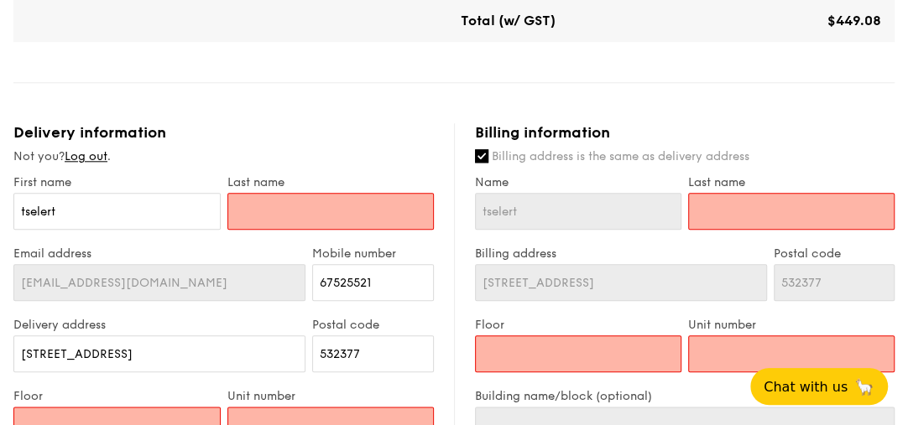
click at [316, 206] on input "text" at bounding box center [330, 211] width 207 height 37
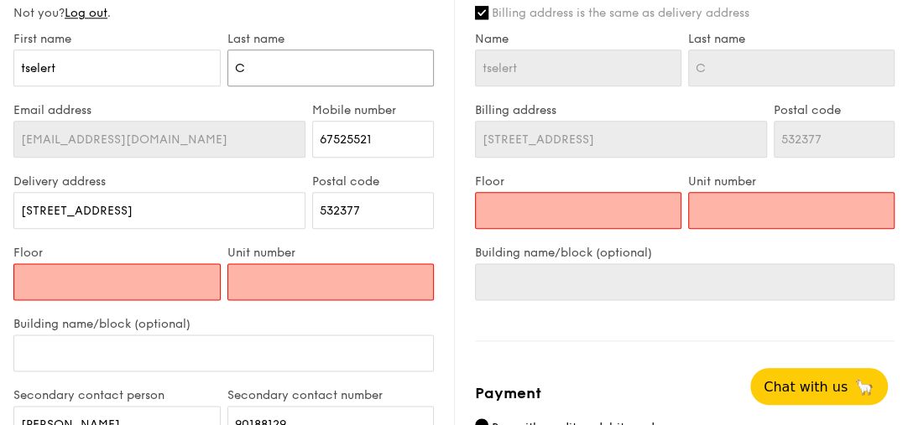
scroll to position [948, 0]
click at [176, 285] on input "Floor" at bounding box center [116, 281] width 207 height 37
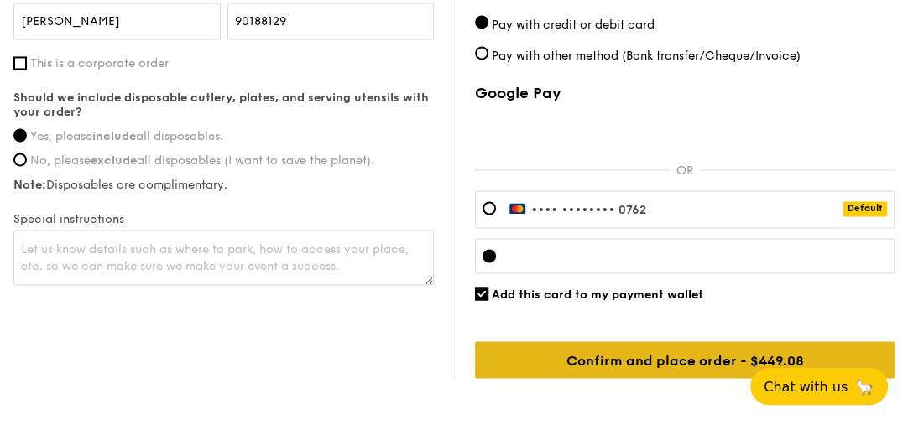
scroll to position [1379, 0]
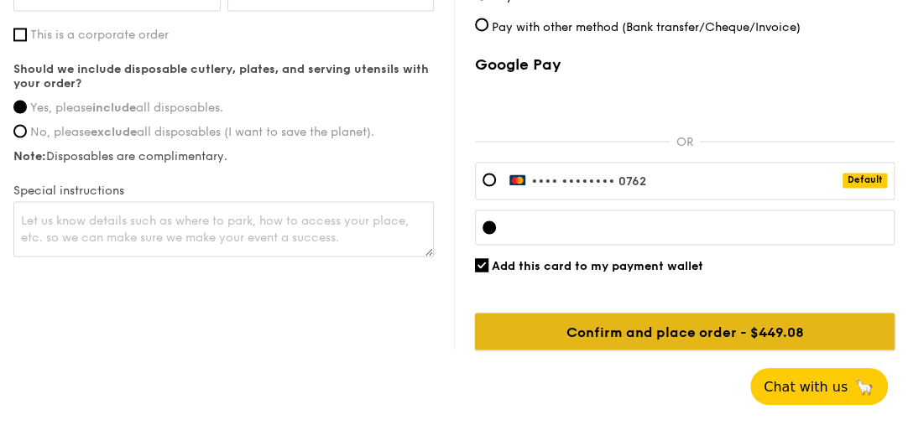
click at [727, 326] on input "Confirm and place order - $449.08" at bounding box center [685, 331] width 420 height 37
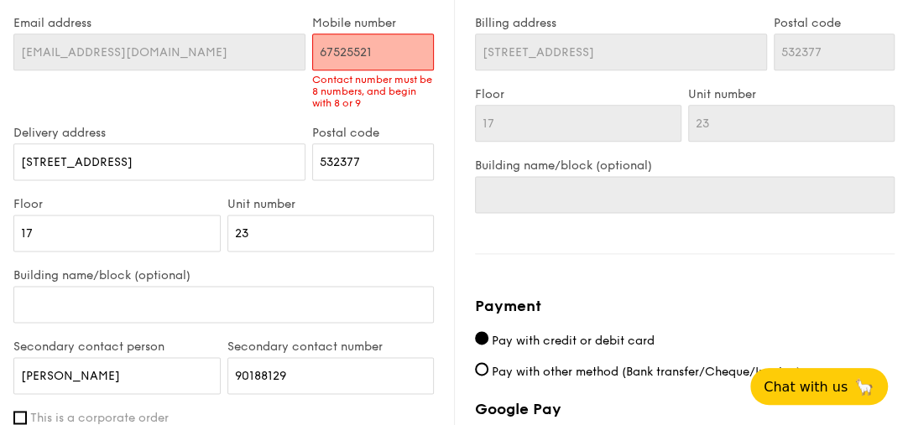
scroll to position [1019, 0]
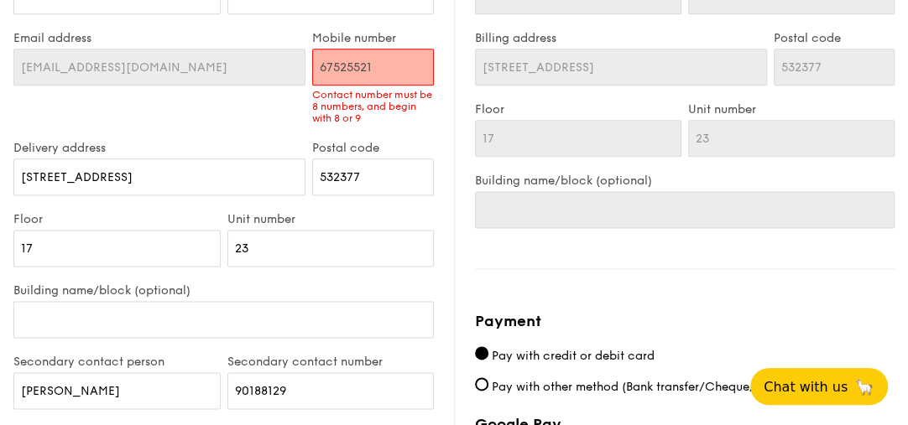
drag, startPoint x: 323, startPoint y: 64, endPoint x: 398, endPoint y: 67, distance: 74.8
click at [398, 67] on input "67525521" at bounding box center [373, 67] width 122 height 37
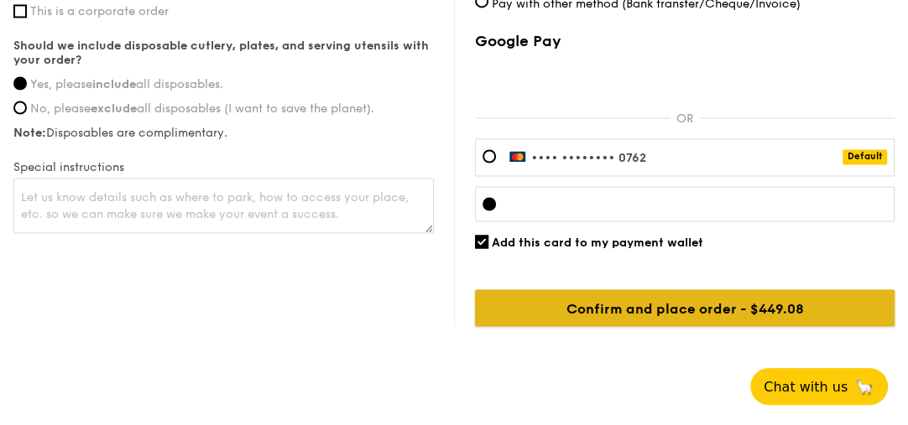
scroll to position [1363, 0]
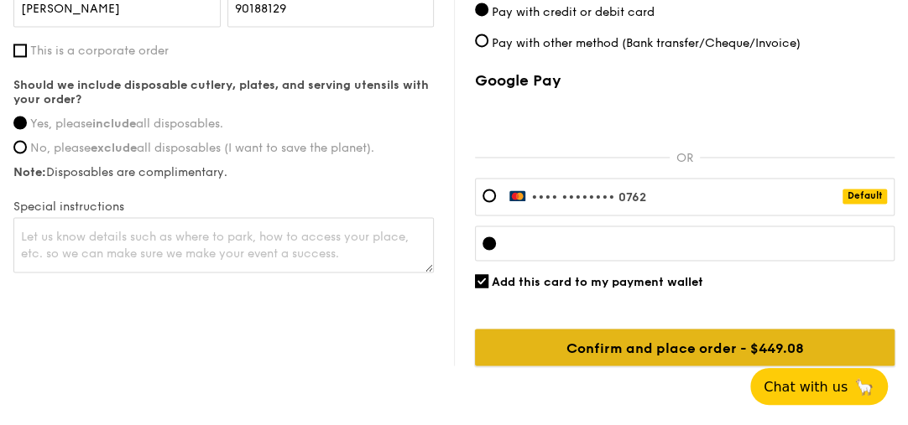
click at [776, 301] on div "Google Pay OR •••• •••• •••• 0762 Default Add this card to my payment wallet Co…" at bounding box center [685, 218] width 420 height 295
click at [609, 347] on input "Confirm and place order - $449.08" at bounding box center [685, 347] width 420 height 37
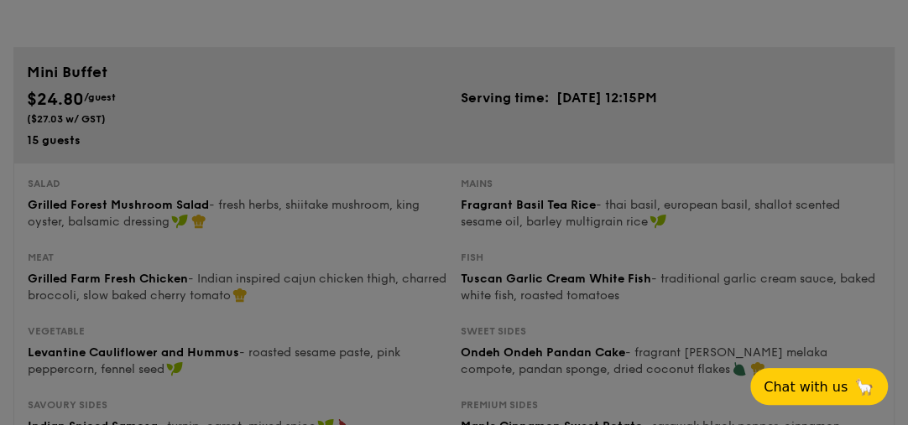
scroll to position [117, 0]
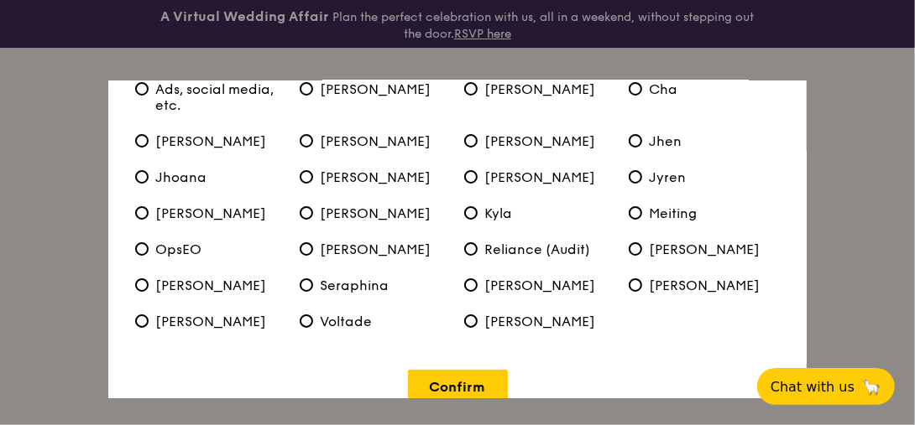
scroll to position [171, 0]
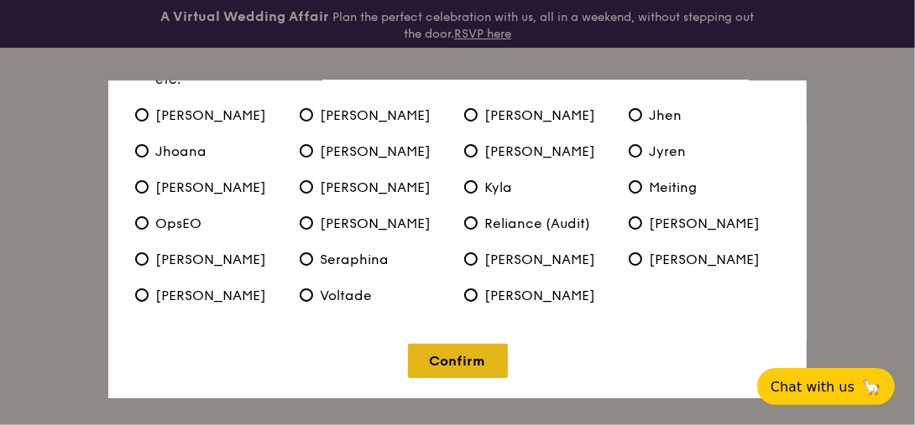
click at [447, 357] on link "Confirm" at bounding box center [458, 361] width 100 height 34
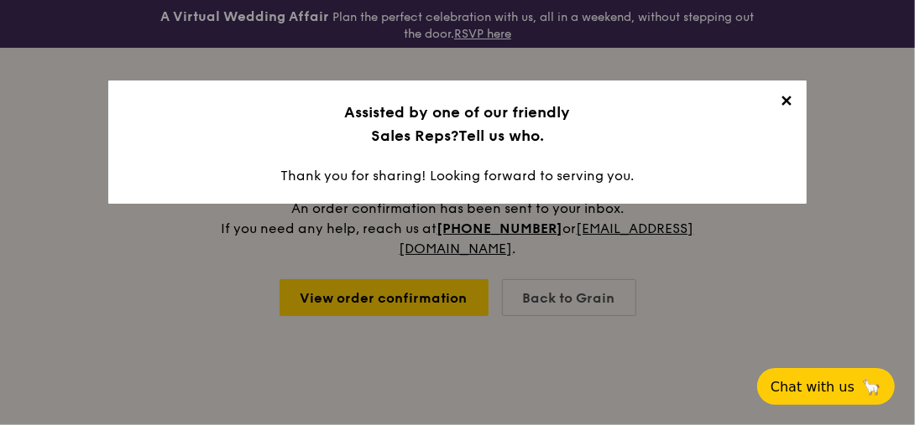
click at [648, 146] on h3 "Assisted by one of our friendly Sales Reps? Tell us who." at bounding box center [457, 124] width 658 height 47
click at [783, 103] on span "✕" at bounding box center [785, 103] width 23 height 23
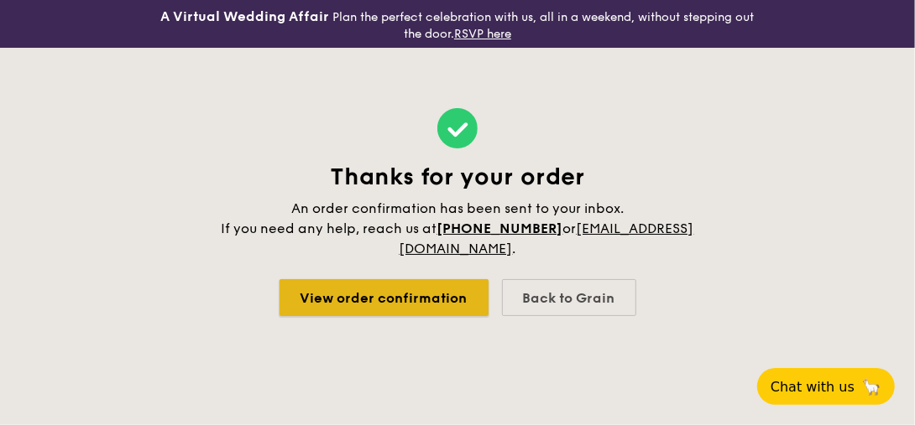
click at [355, 306] on link "View order confirmation" at bounding box center [383, 297] width 209 height 37
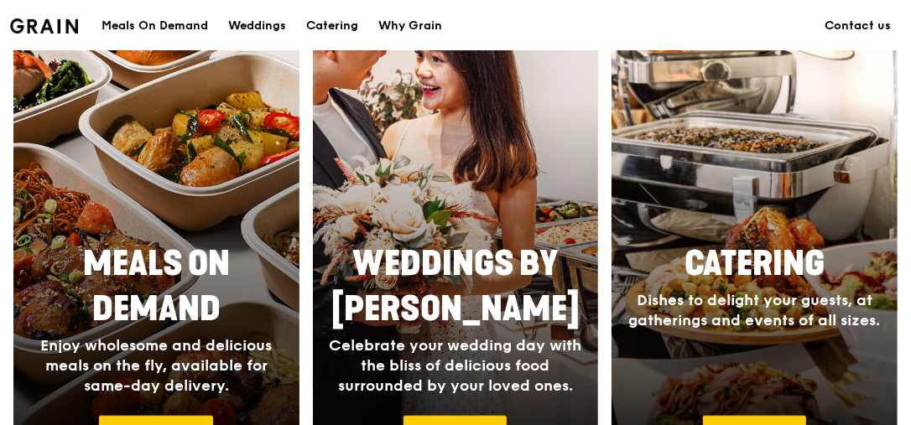
scroll to position [767, 0]
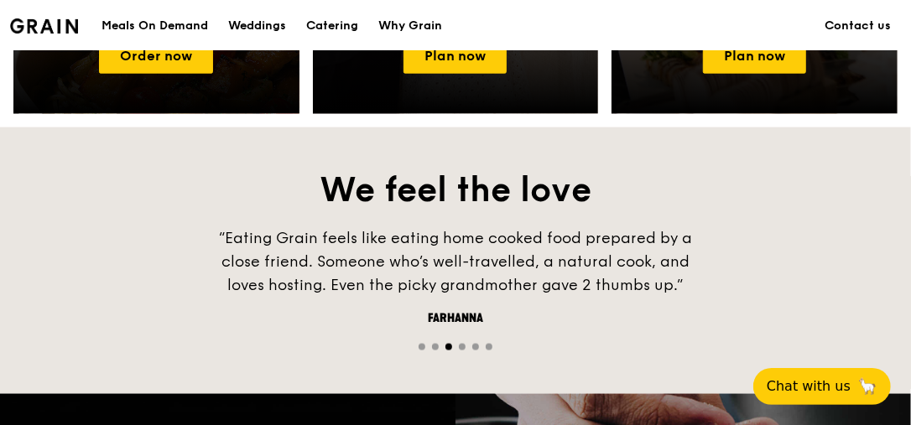
scroll to position [1150, 0]
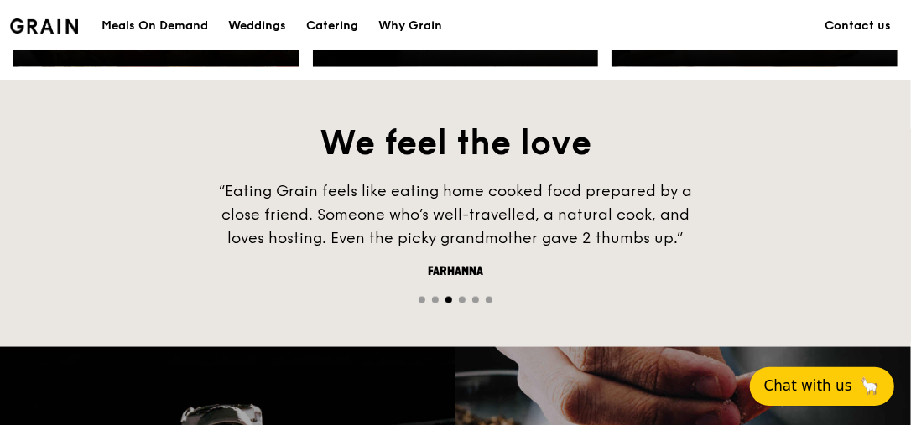
click at [846, 388] on span "Chat with us" at bounding box center [808, 386] width 88 height 21
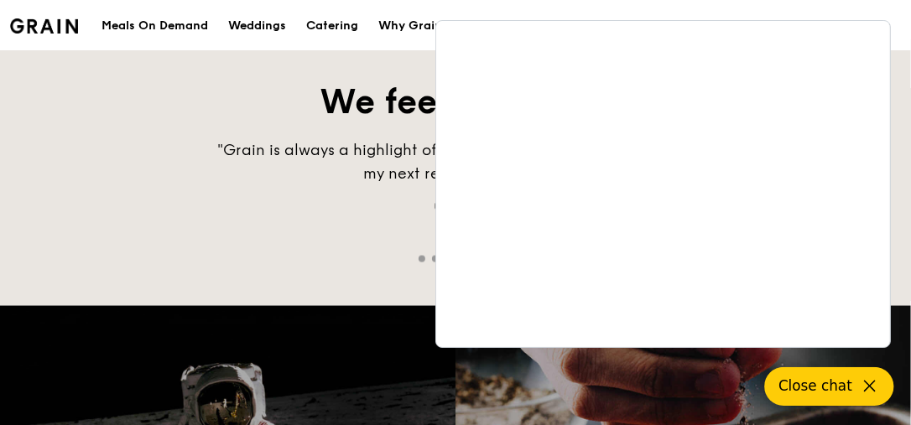
scroll to position [1246, 0]
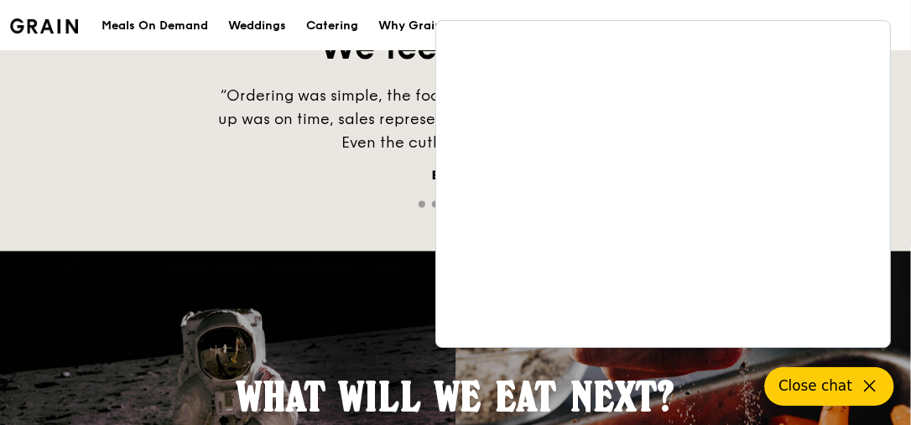
click at [373, 118] on div "“Ordering was simple, the food classy, healthy yet delicious. Set up was on tim…" at bounding box center [455, 119] width 503 height 70
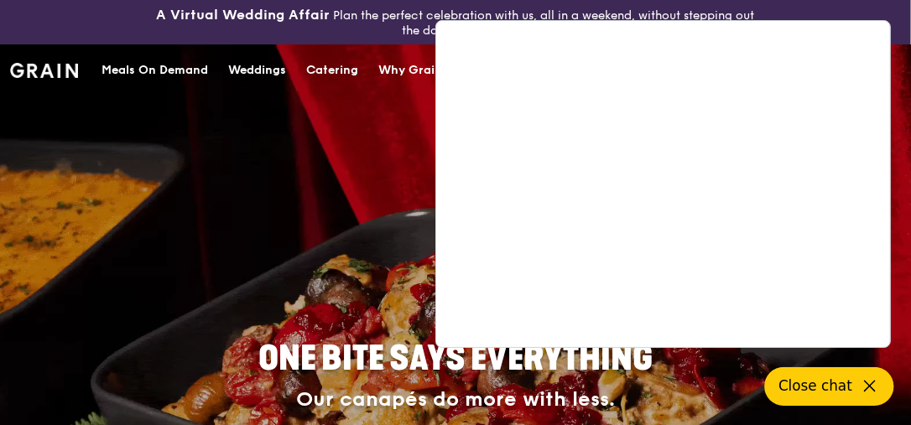
scroll to position [0, 0]
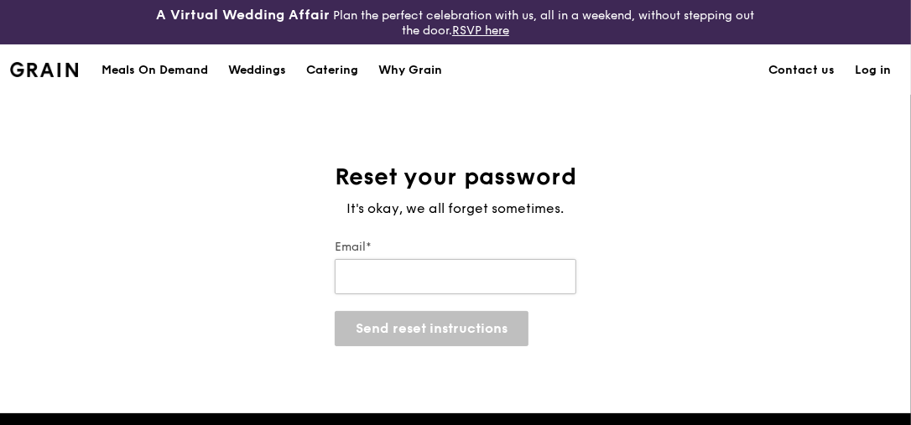
click at [446, 289] on input "Email*" at bounding box center [456, 276] width 242 height 35
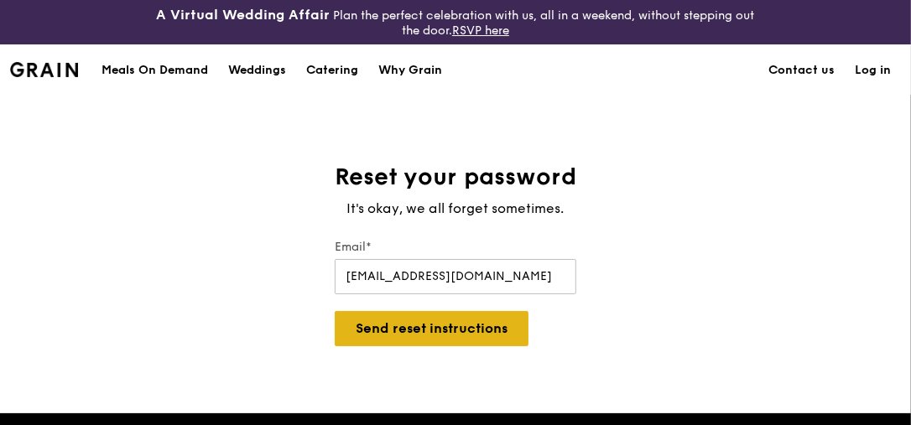
type input "tselert@hotmail.com"
click at [444, 334] on button "Send reset instructions" at bounding box center [432, 328] width 194 height 35
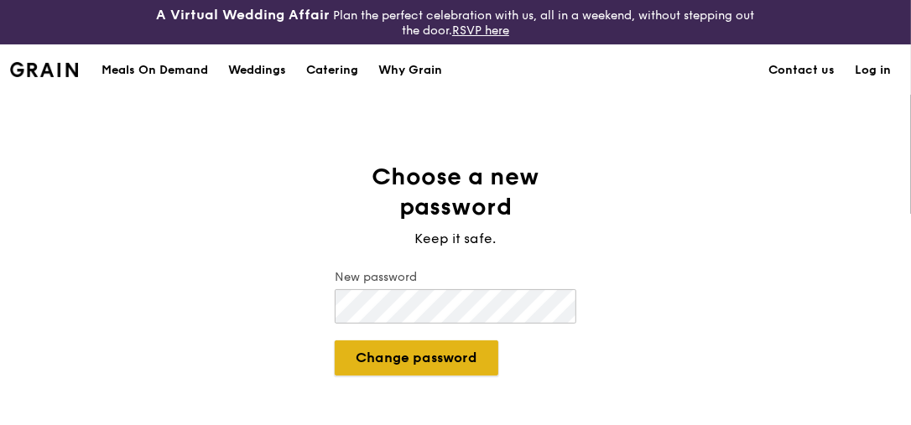
click at [456, 363] on button "Change password" at bounding box center [417, 358] width 164 height 35
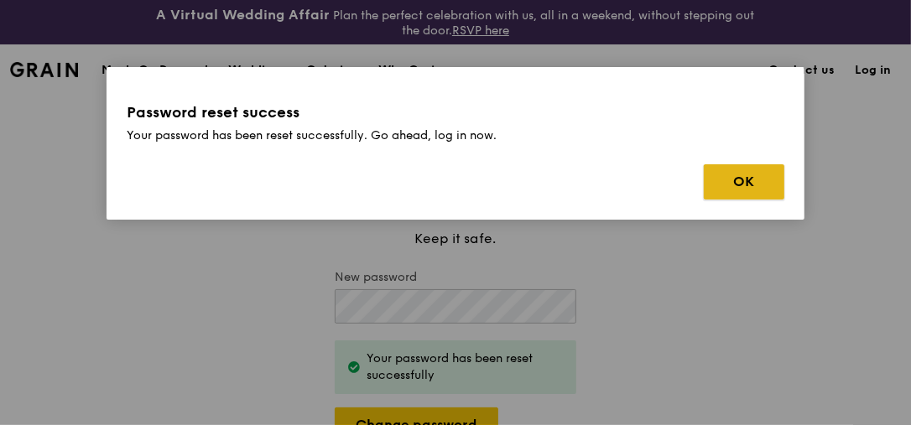
click at [730, 183] on button "OK" at bounding box center [744, 181] width 81 height 35
